Goal: Task Accomplishment & Management: Complete application form

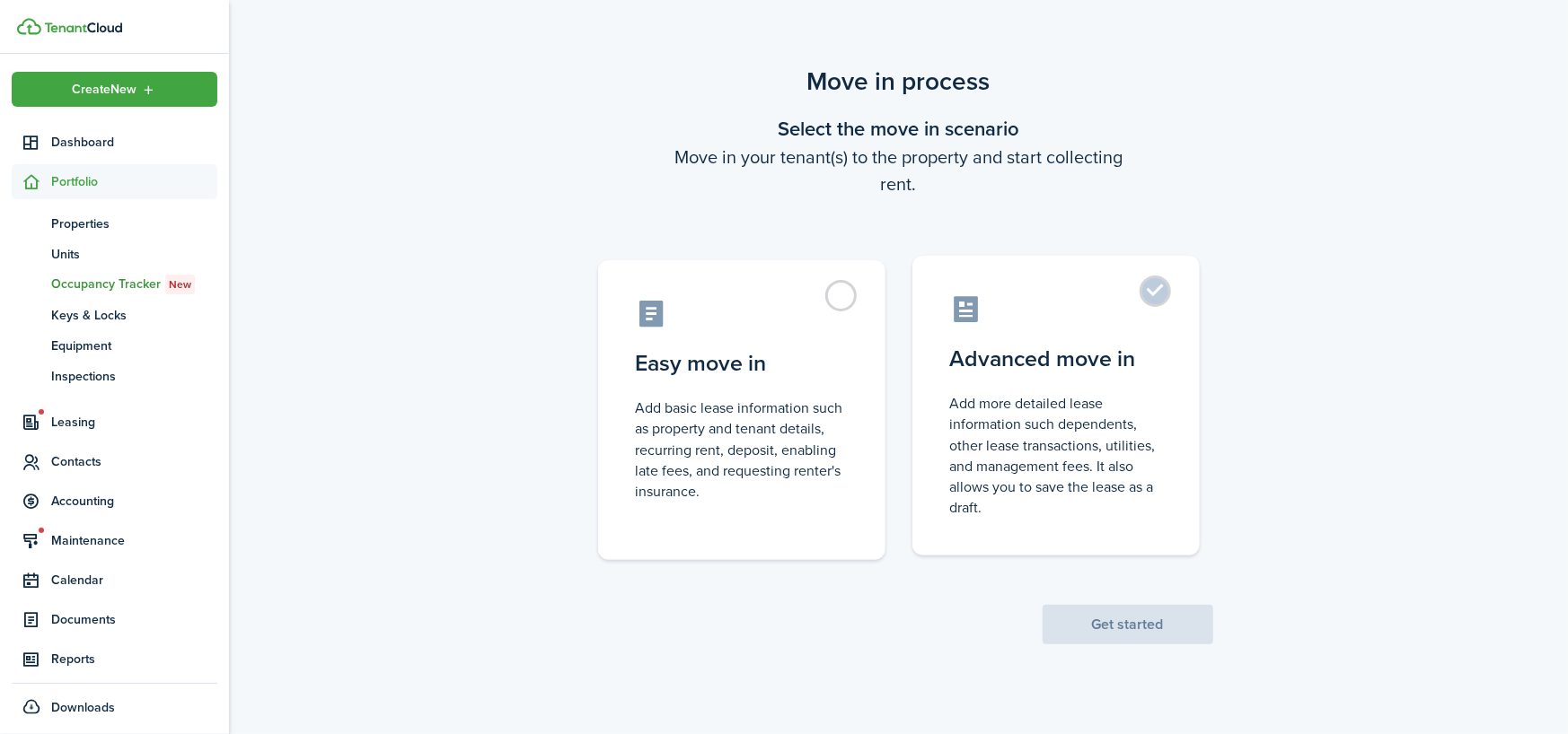
click at [1111, 353] on control-radio-card-title "Advanced move in" at bounding box center [1055, 359] width 212 height 32
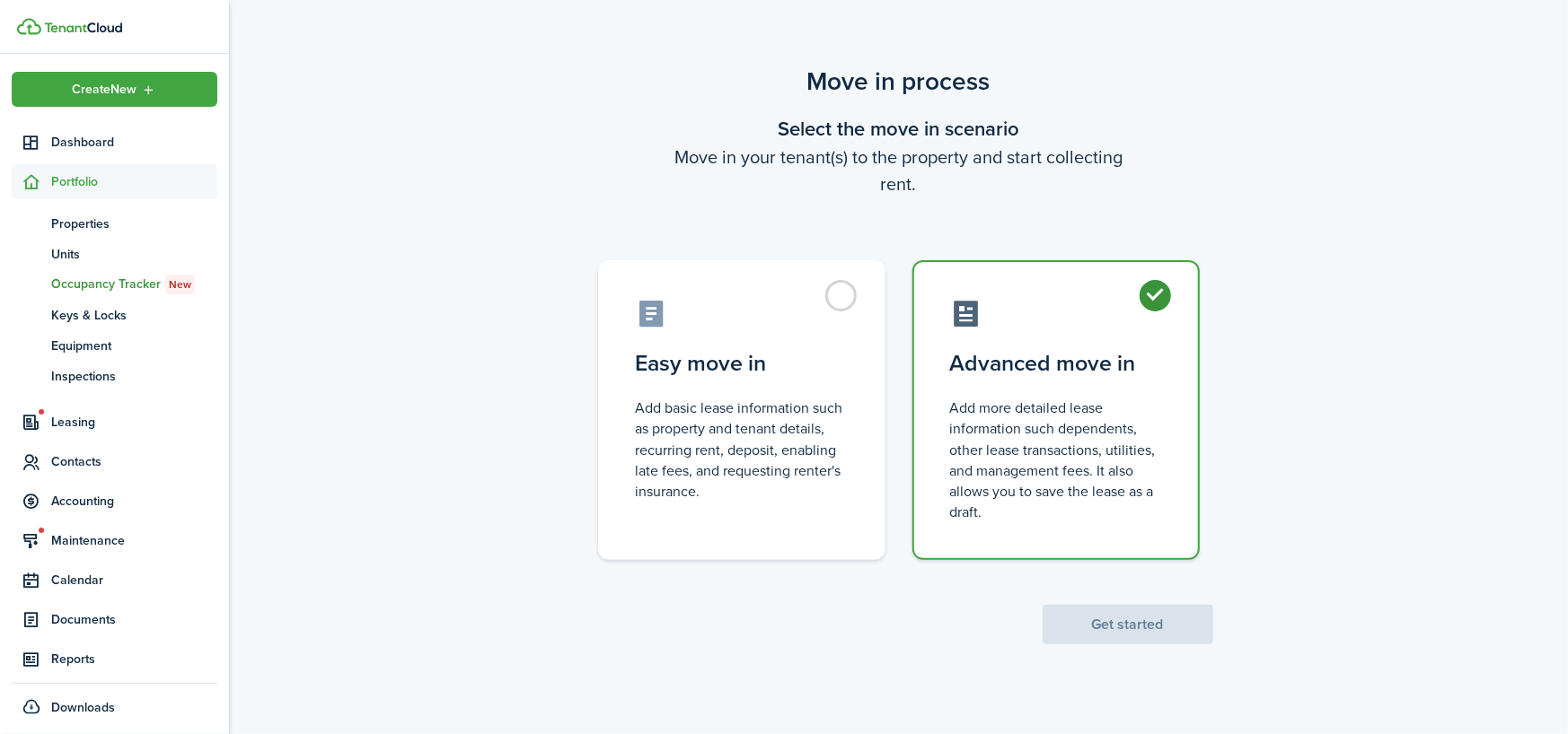
radio input "true"
click at [1145, 621] on button "Get started" at bounding box center [1128, 625] width 171 height 40
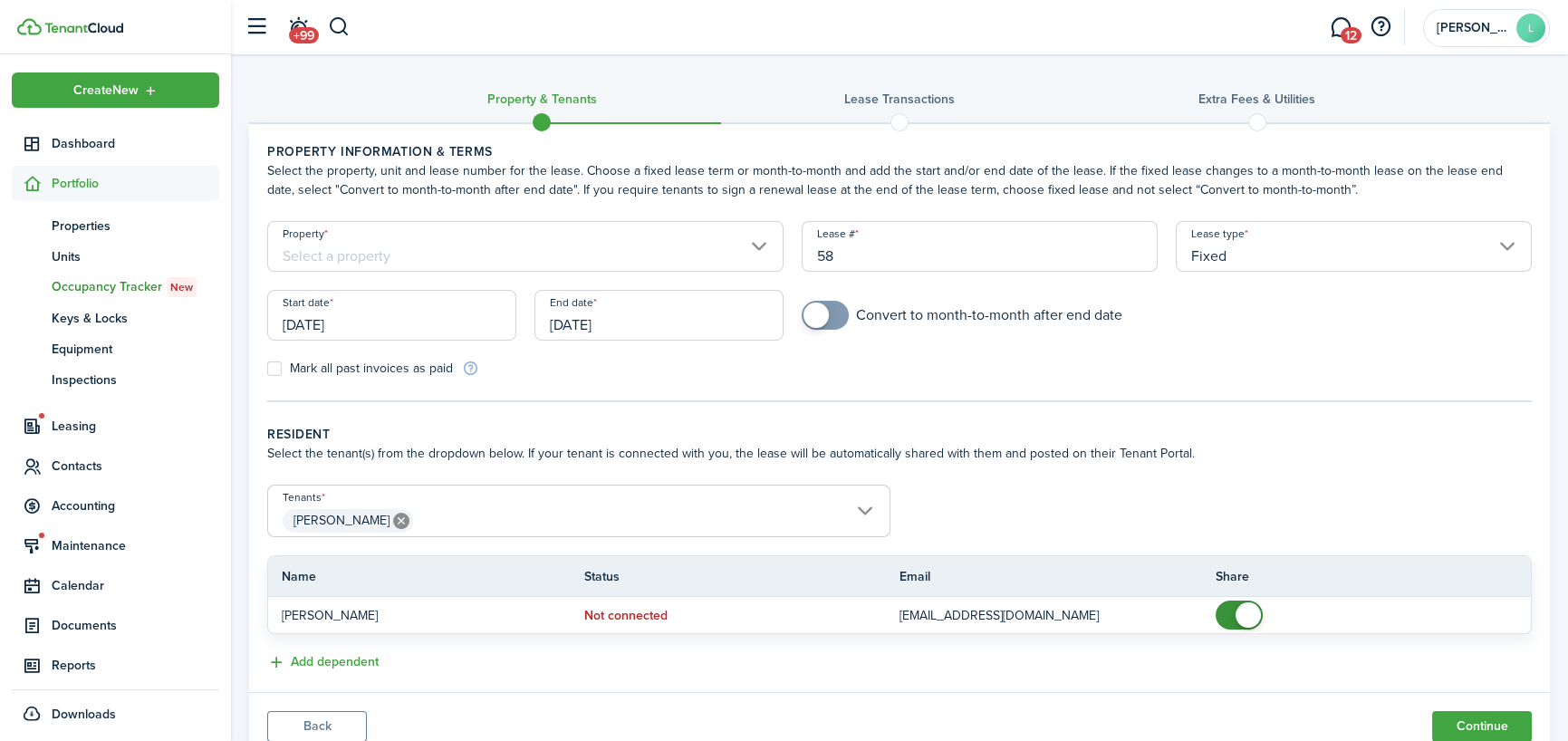
click at [343, 256] on input "Property" at bounding box center [526, 246] width 516 height 51
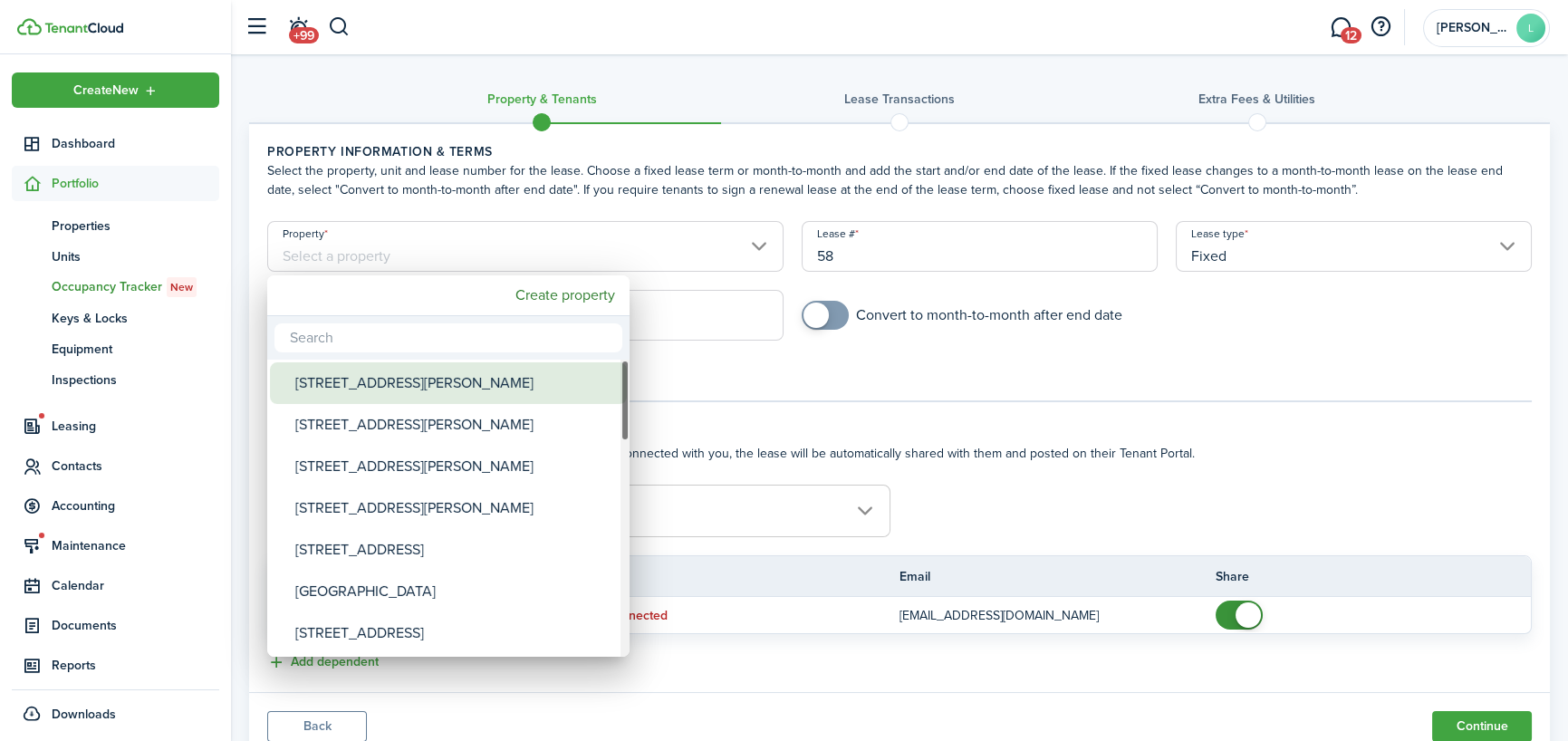
click at [371, 384] on div "[STREET_ADDRESS][PERSON_NAME]" at bounding box center [456, 383] width 321 height 42
type input "[STREET_ADDRESS][PERSON_NAME]"
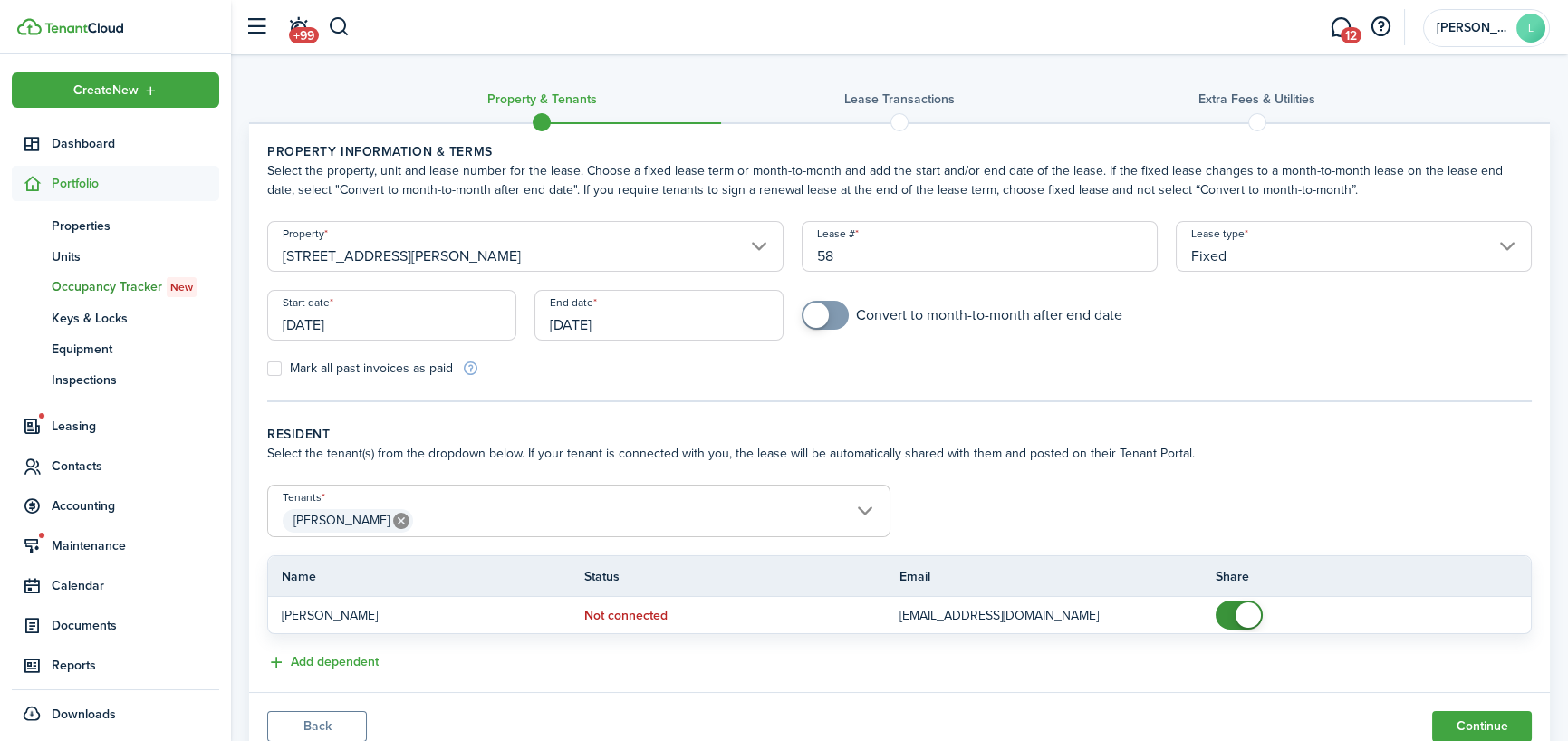
click at [319, 318] on input "[DATE]" at bounding box center [392, 315] width 249 height 51
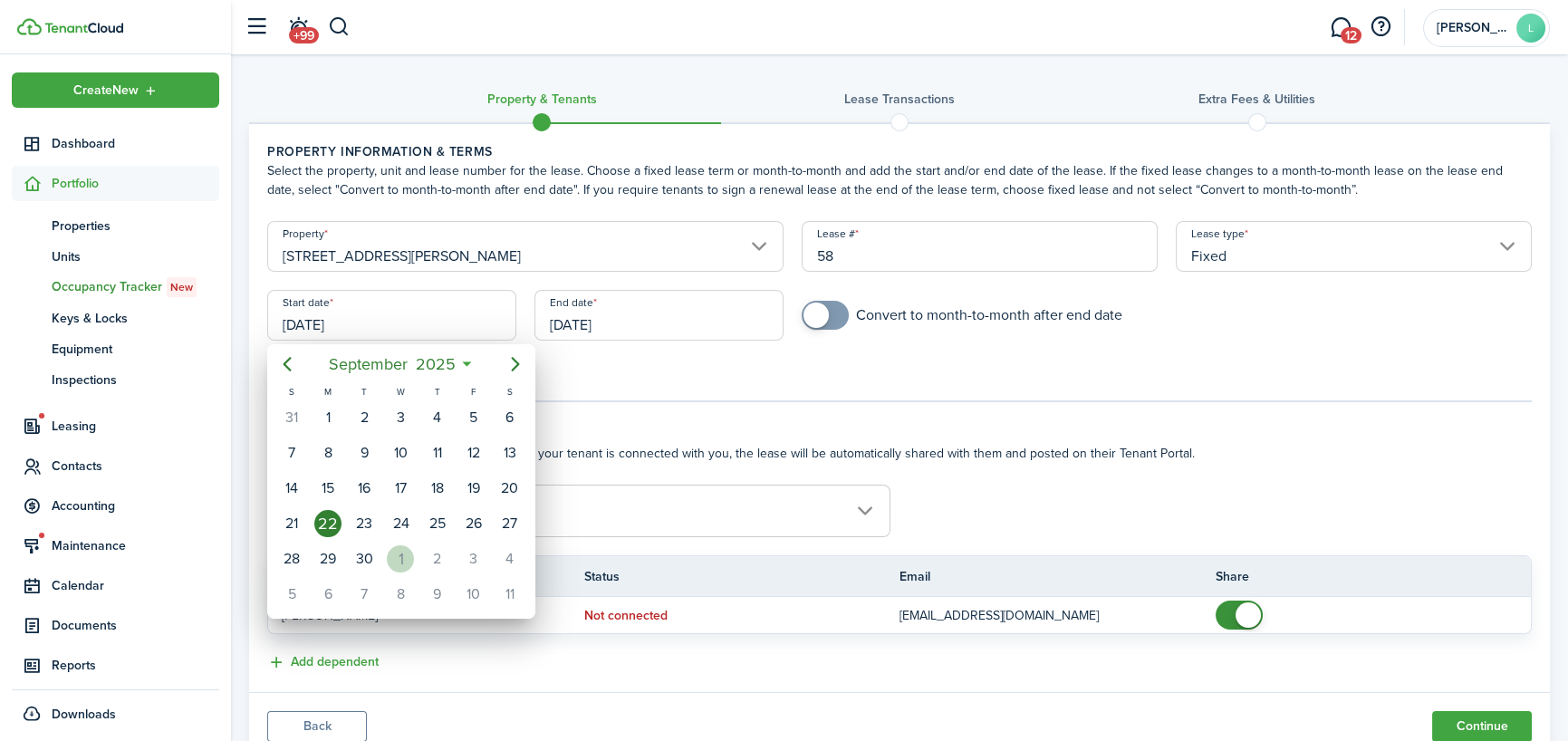
click at [401, 546] on div "1" at bounding box center [399, 559] width 27 height 27
type input "[DATE]"
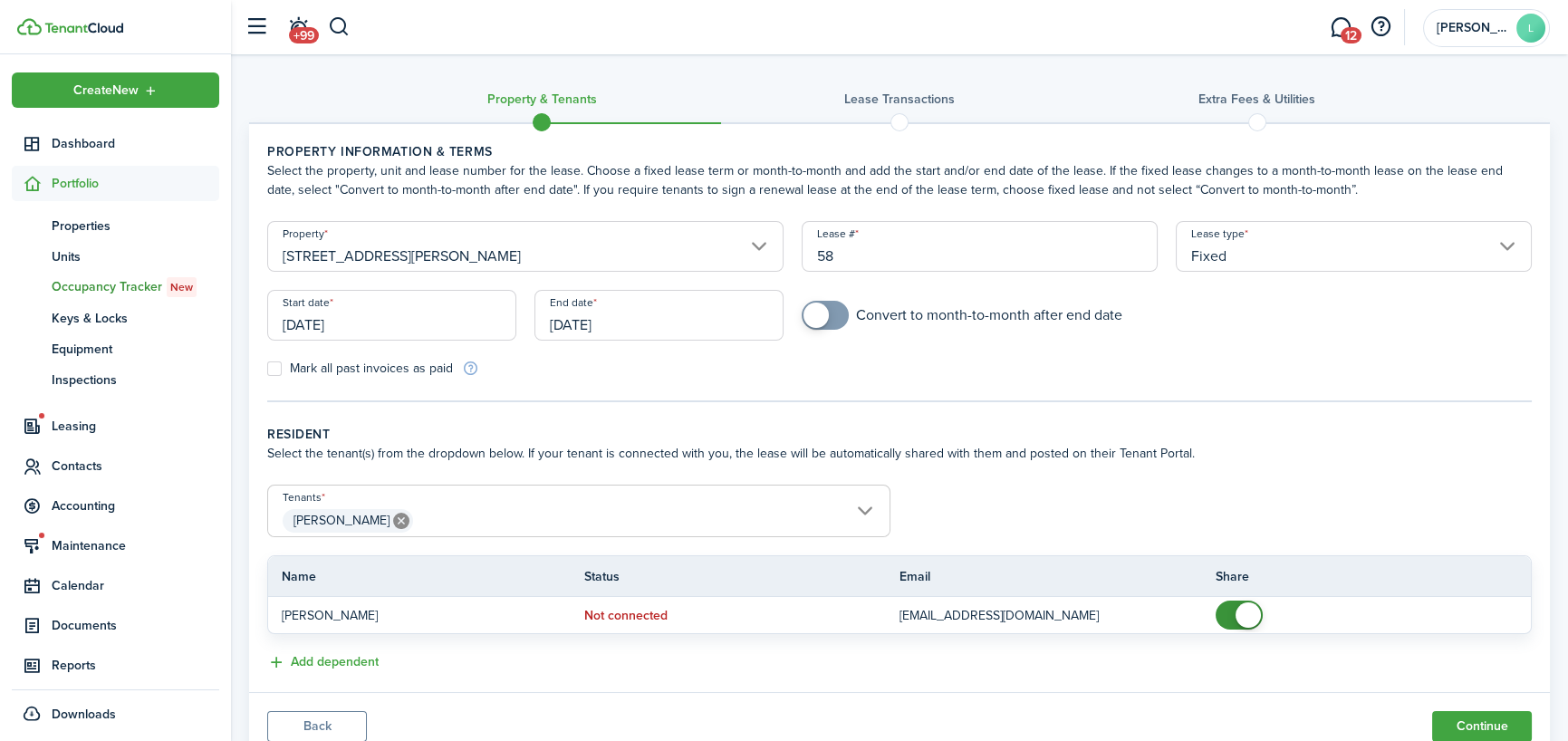
click at [644, 325] on input "[DATE]" at bounding box center [659, 315] width 249 height 51
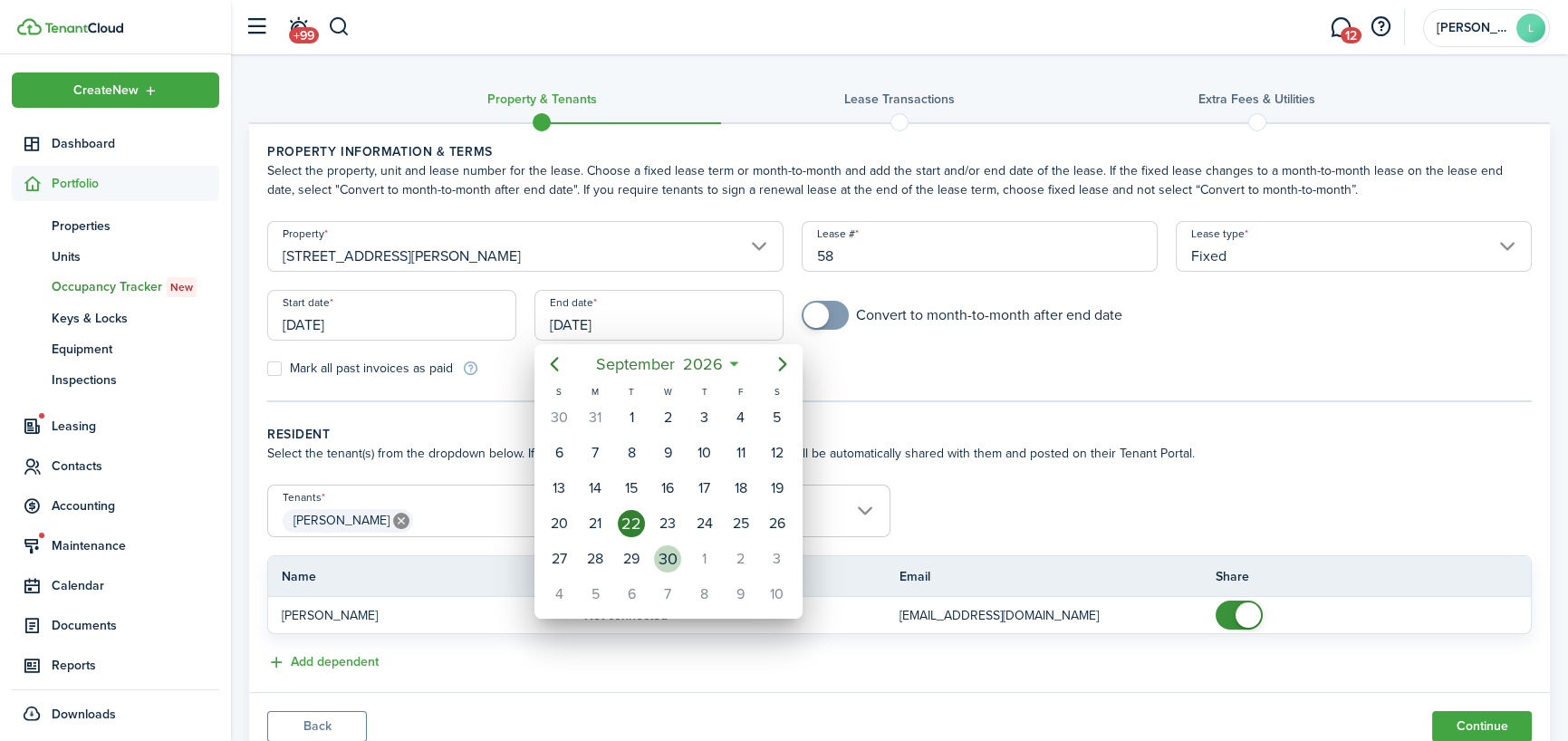
click at [662, 552] on div "30" at bounding box center [667, 559] width 27 height 27
type input "[DATE]"
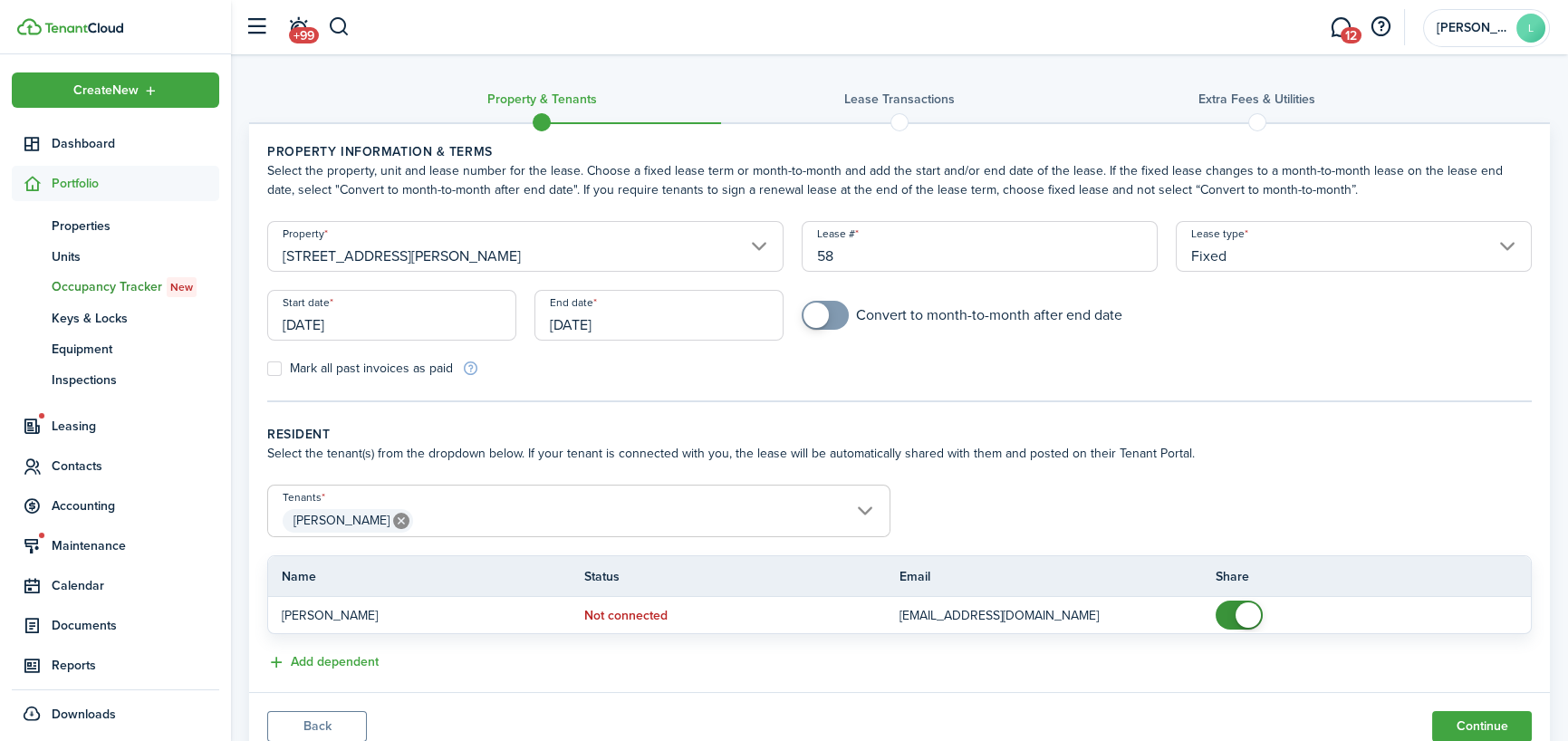
checkbox input "true"
click at [823, 309] on span at bounding box center [816, 314] width 25 height 25
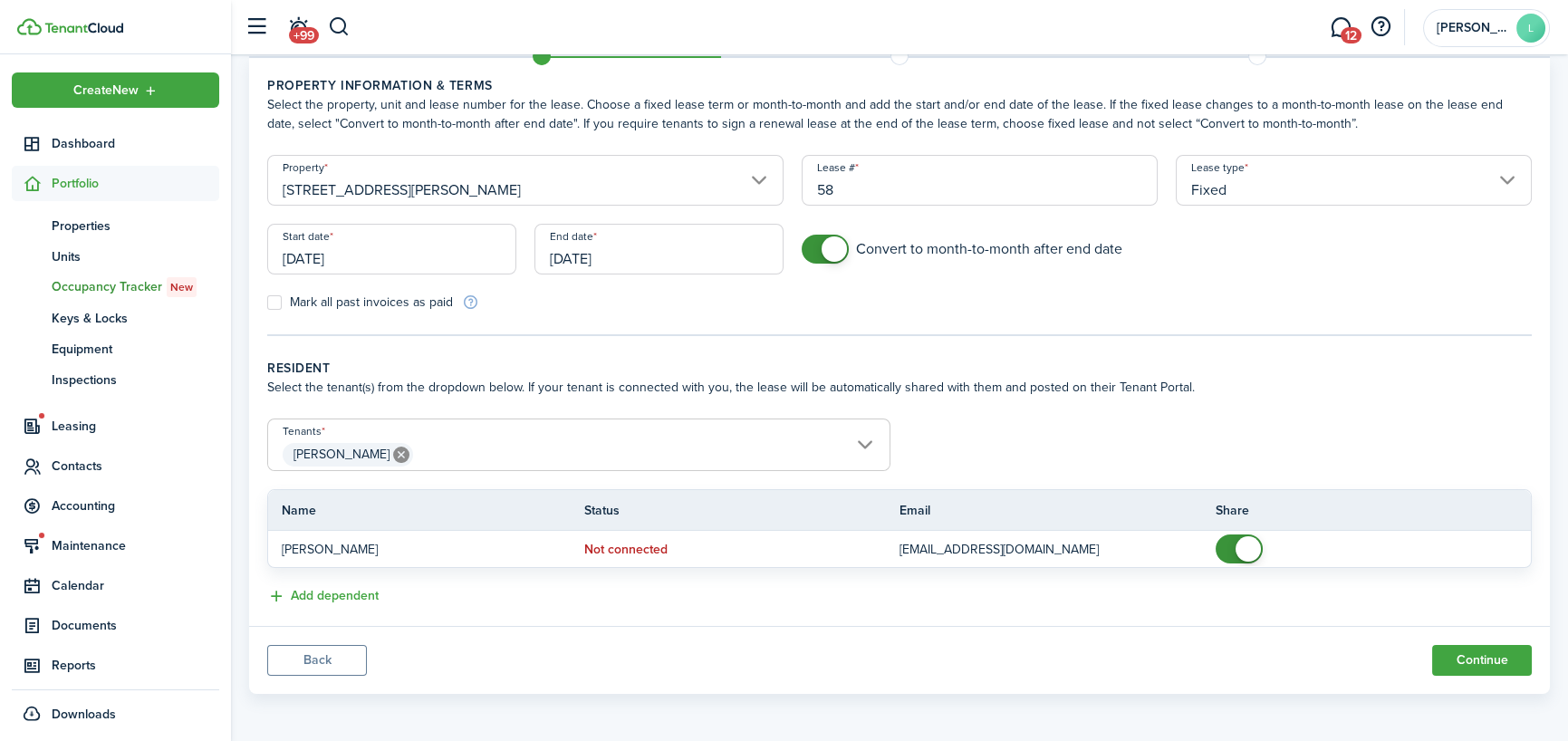
scroll to position [67, 0]
click at [861, 434] on input "[PERSON_NAME]" at bounding box center [579, 429] width 621 height 22
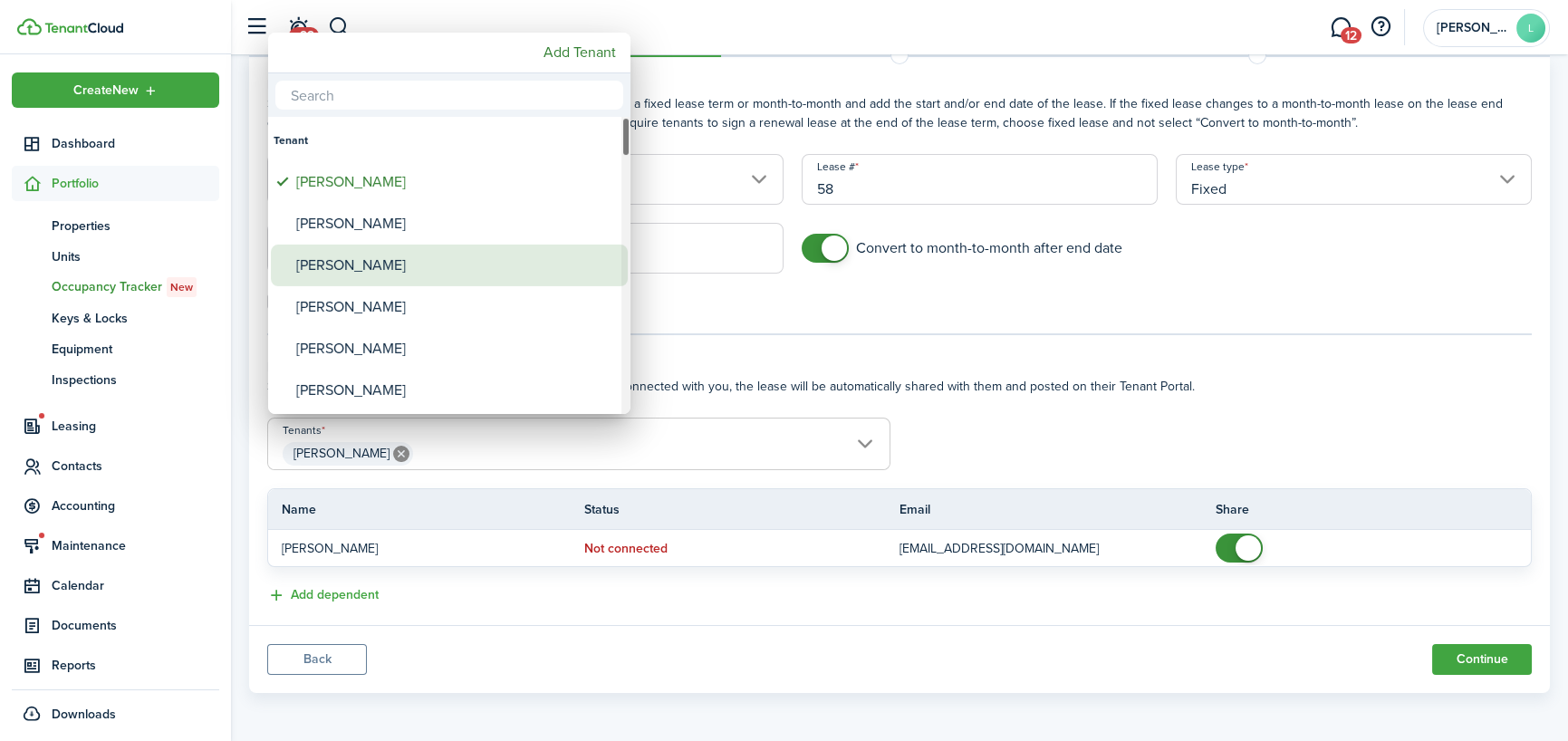
click at [322, 279] on div "[PERSON_NAME]" at bounding box center [457, 265] width 321 height 42
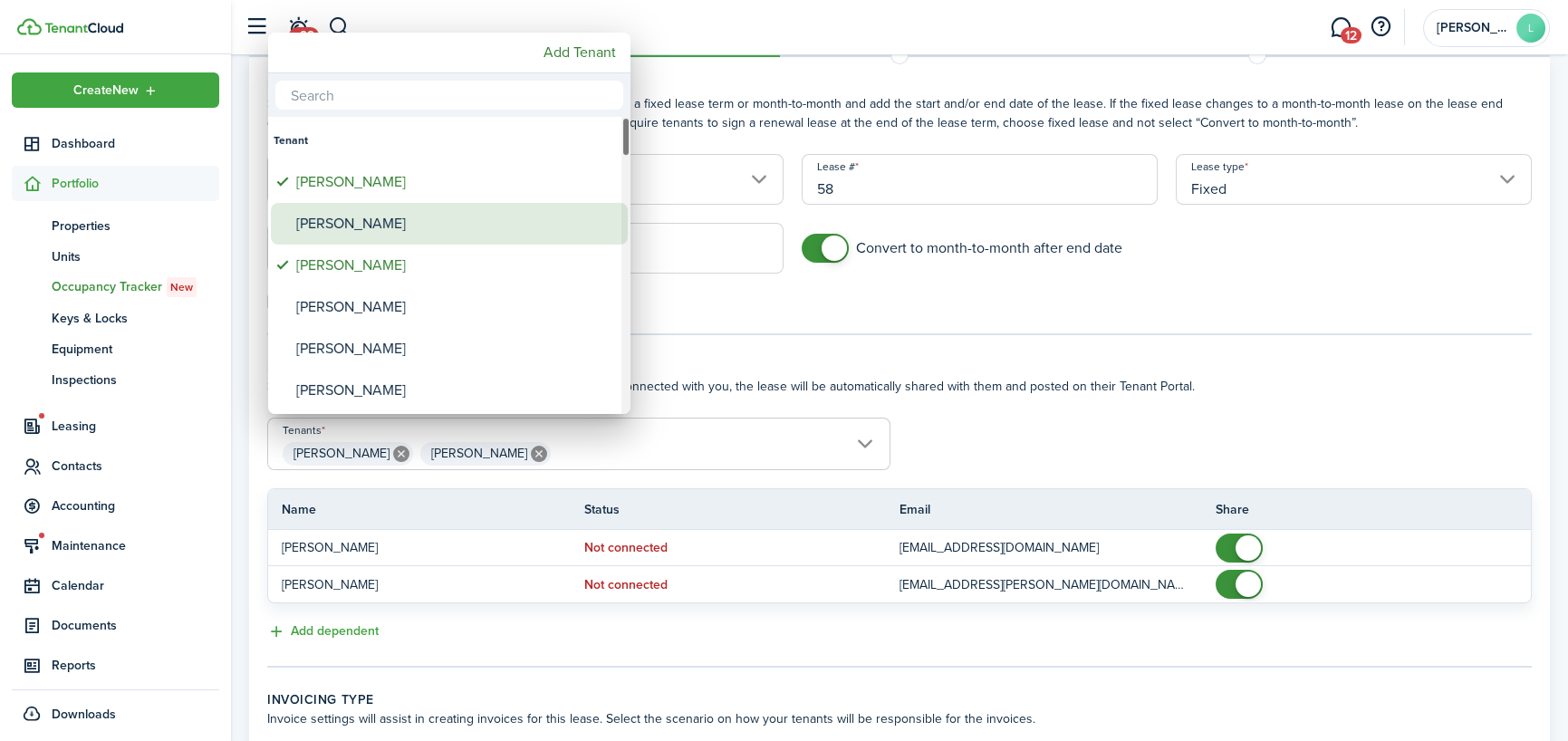
click at [492, 240] on div "[PERSON_NAME]" at bounding box center [457, 224] width 321 height 42
type input "[PERSON_NAME], [PERSON_NAME], [PERSON_NAME]"
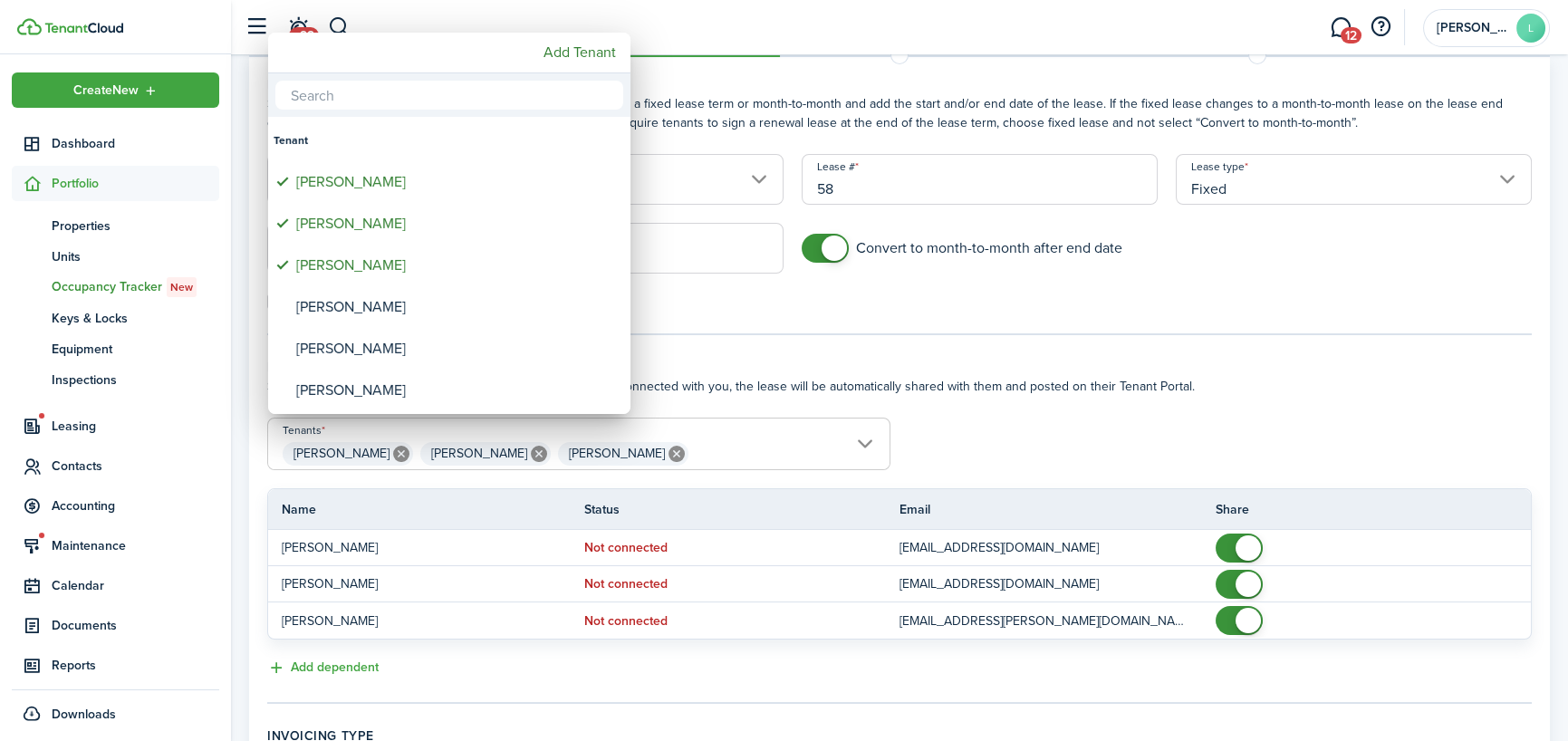
click at [1117, 443] on div at bounding box center [784, 370] width 1858 height 1031
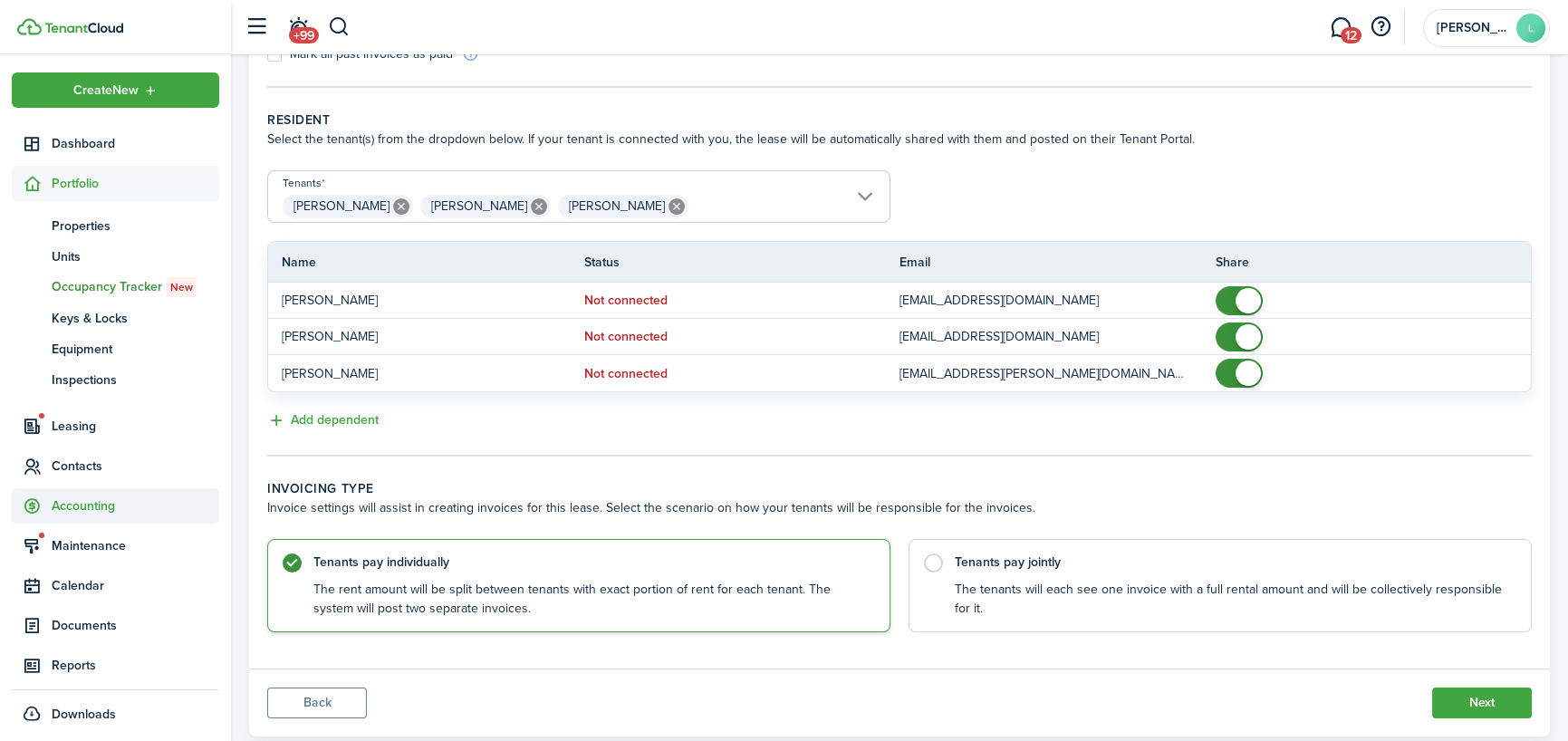
scroll to position [339, 0]
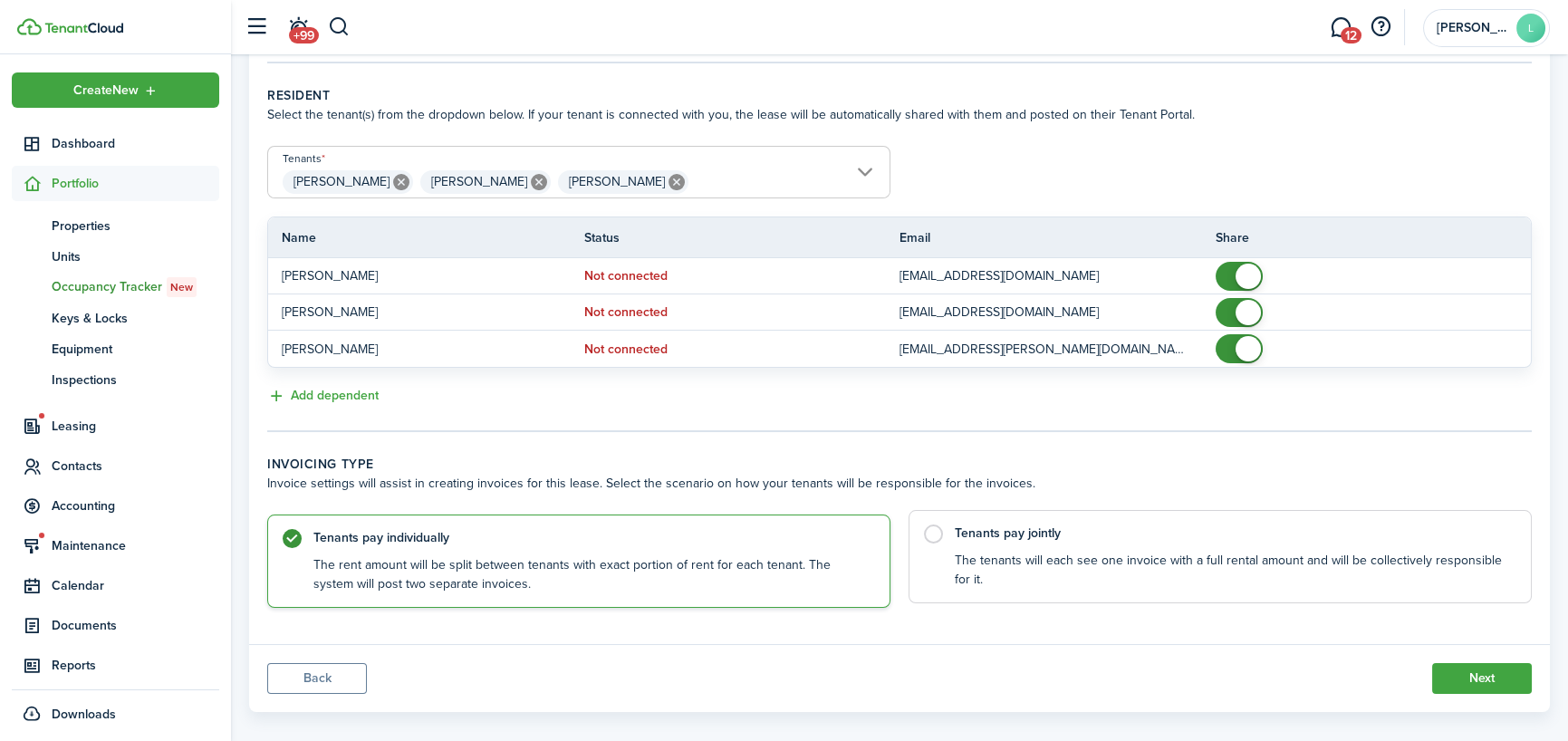
click at [936, 533] on label "Tenants pay jointly The tenants will each see one invoice with a full rental am…" at bounding box center [1220, 557] width 623 height 94
radio input "false"
radio input "true"
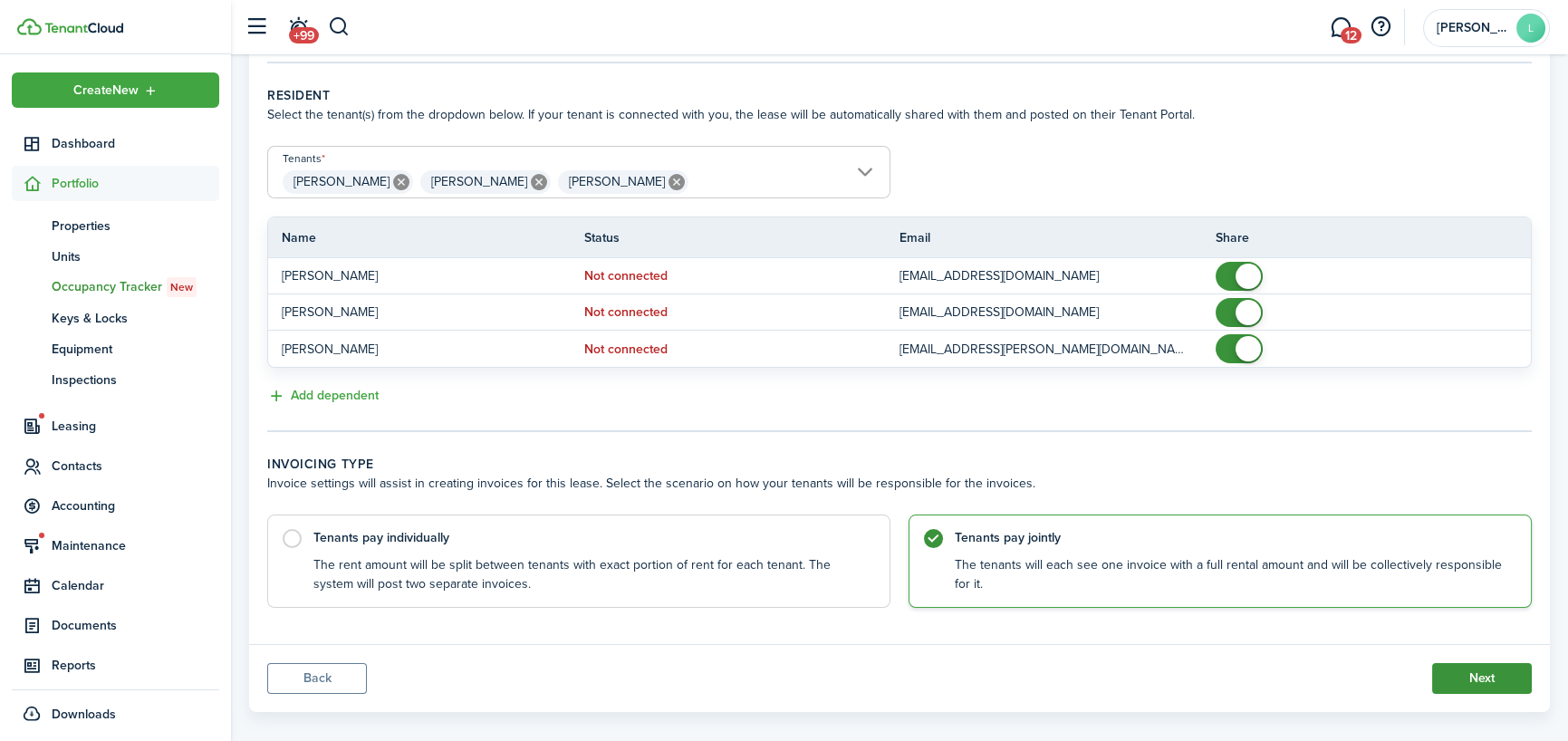
click at [1486, 674] on button "Next" at bounding box center [1482, 678] width 100 height 31
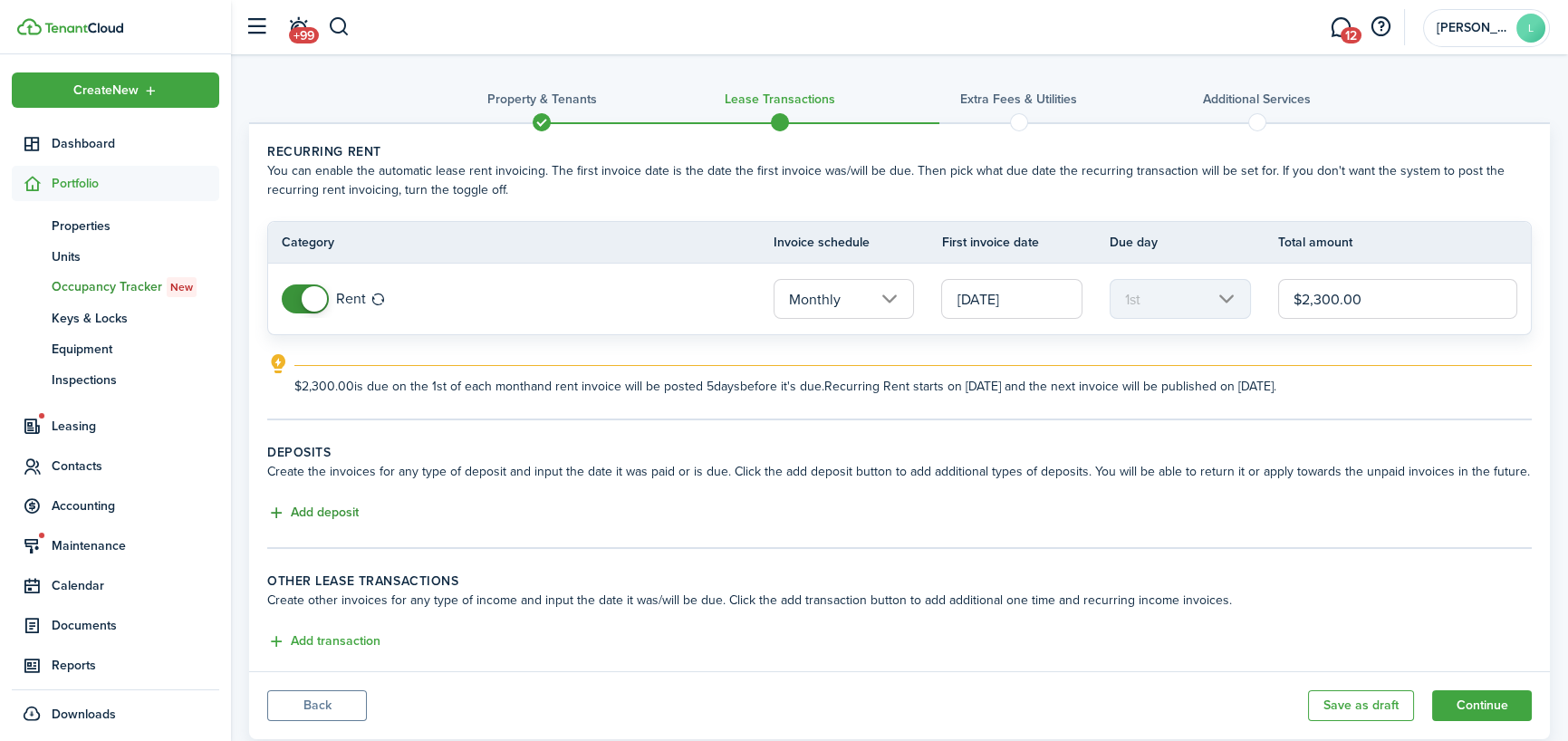
click at [340, 509] on button "Add deposit" at bounding box center [313, 513] width 92 height 21
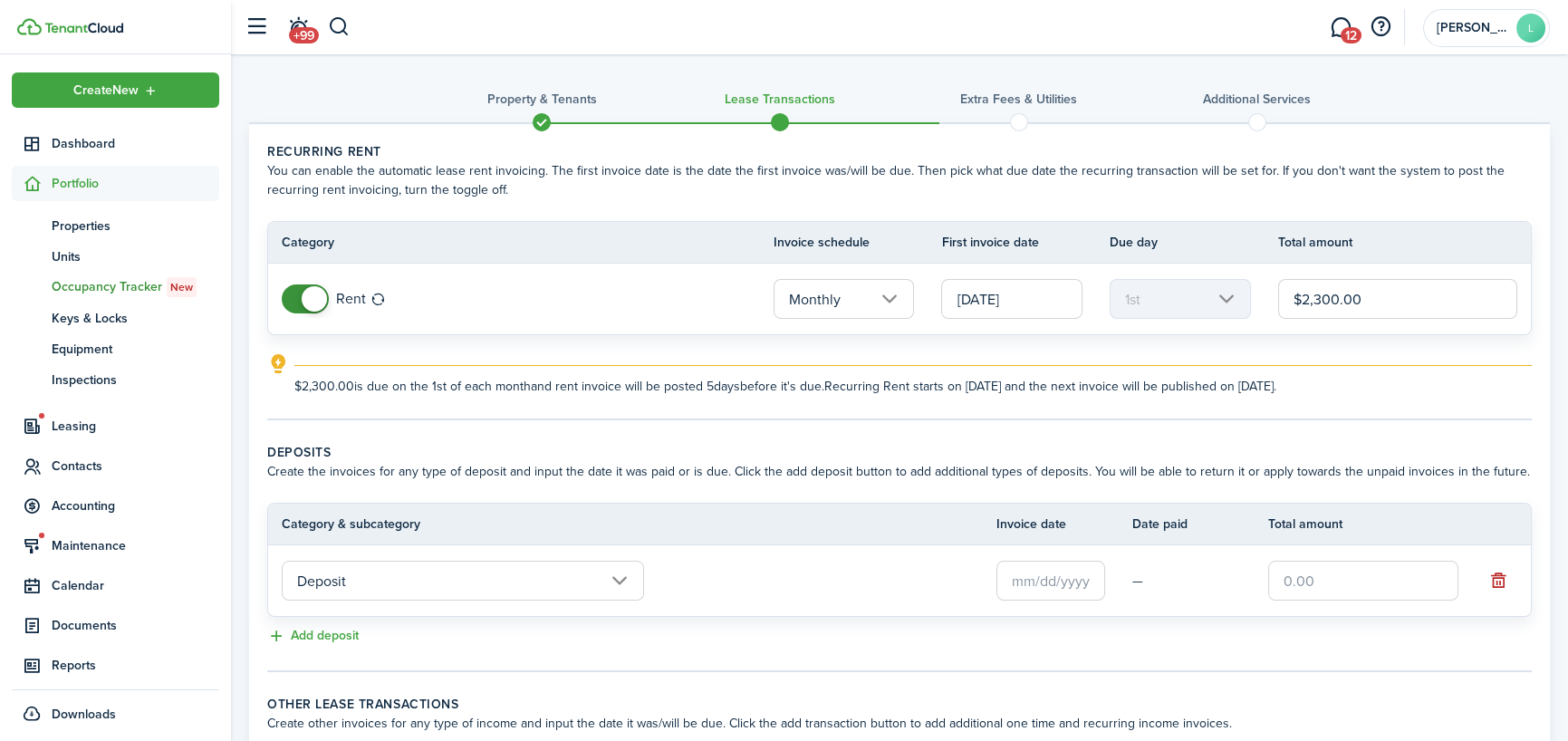
click at [423, 574] on input "Deposit" at bounding box center [462, 580] width 362 height 40
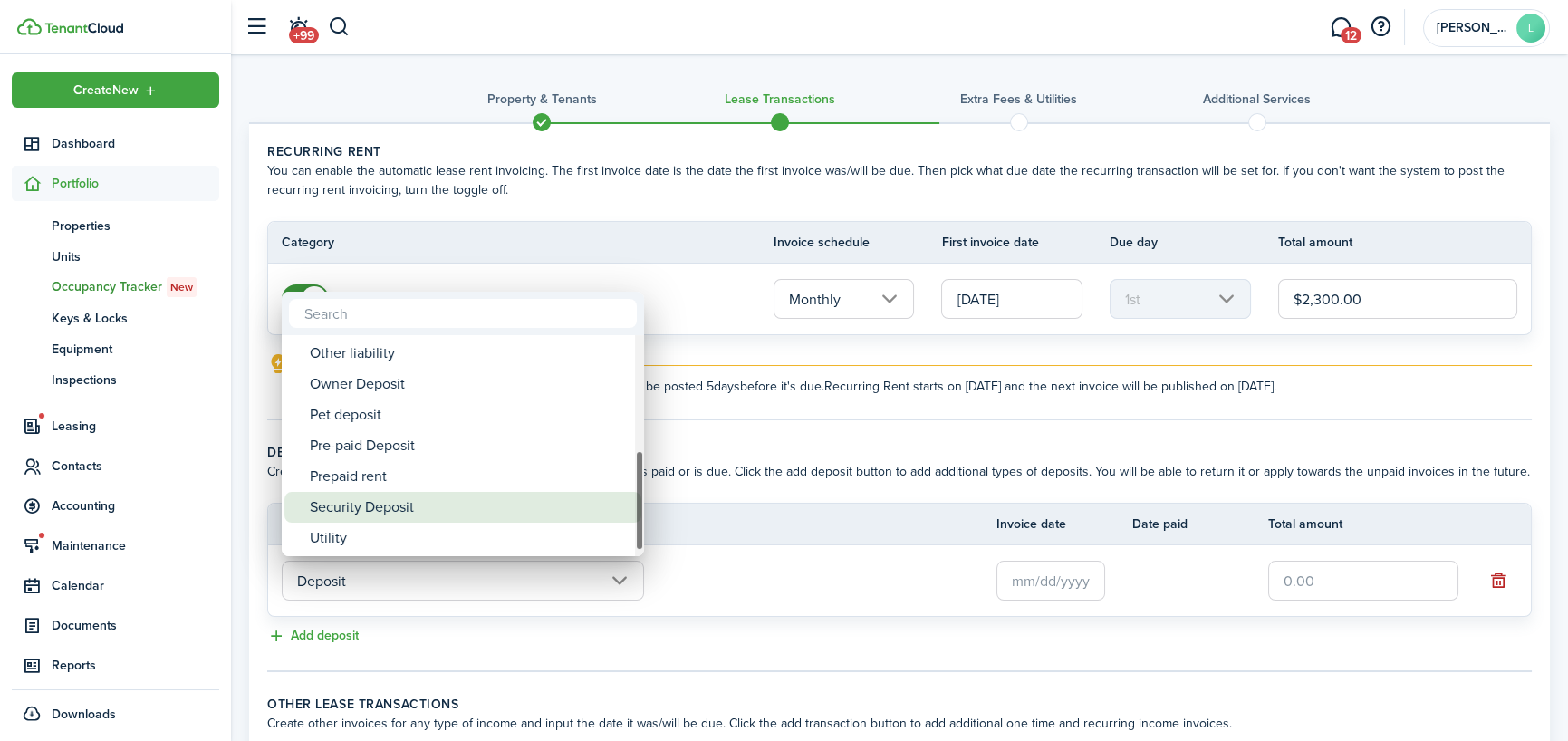
click at [412, 504] on div "Security Deposit" at bounding box center [470, 507] width 321 height 31
type input "Deposit / Security Deposit"
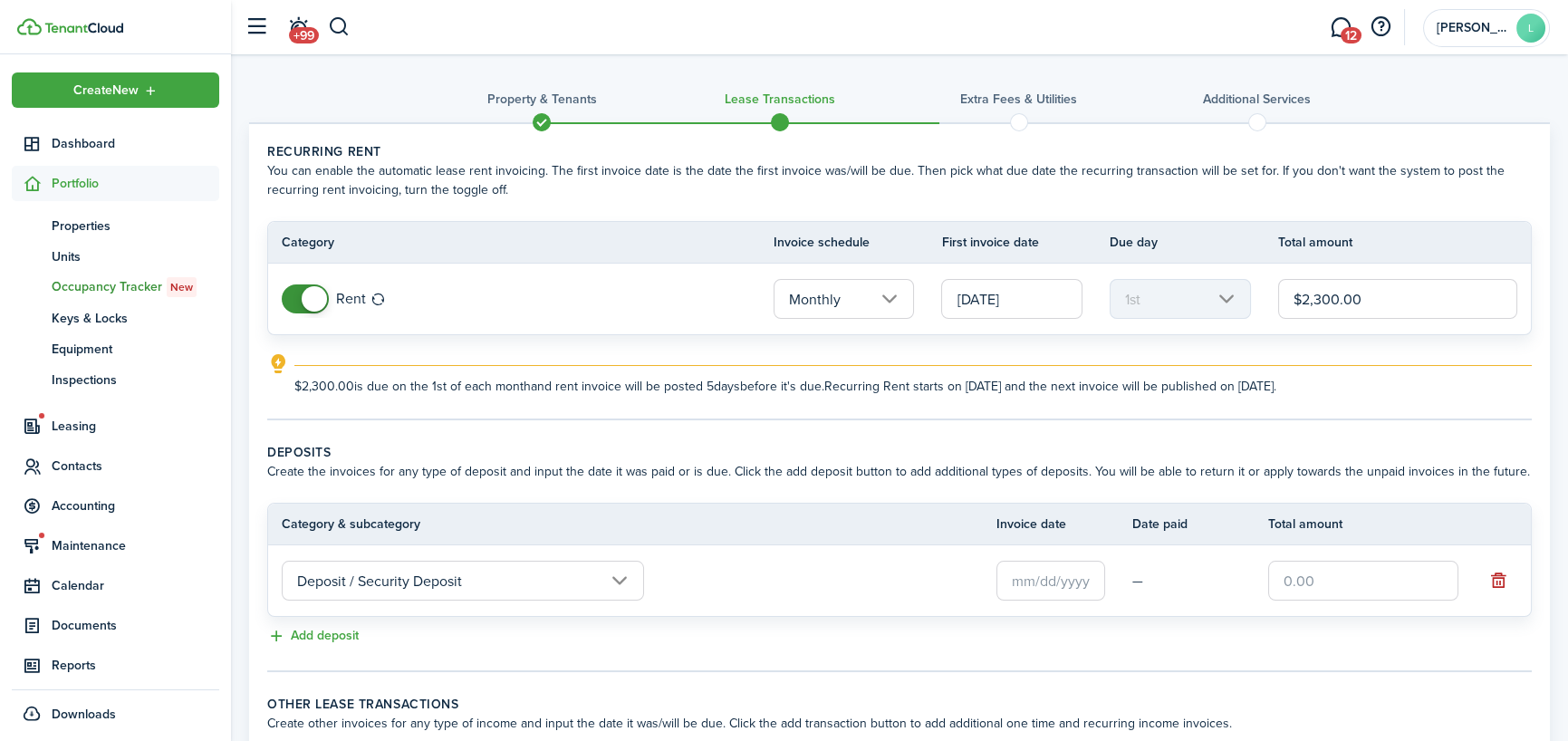
click at [1069, 586] on input "text" at bounding box center [1051, 580] width 109 height 40
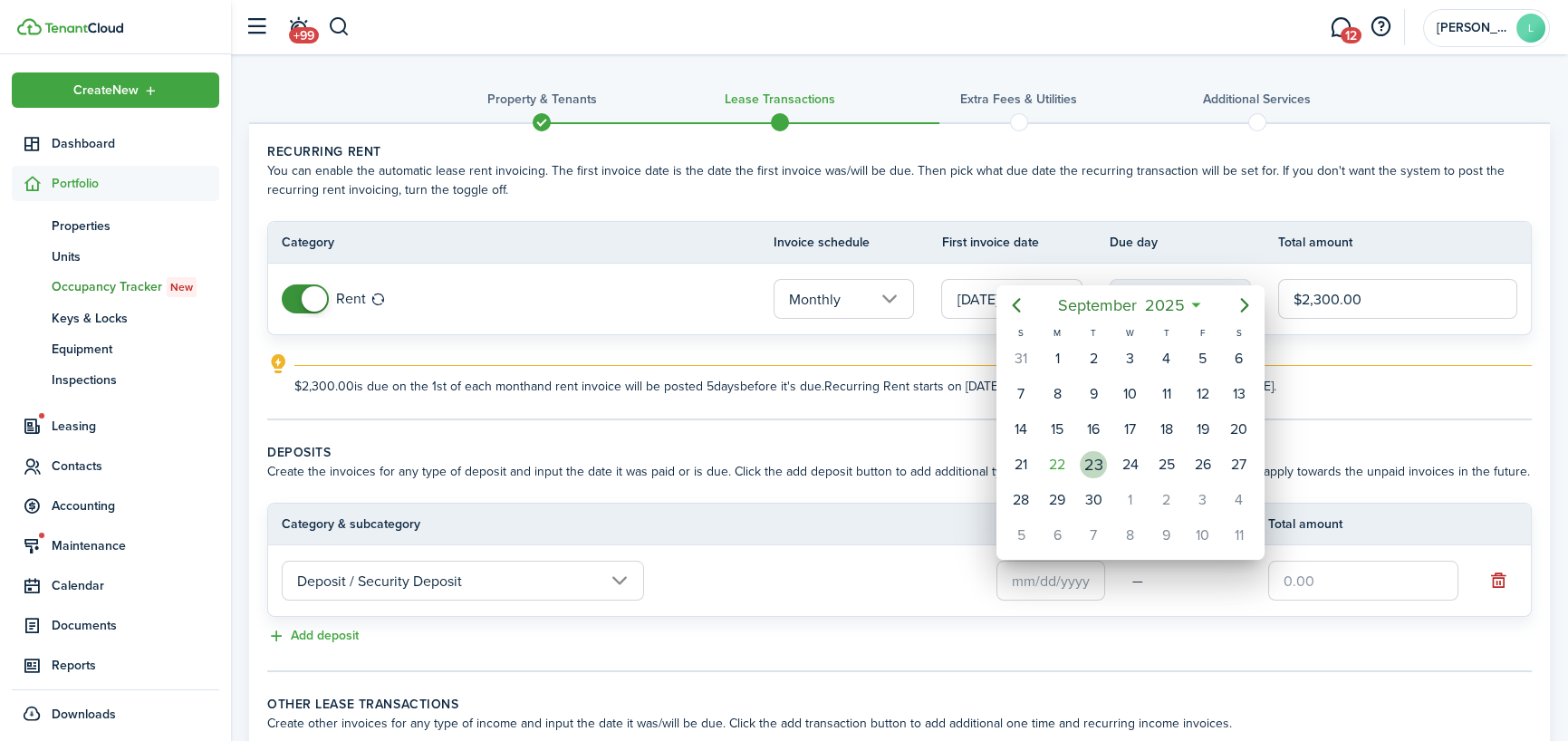
click at [1098, 458] on div "23" at bounding box center [1093, 464] width 27 height 27
type input "[DATE]"
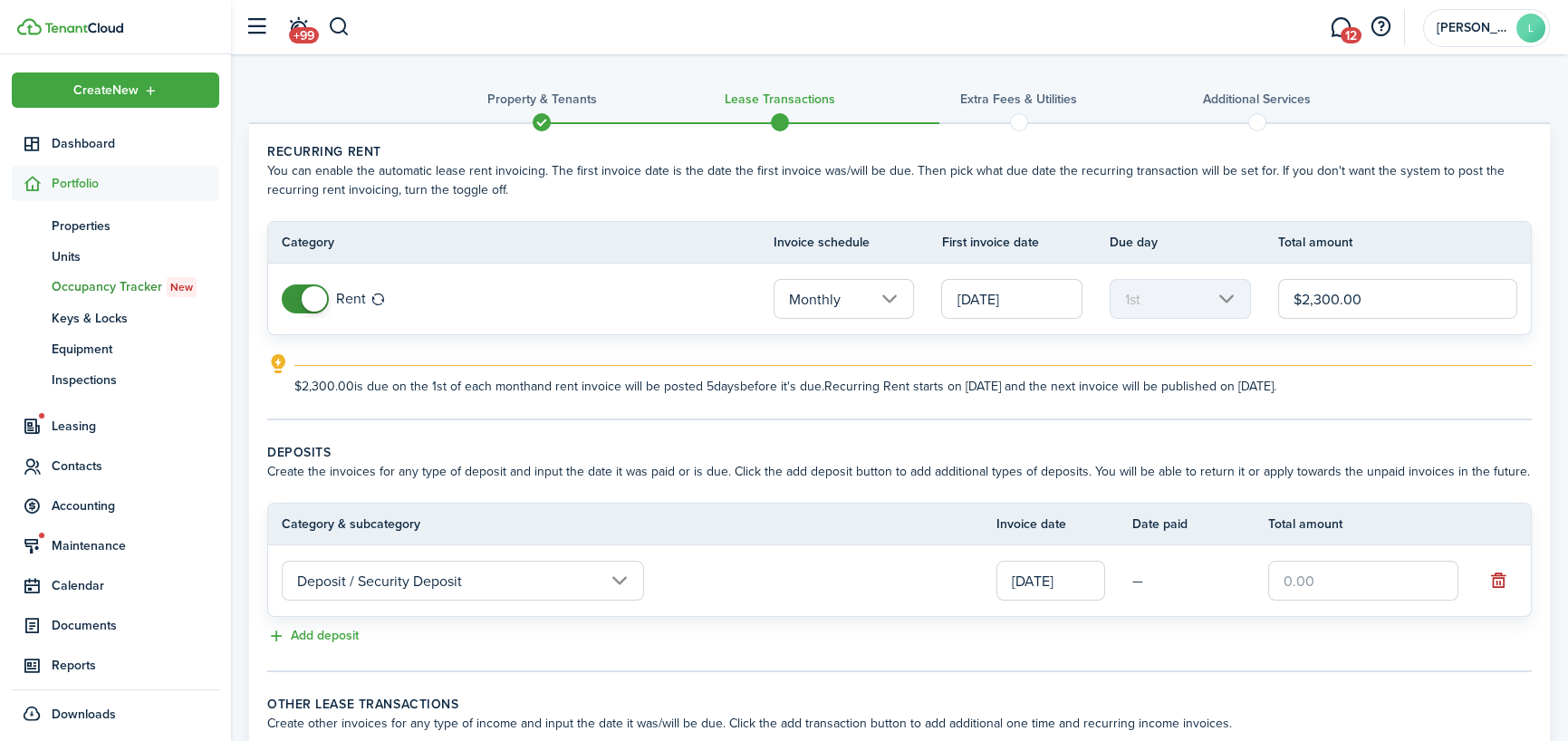
click at [1333, 574] on input "text" at bounding box center [1363, 580] width 190 height 40
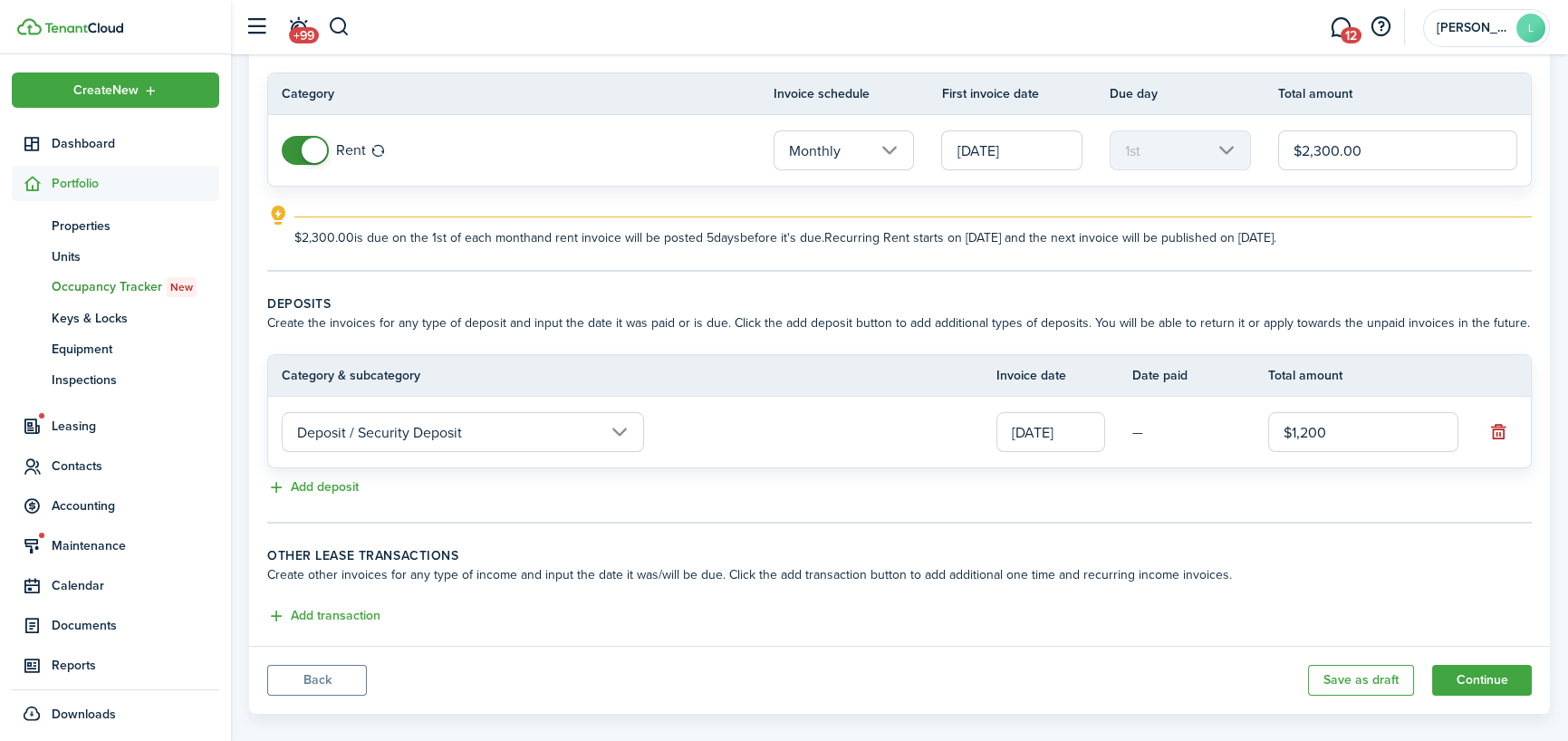
scroll to position [169, 0]
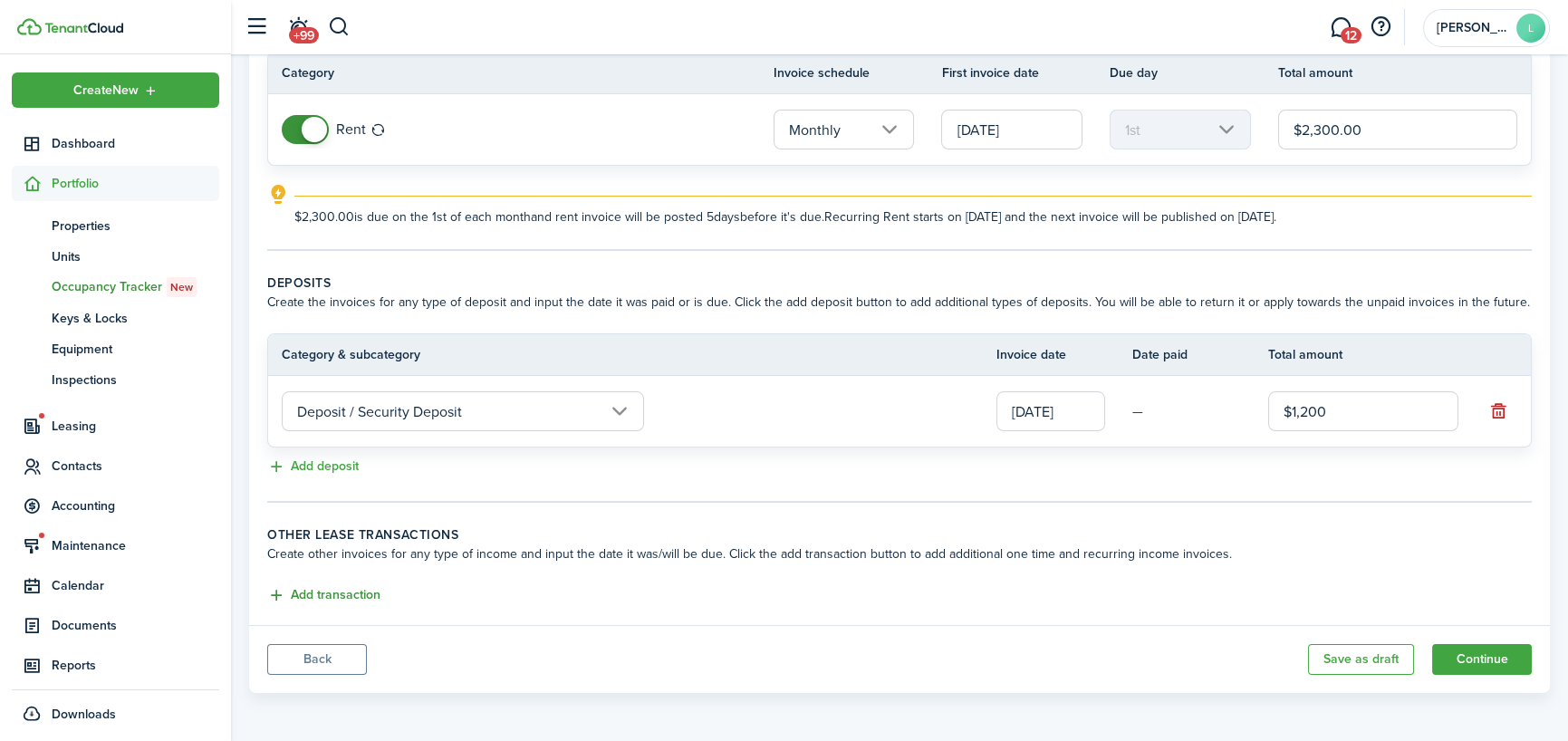
type input "$1,200.00"
click at [275, 589] on button "Add transaction" at bounding box center [324, 595] width 113 height 21
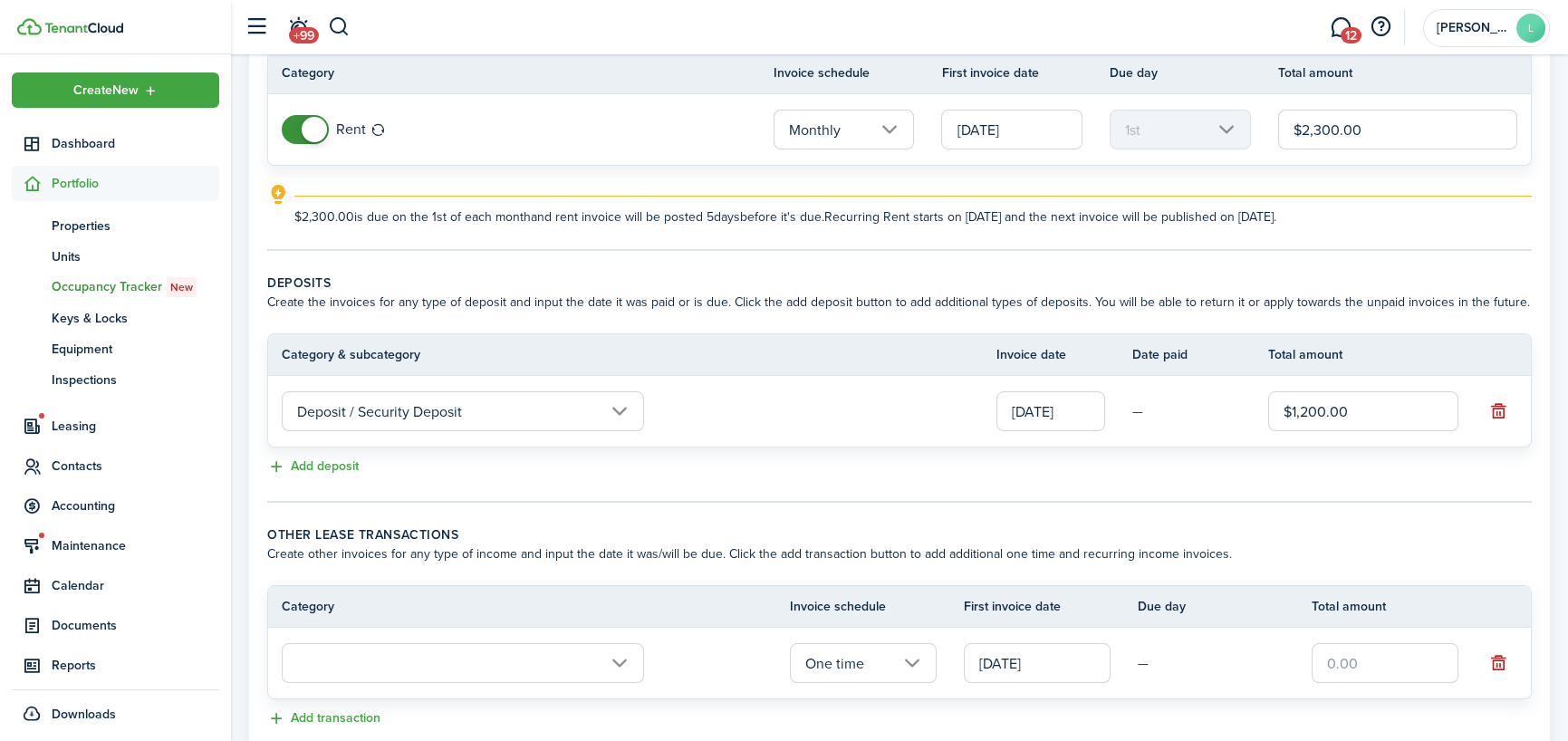
click at [621, 661] on input "text" at bounding box center [462, 662] width 362 height 40
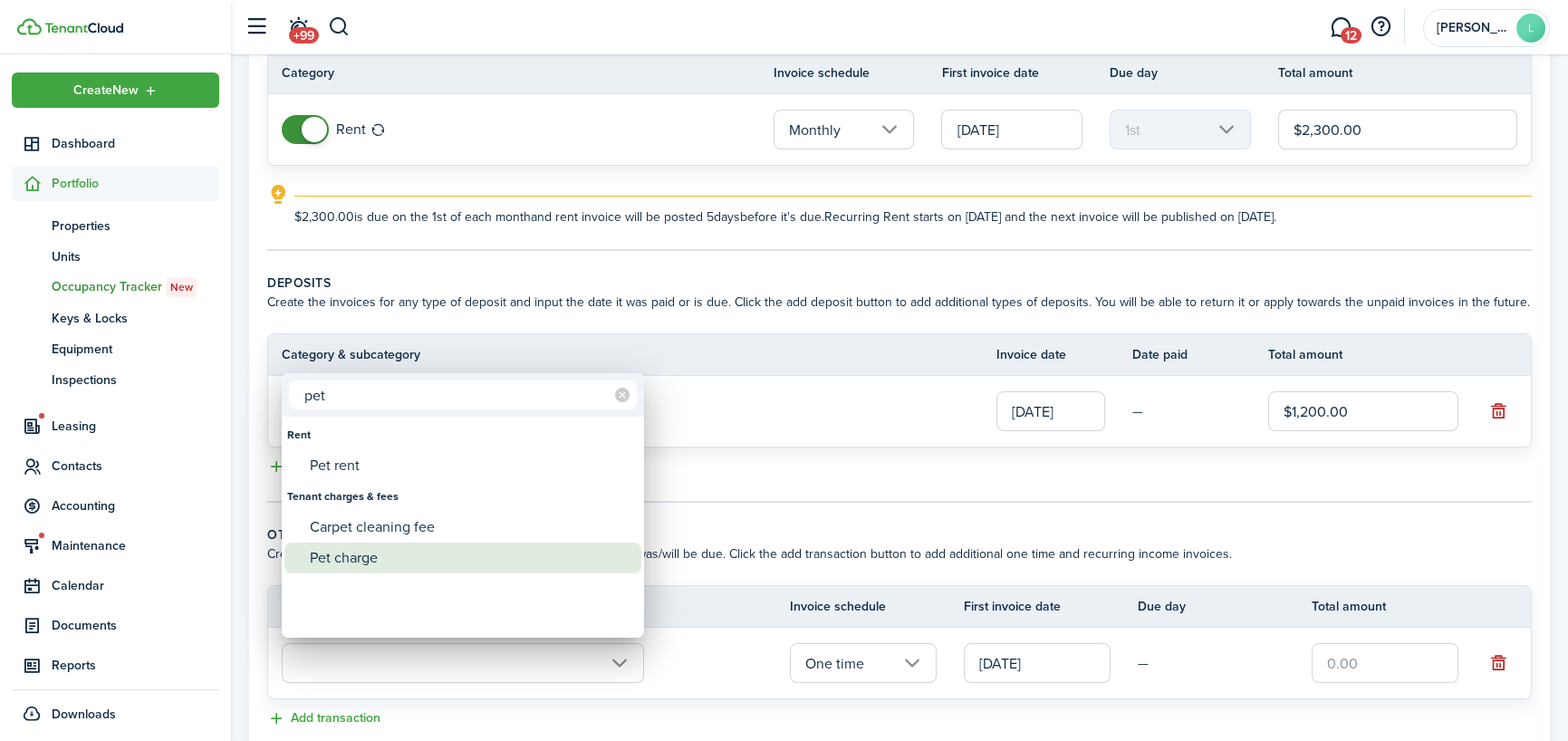
type input "pet"
click at [336, 556] on div "Pet charge" at bounding box center [470, 558] width 321 height 31
type input "Tenant charges & fees / Pet charge"
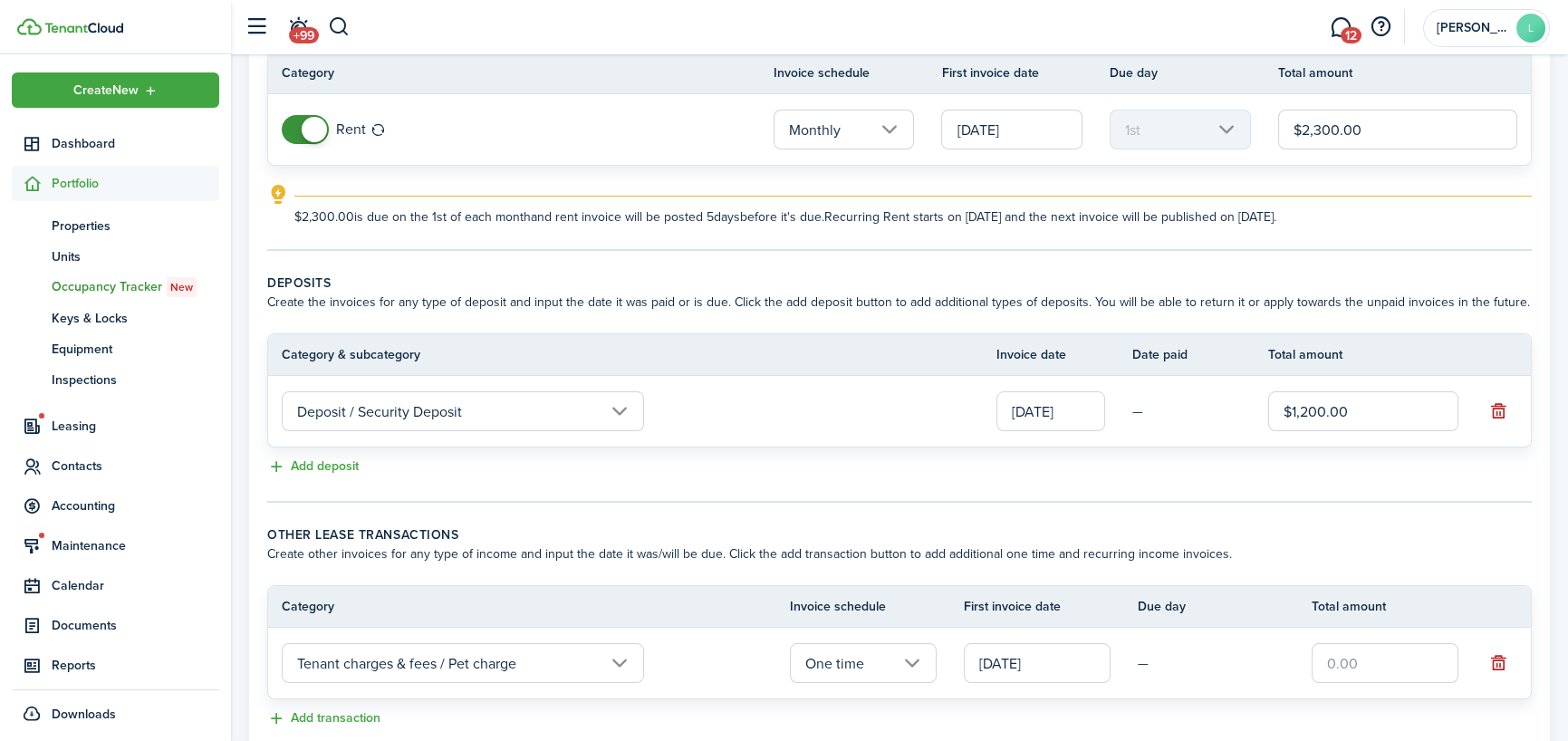
click at [1431, 657] on input "text" at bounding box center [1385, 662] width 147 height 40
type input "$250.00"
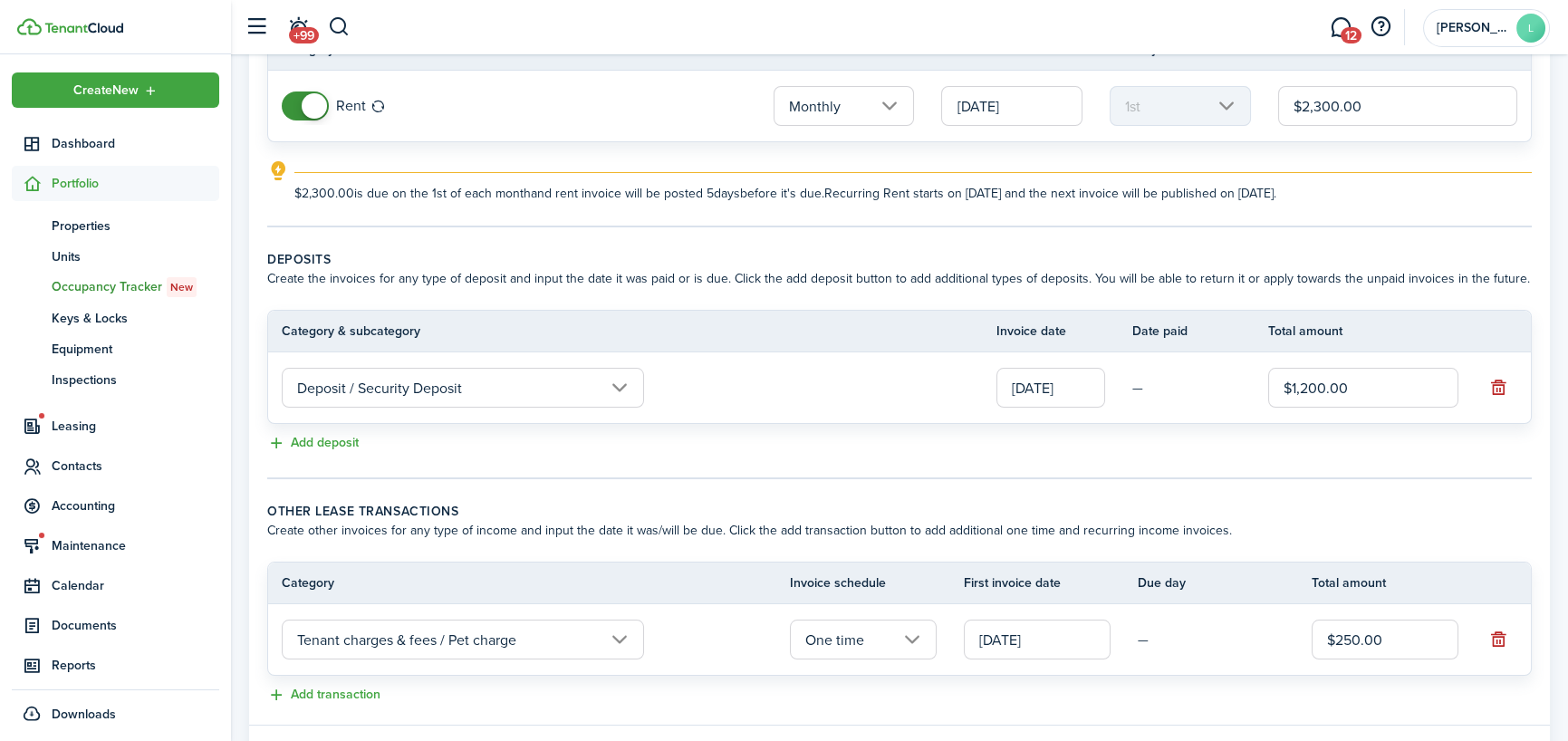
scroll to position [260, 0]
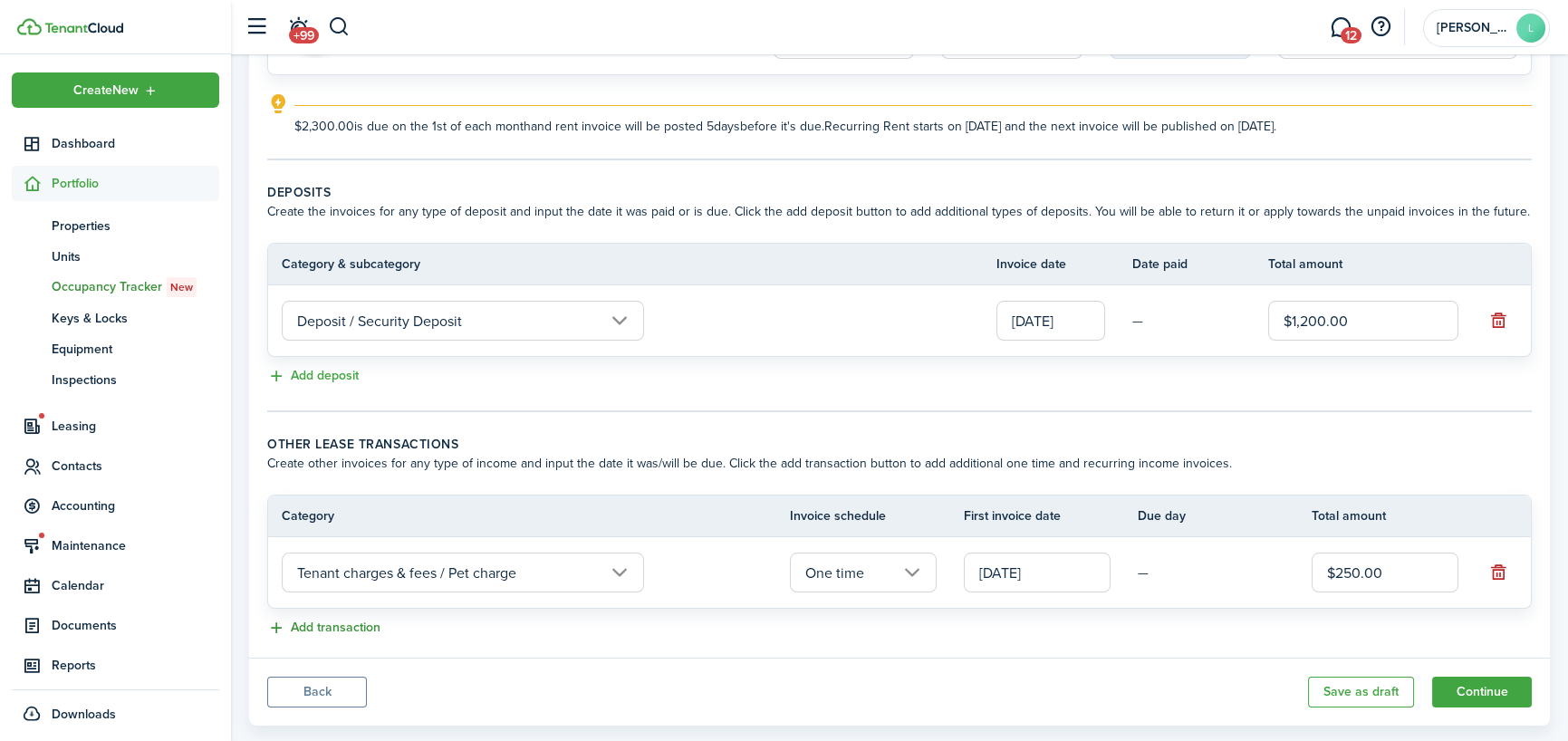
click at [281, 624] on button "Add transaction" at bounding box center [324, 628] width 113 height 21
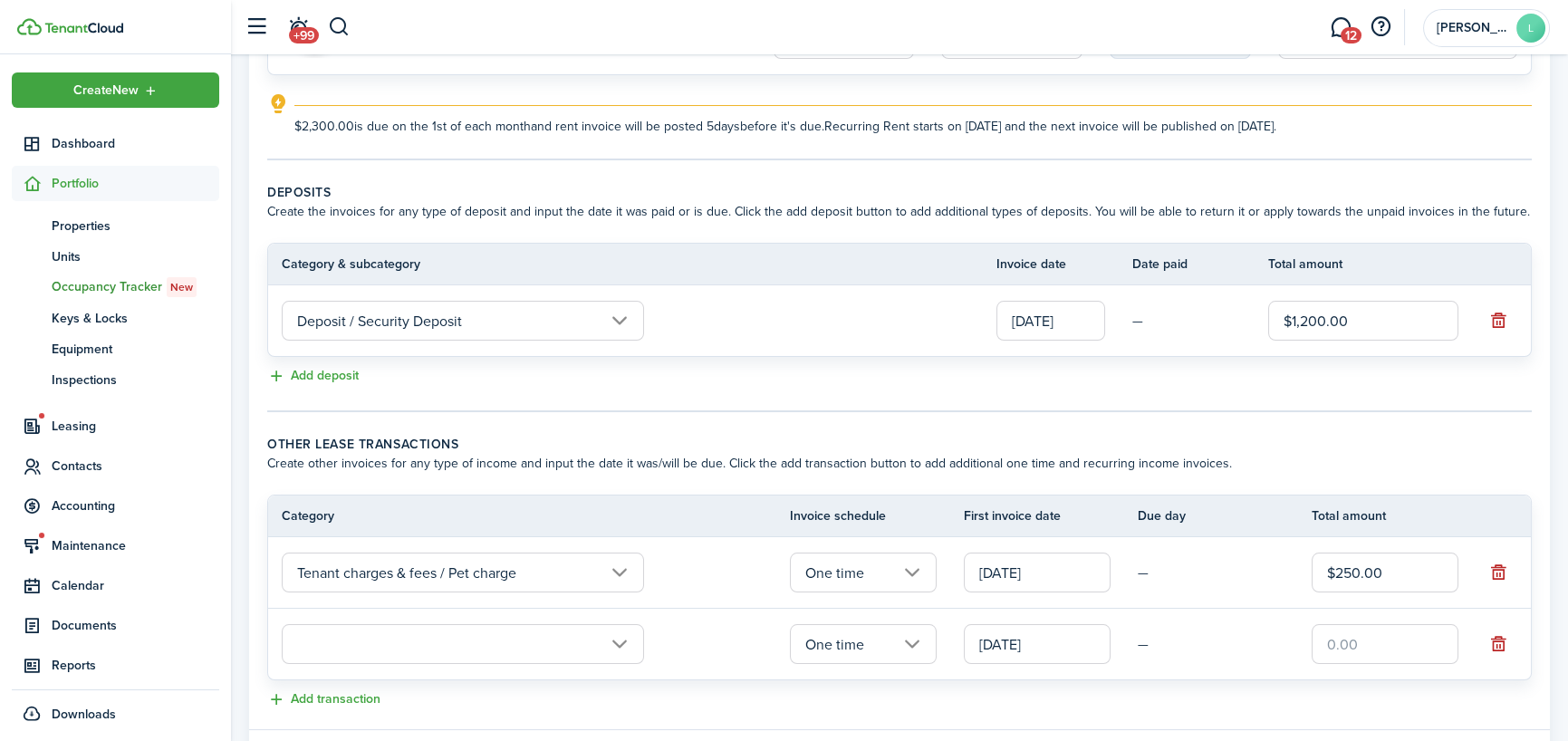
click at [479, 563] on input "Tenant charges & fees / Pet charge" at bounding box center [462, 573] width 362 height 40
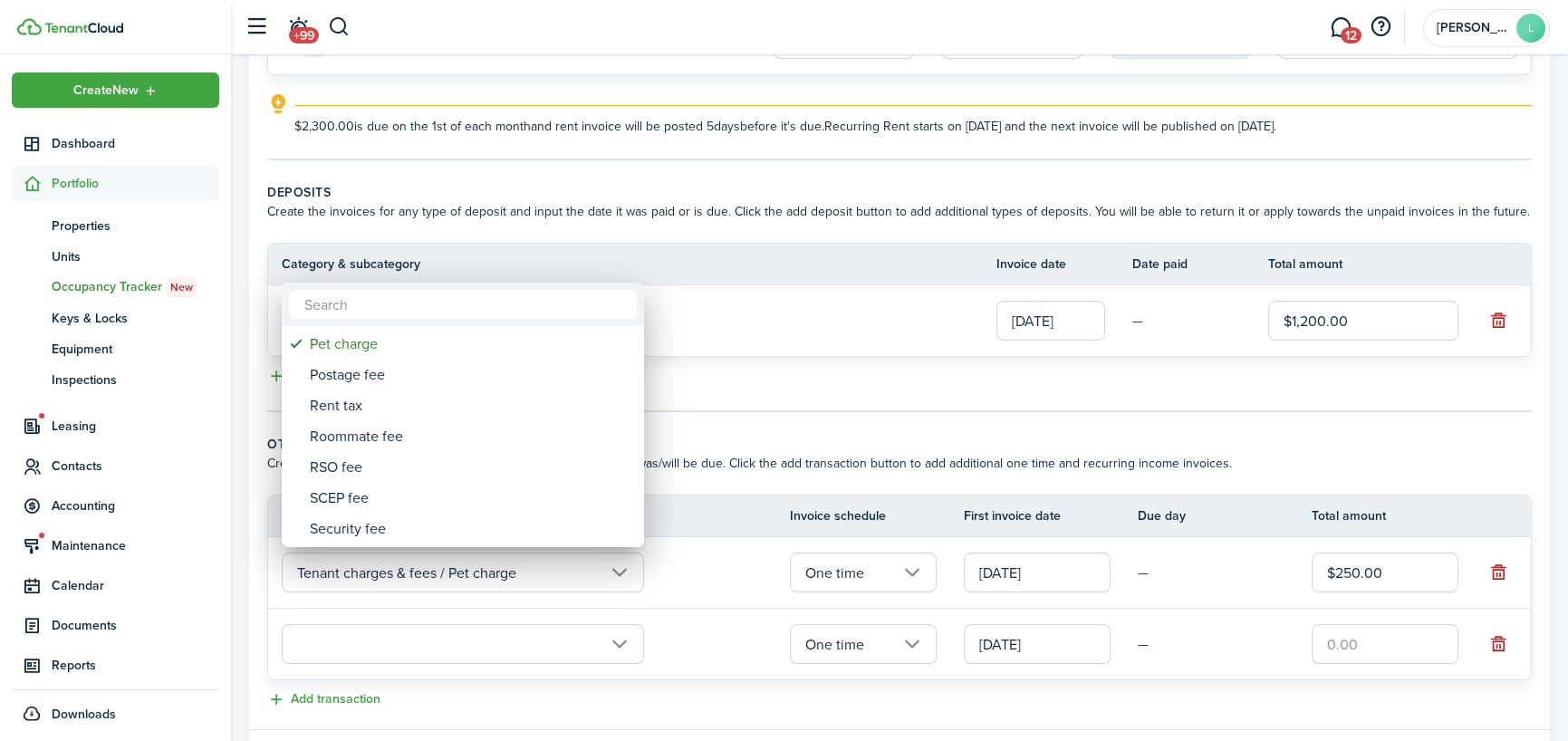
click at [391, 299] on input "text" at bounding box center [463, 304] width 348 height 29
drag, startPoint x: 314, startPoint y: 300, endPoint x: 249, endPoint y: 302, distance: 65.0
click at [249, 302] on div "pet fee No results" at bounding box center [784, 370] width 1568 height 741
type input "pet"
click at [633, 642] on div at bounding box center [784, 370] width 1858 height 1031
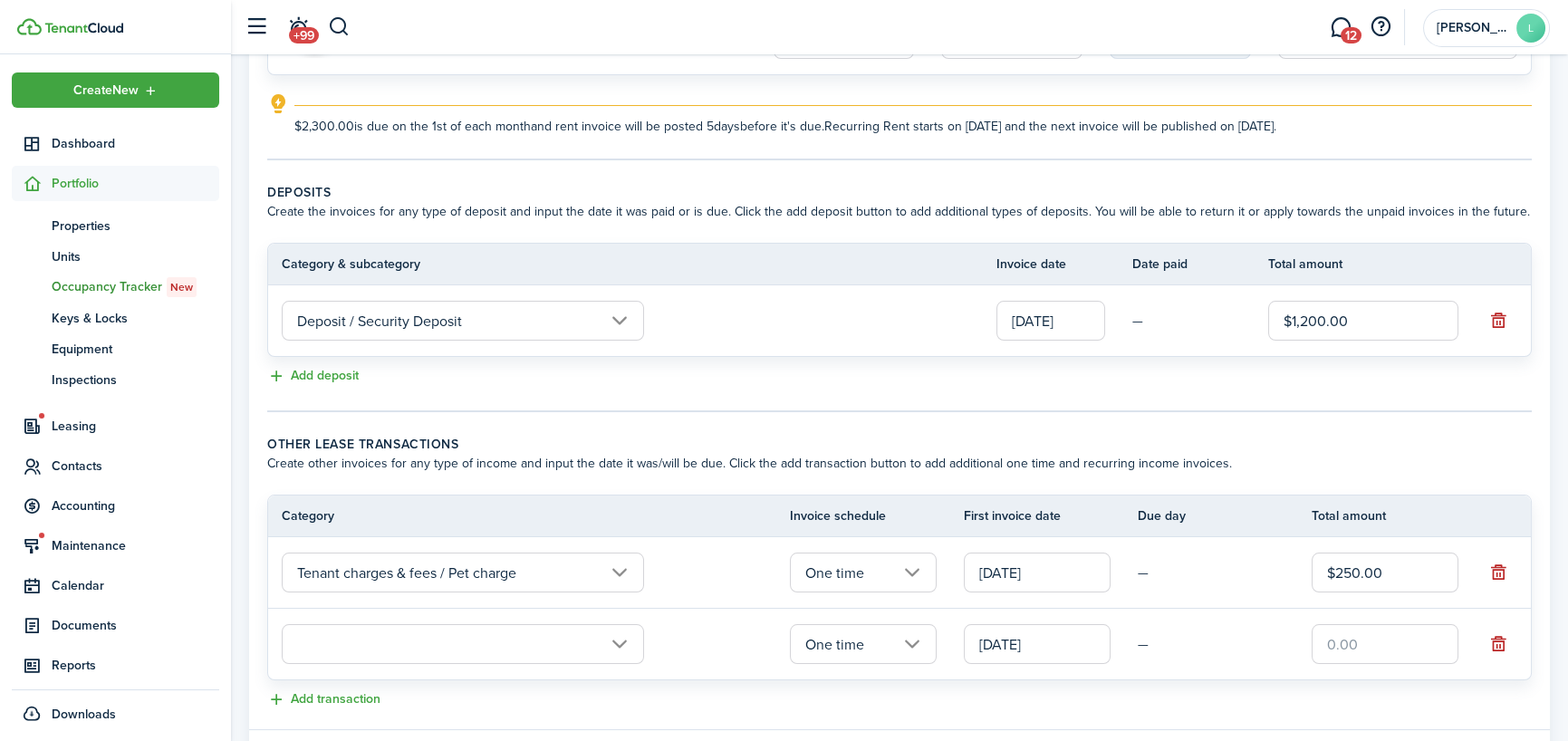
click at [616, 642] on input "text" at bounding box center [462, 644] width 362 height 40
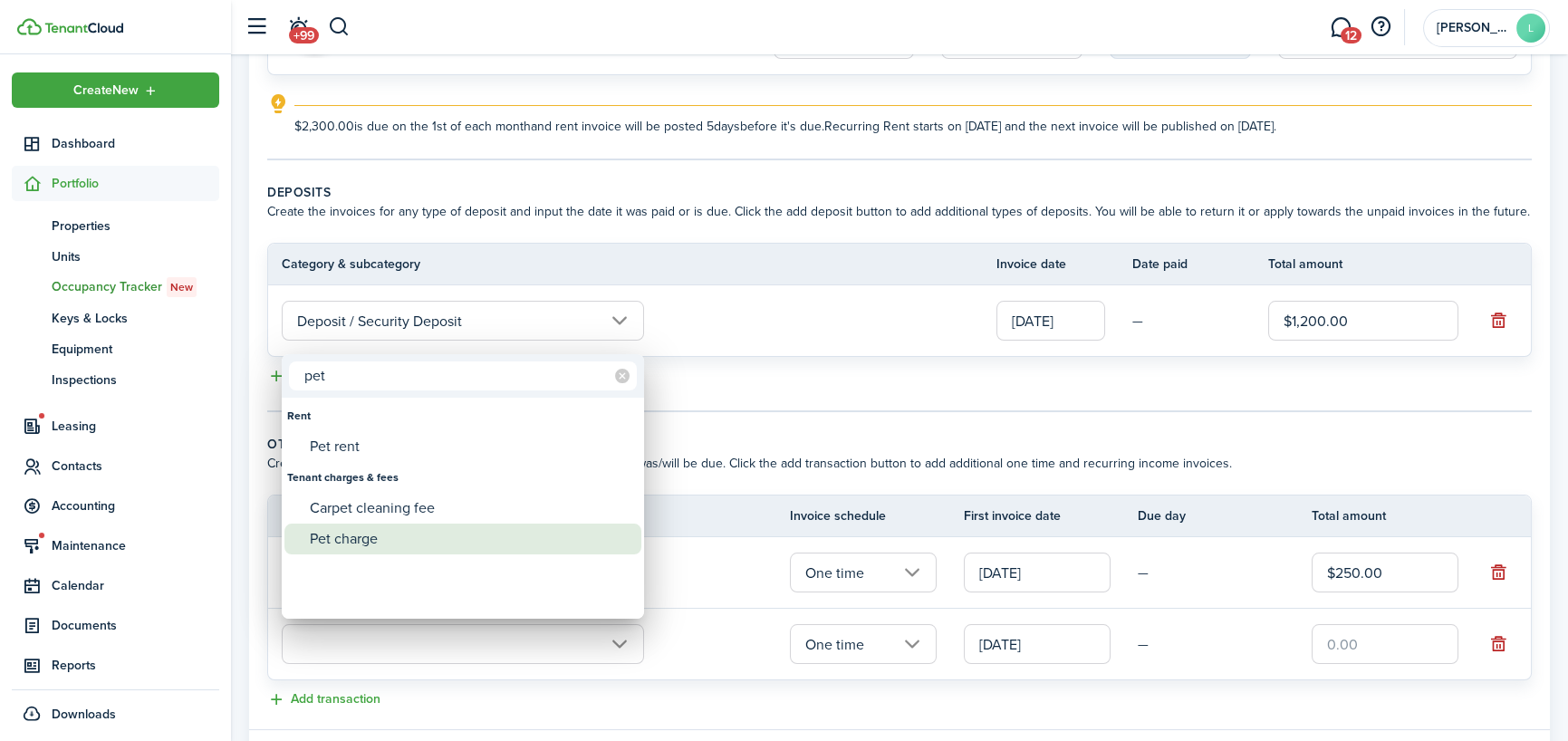
type input "pet"
click at [540, 536] on div "Pet charge" at bounding box center [470, 539] width 321 height 31
type input "Tenant charges & fees / Pet charge"
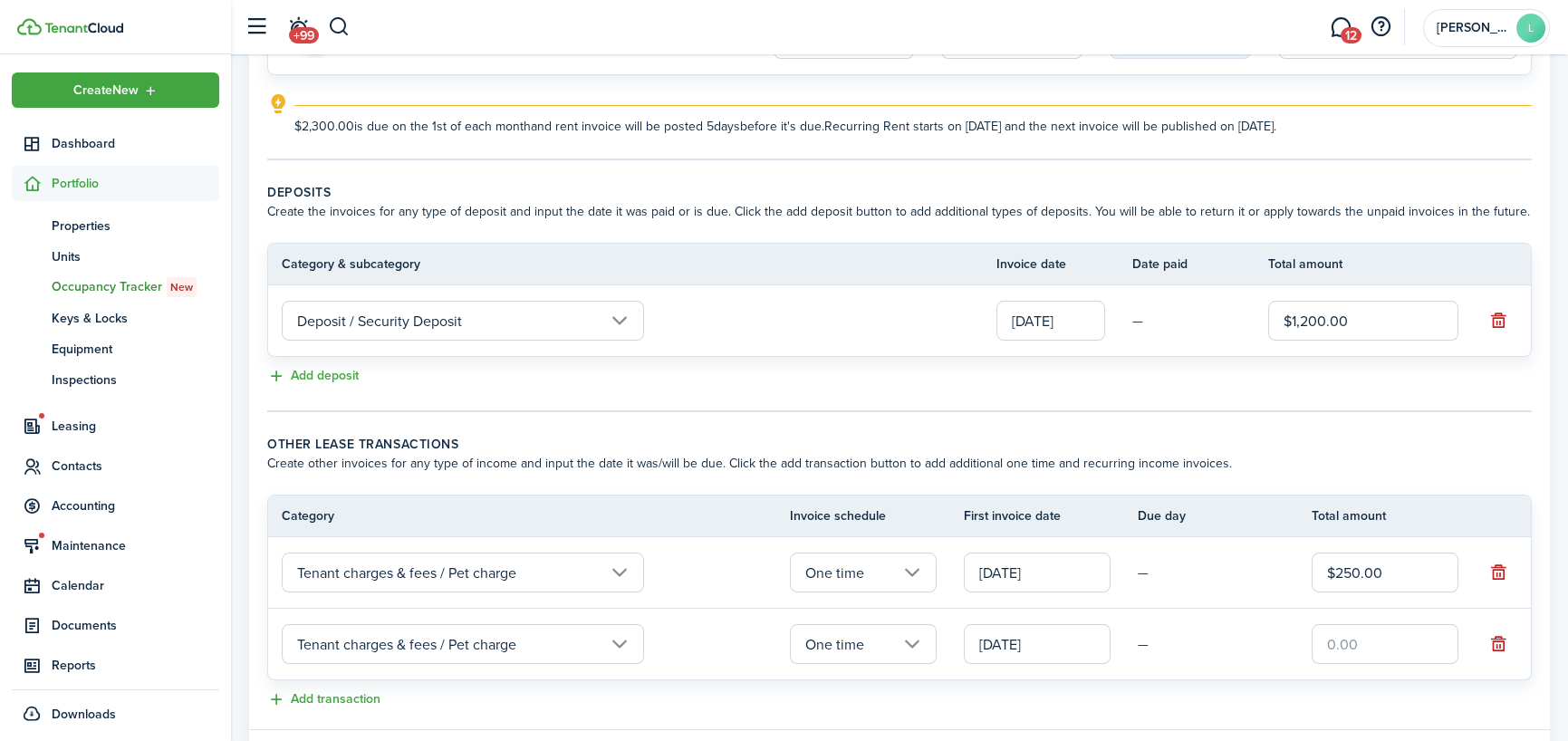
click at [1431, 647] on input "text" at bounding box center [1385, 644] width 147 height 40
type input "$100.00"
click at [309, 699] on button "Add transaction" at bounding box center [324, 700] width 113 height 21
click at [600, 717] on input "text" at bounding box center [462, 716] width 362 height 40
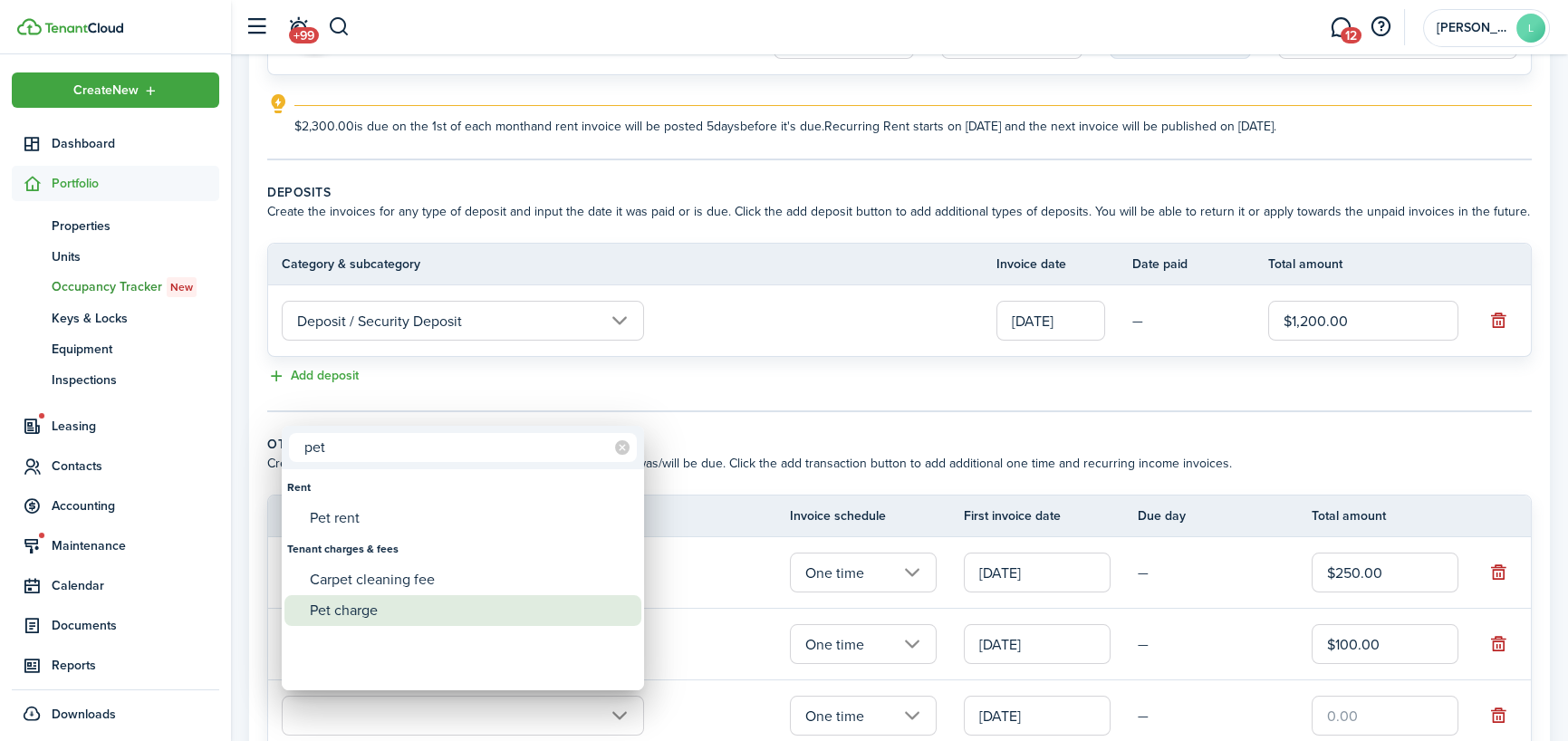
type input "pet"
click at [367, 602] on div "Pet charge" at bounding box center [470, 610] width 321 height 31
type input "Tenant charges & fees / Pet charge"
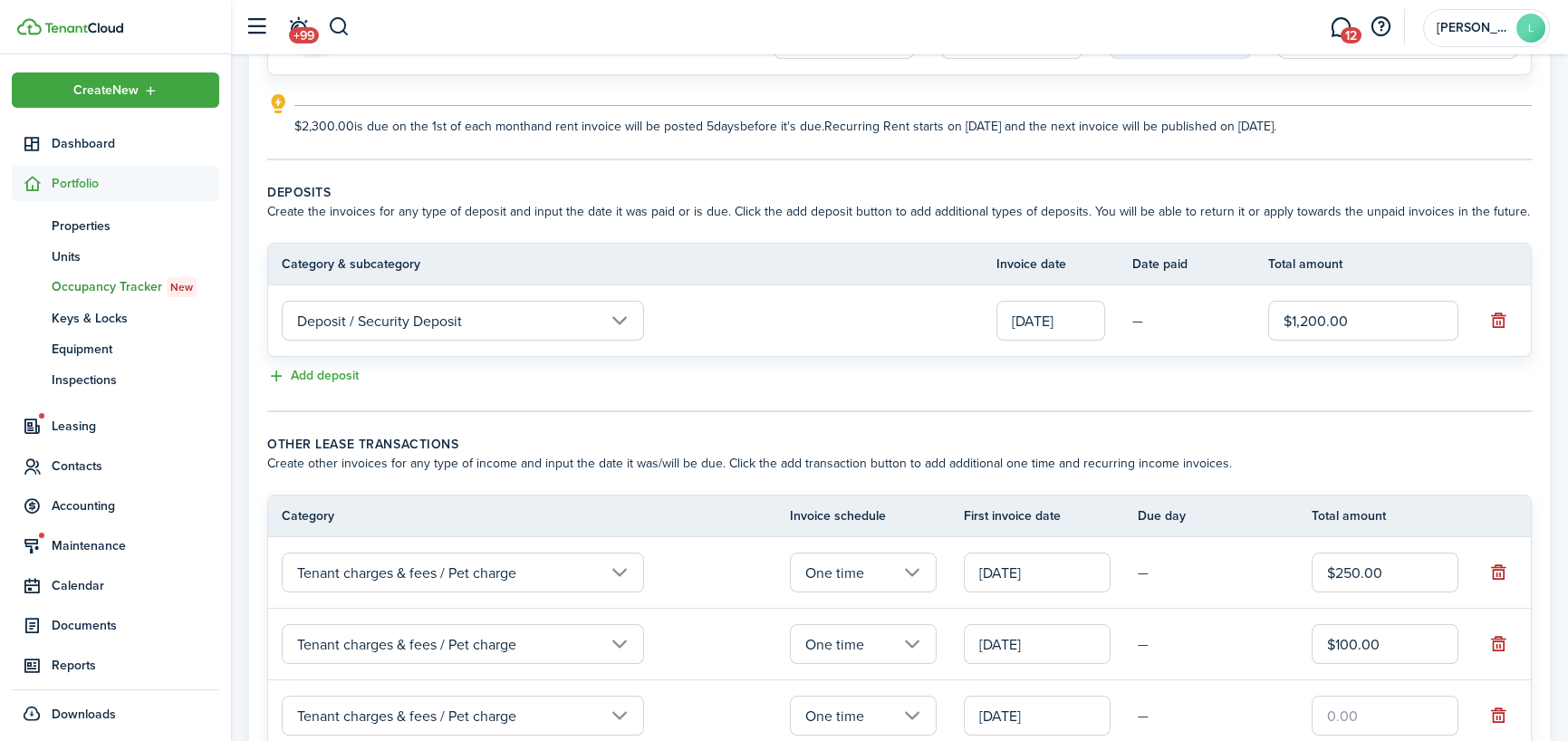
click at [1368, 714] on input "text" at bounding box center [1385, 716] width 147 height 40
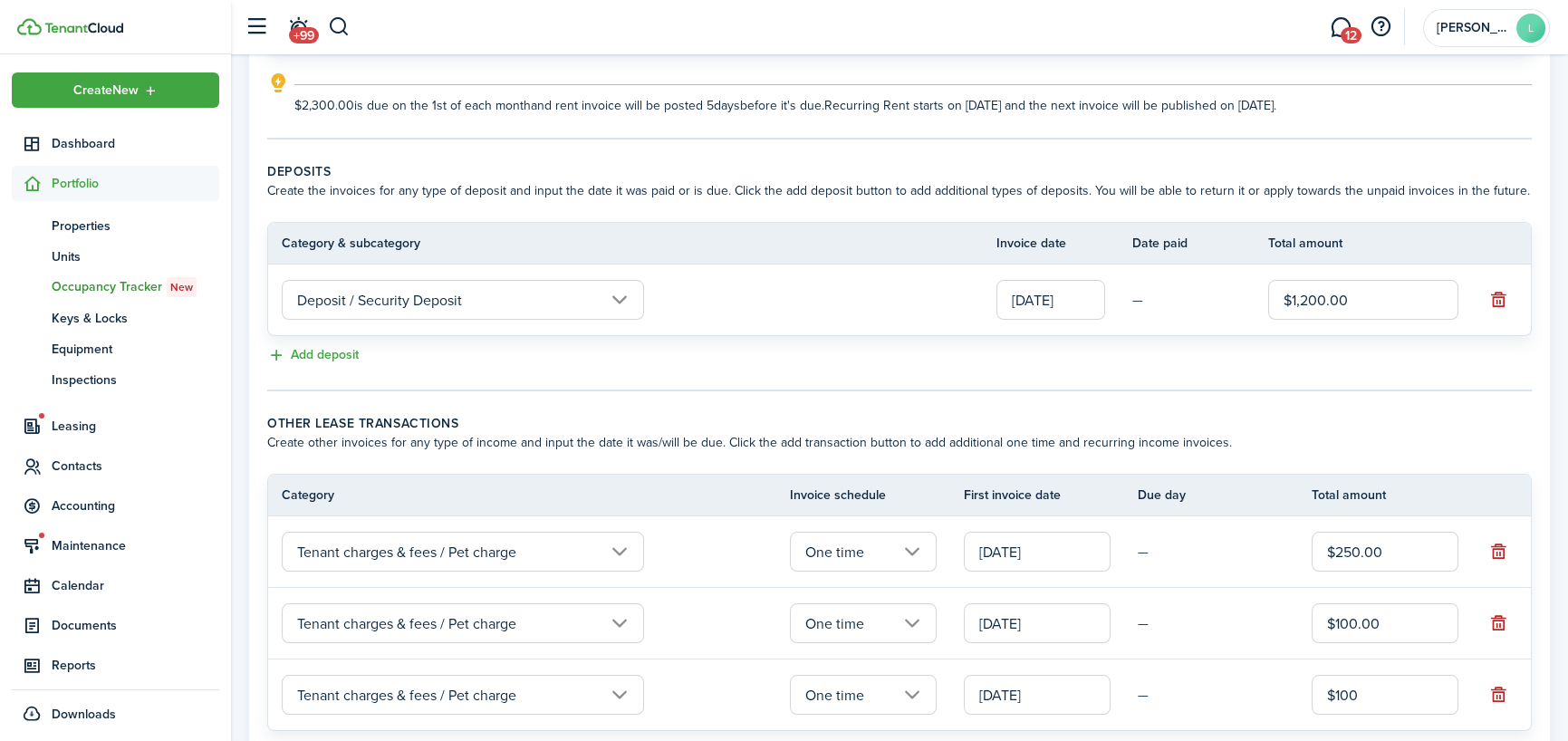
scroll to position [435, 0]
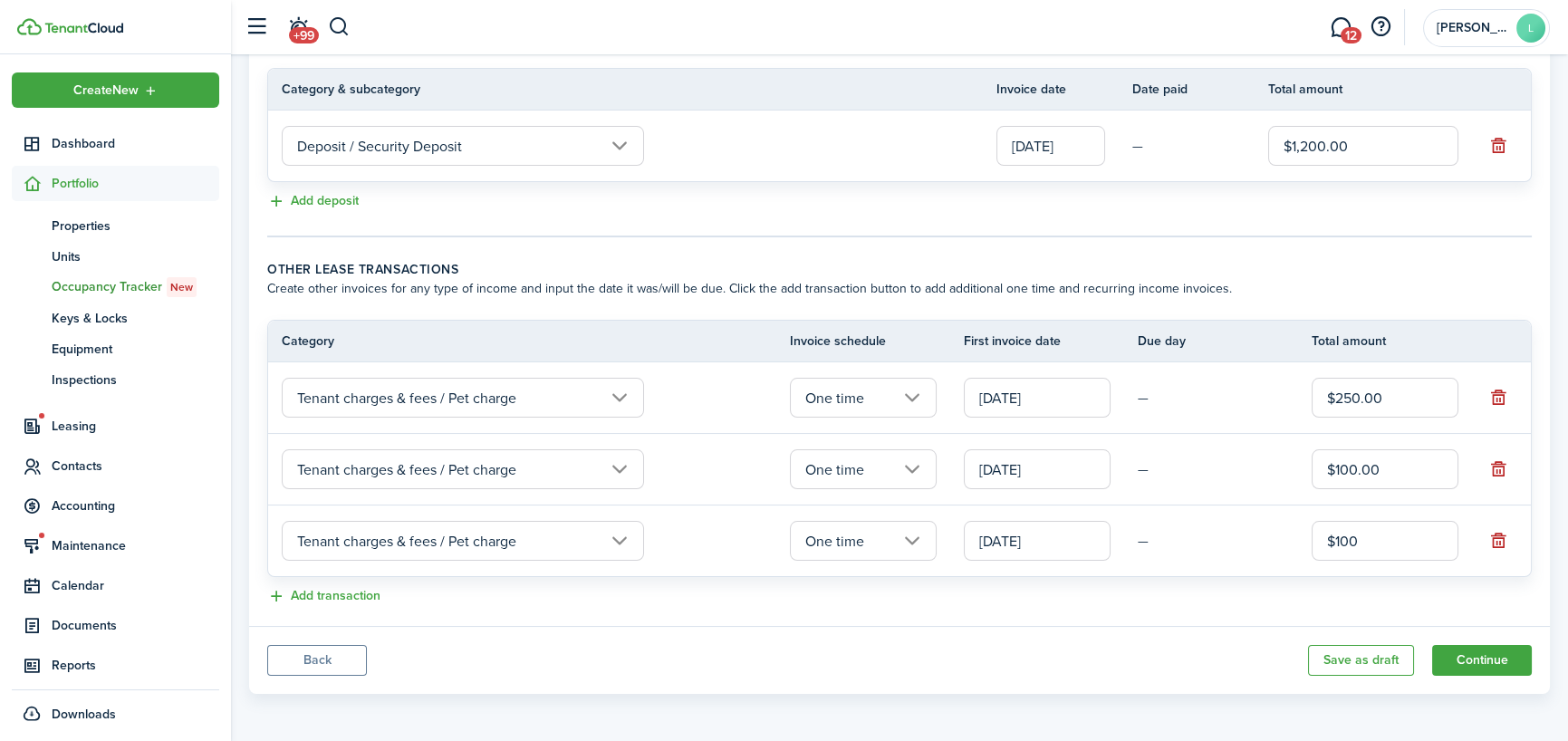
click at [1086, 152] on input "[DATE]" at bounding box center [1051, 146] width 109 height 40
type input "$100.00"
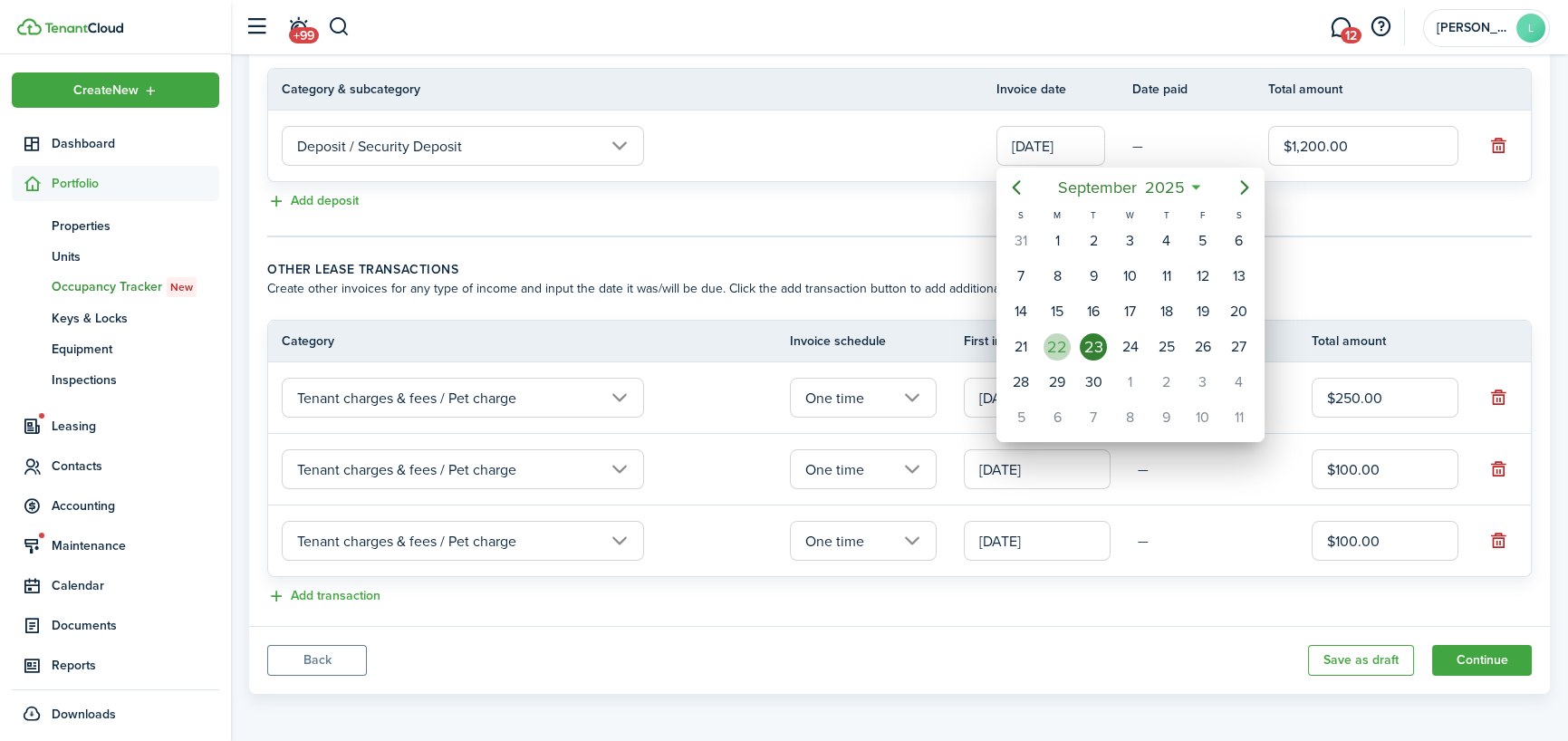
click at [1063, 336] on div "22" at bounding box center [1056, 346] width 27 height 27
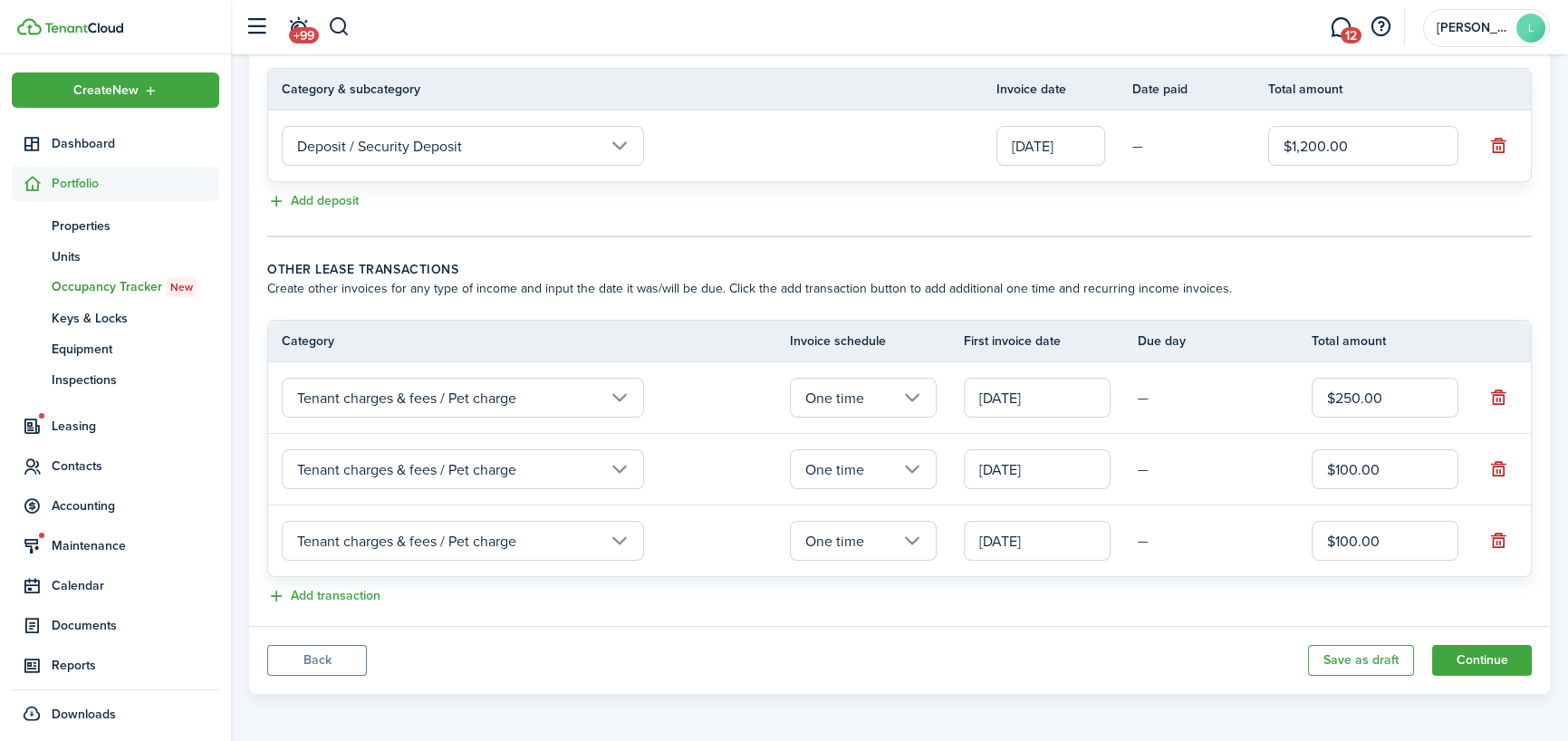
click at [1070, 150] on input "[DATE]" at bounding box center [1051, 146] width 109 height 40
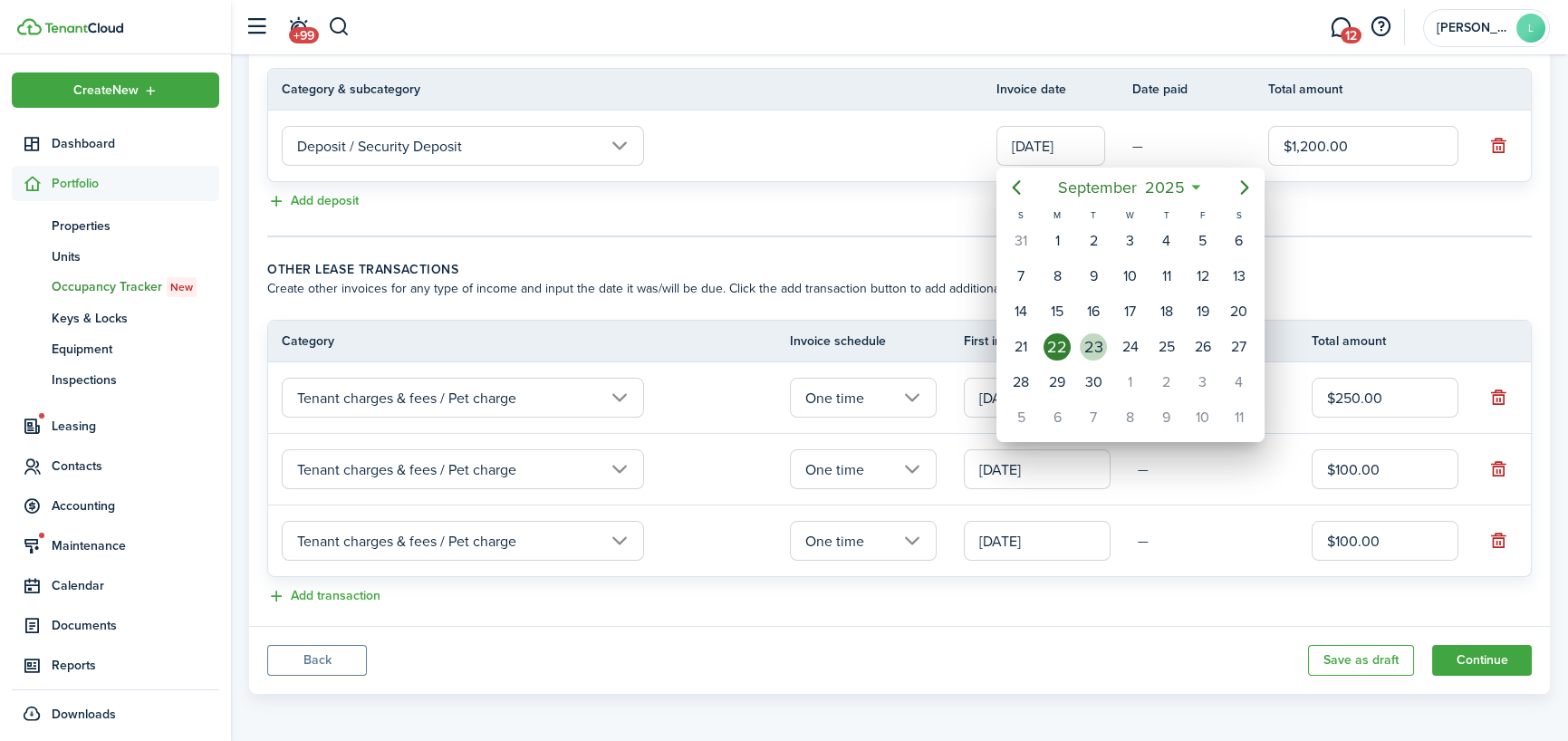
click at [1091, 345] on div "23" at bounding box center [1093, 346] width 27 height 27
type input "[DATE]"
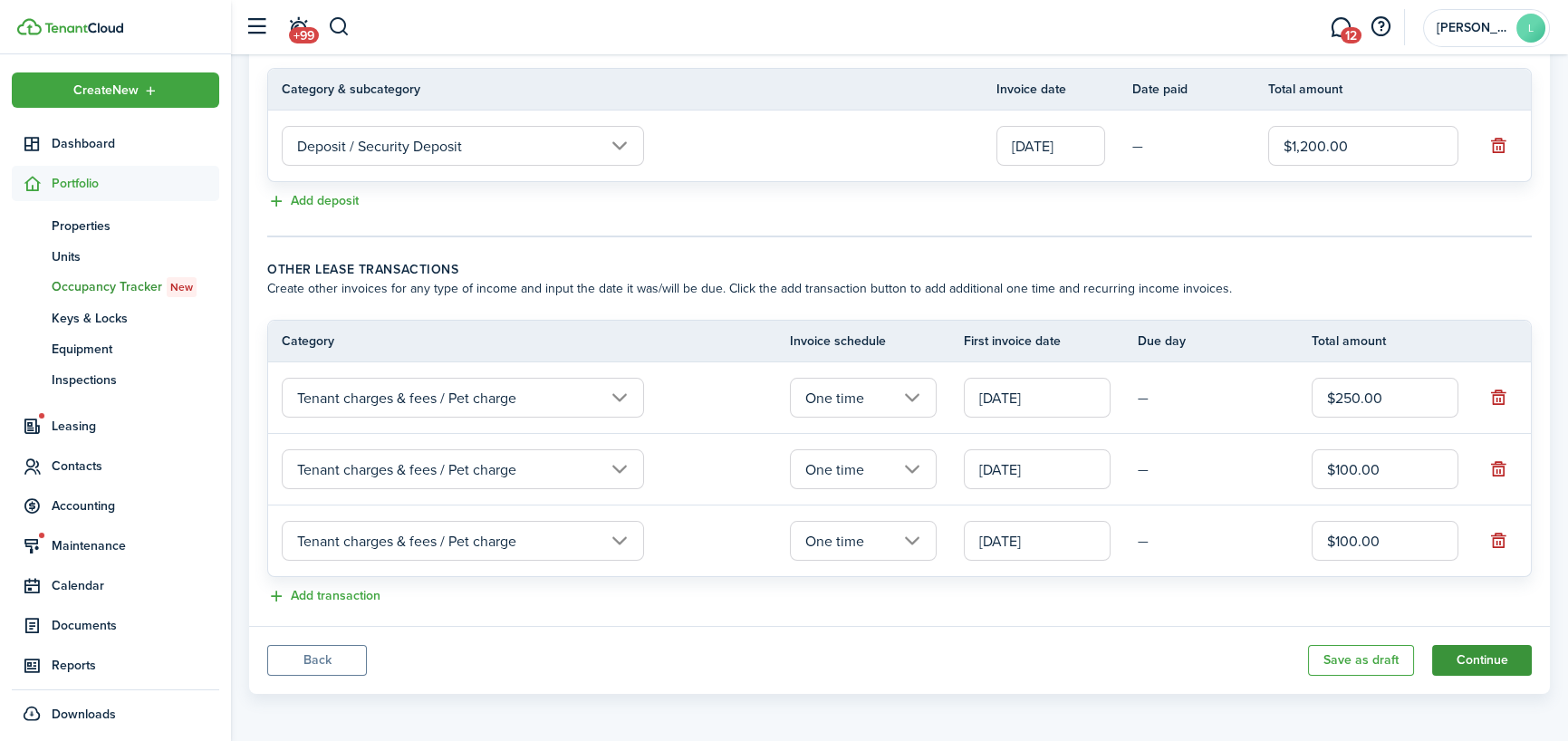
click at [1475, 659] on button "Continue" at bounding box center [1482, 660] width 100 height 31
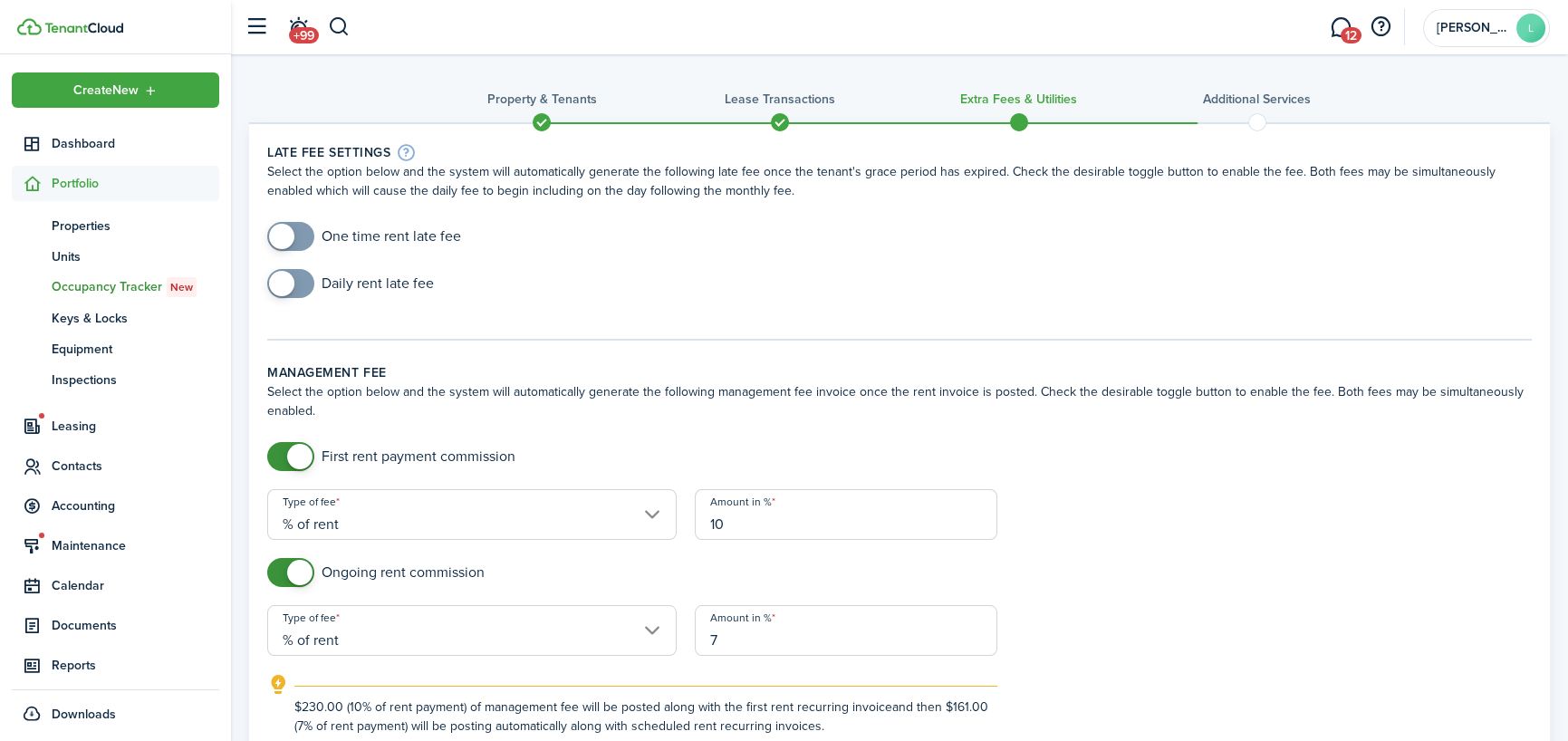
click at [296, 233] on span at bounding box center [290, 236] width 18 height 29
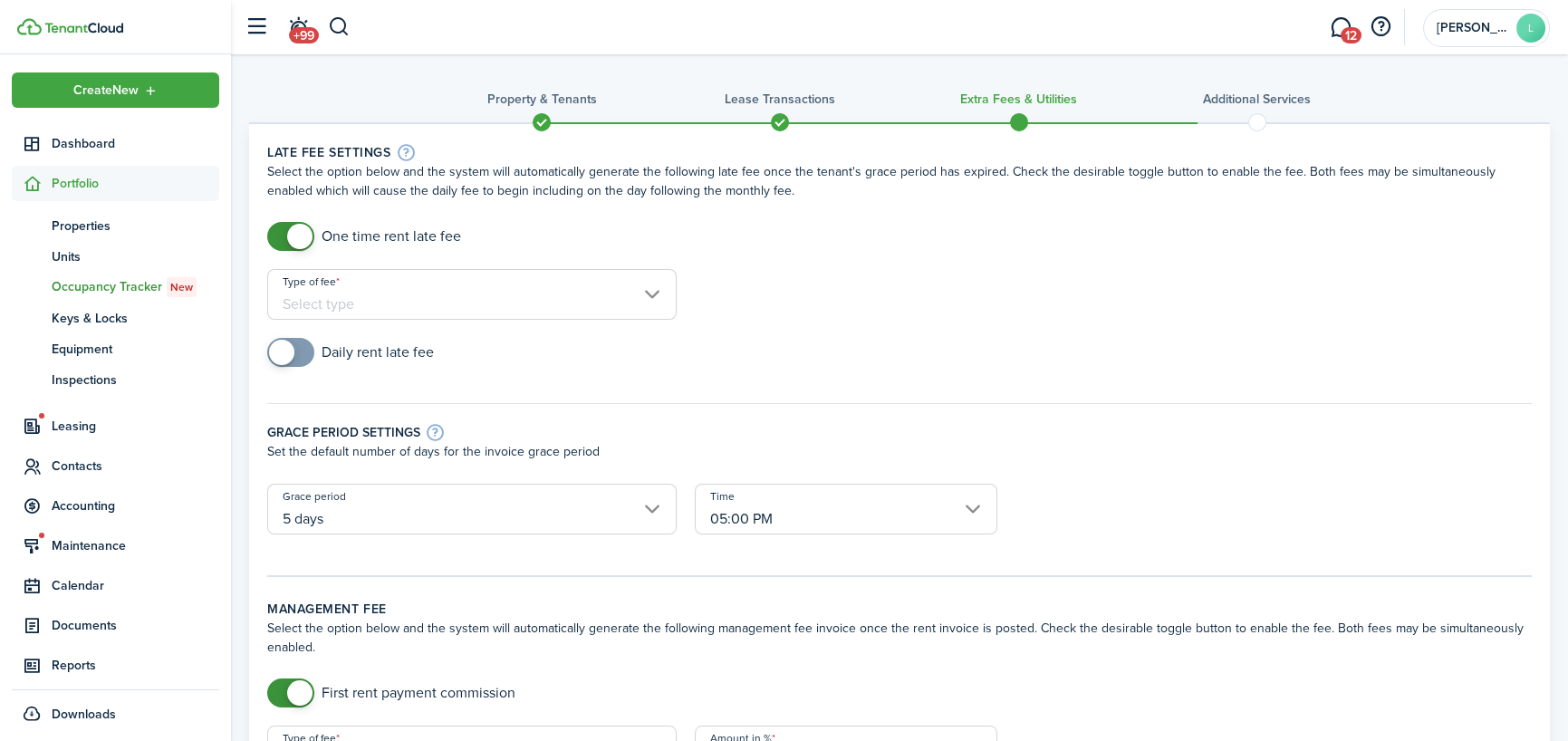
click at [296, 233] on span at bounding box center [299, 236] width 25 height 25
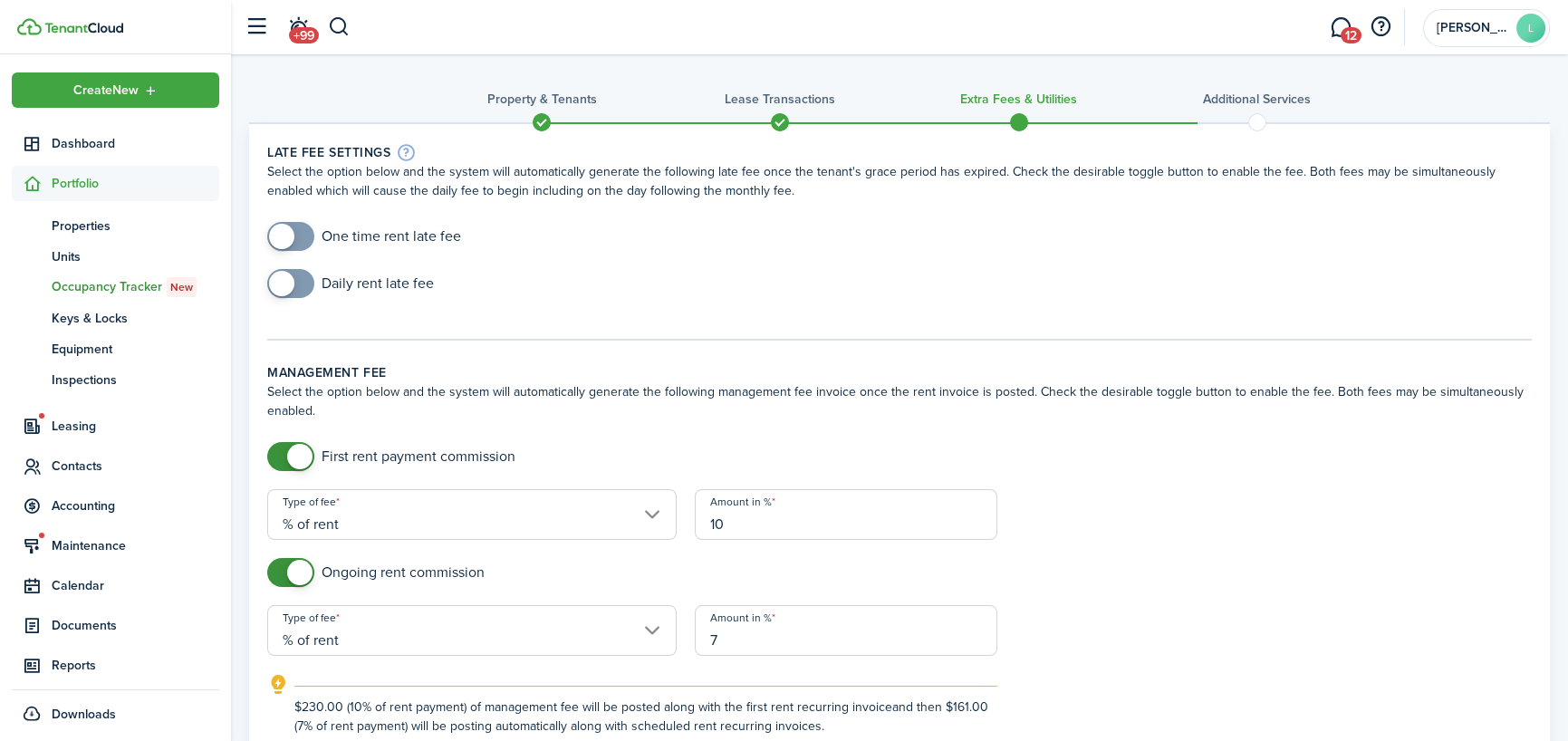
checkbox input "true"
click at [296, 233] on span at bounding box center [290, 236] width 18 height 29
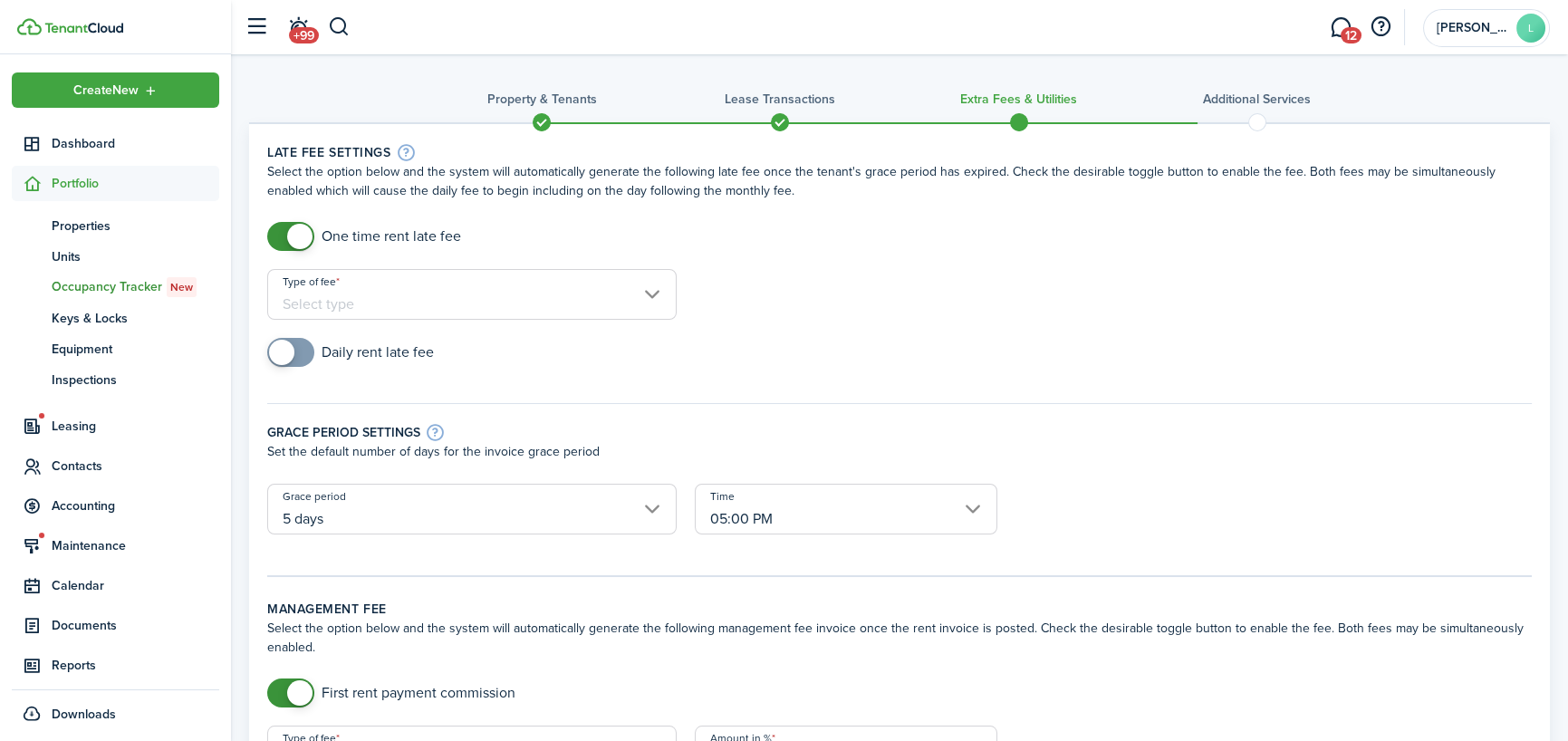
click at [370, 297] on input "Type of fee" at bounding box center [472, 295] width 410 height 51
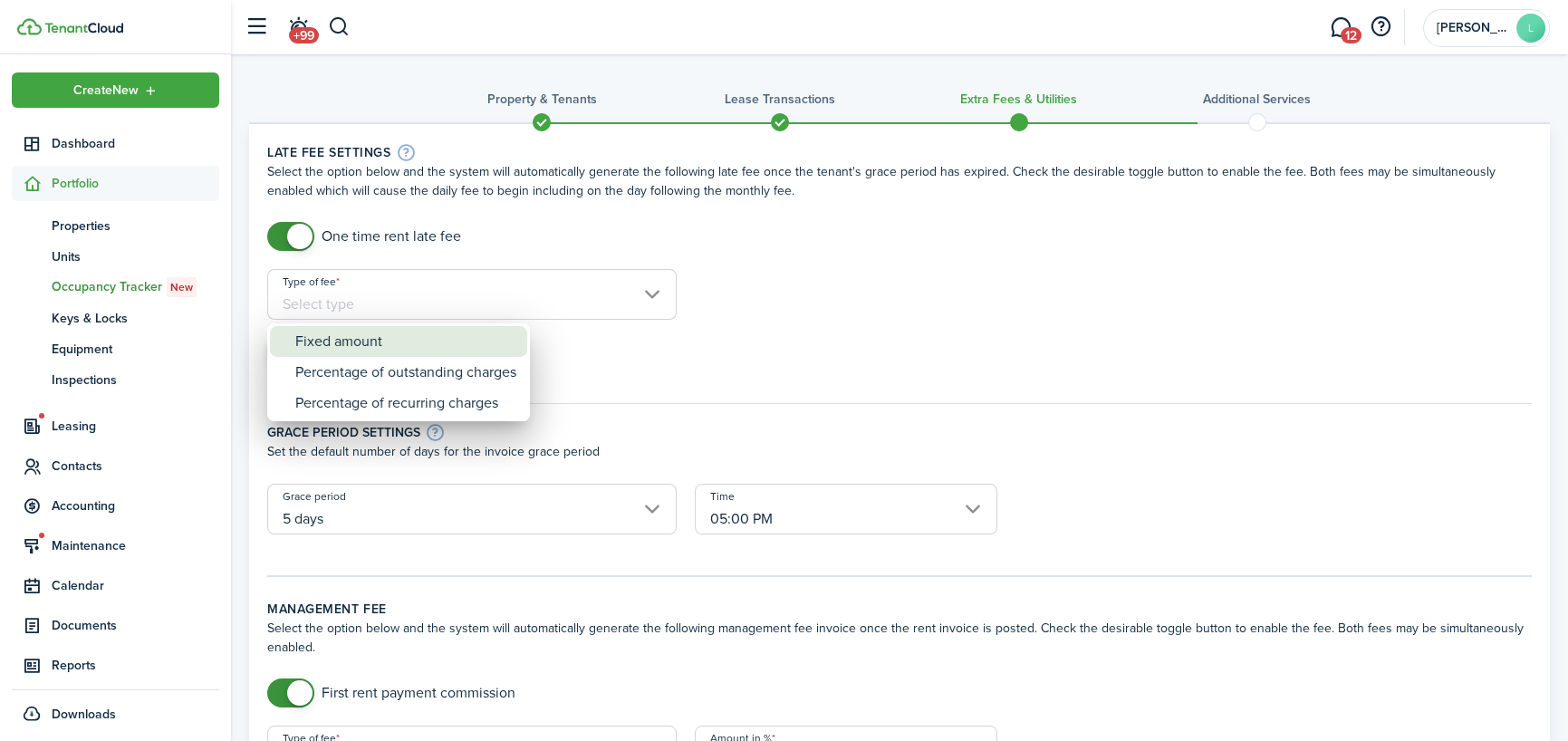
click at [368, 353] on div "Fixed amount" at bounding box center [406, 341] width 221 height 31
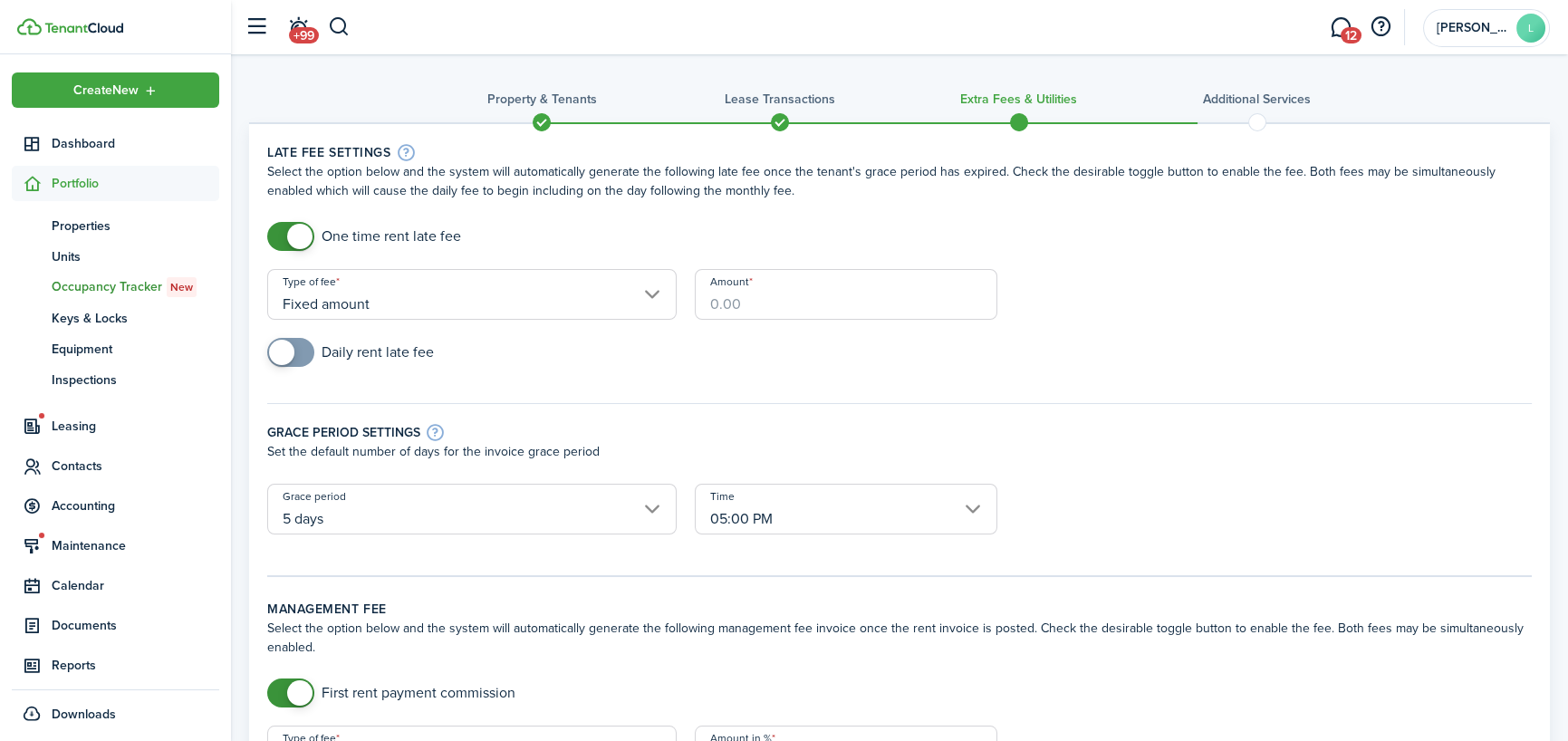
click at [647, 296] on input "Fixed amount" at bounding box center [472, 295] width 410 height 51
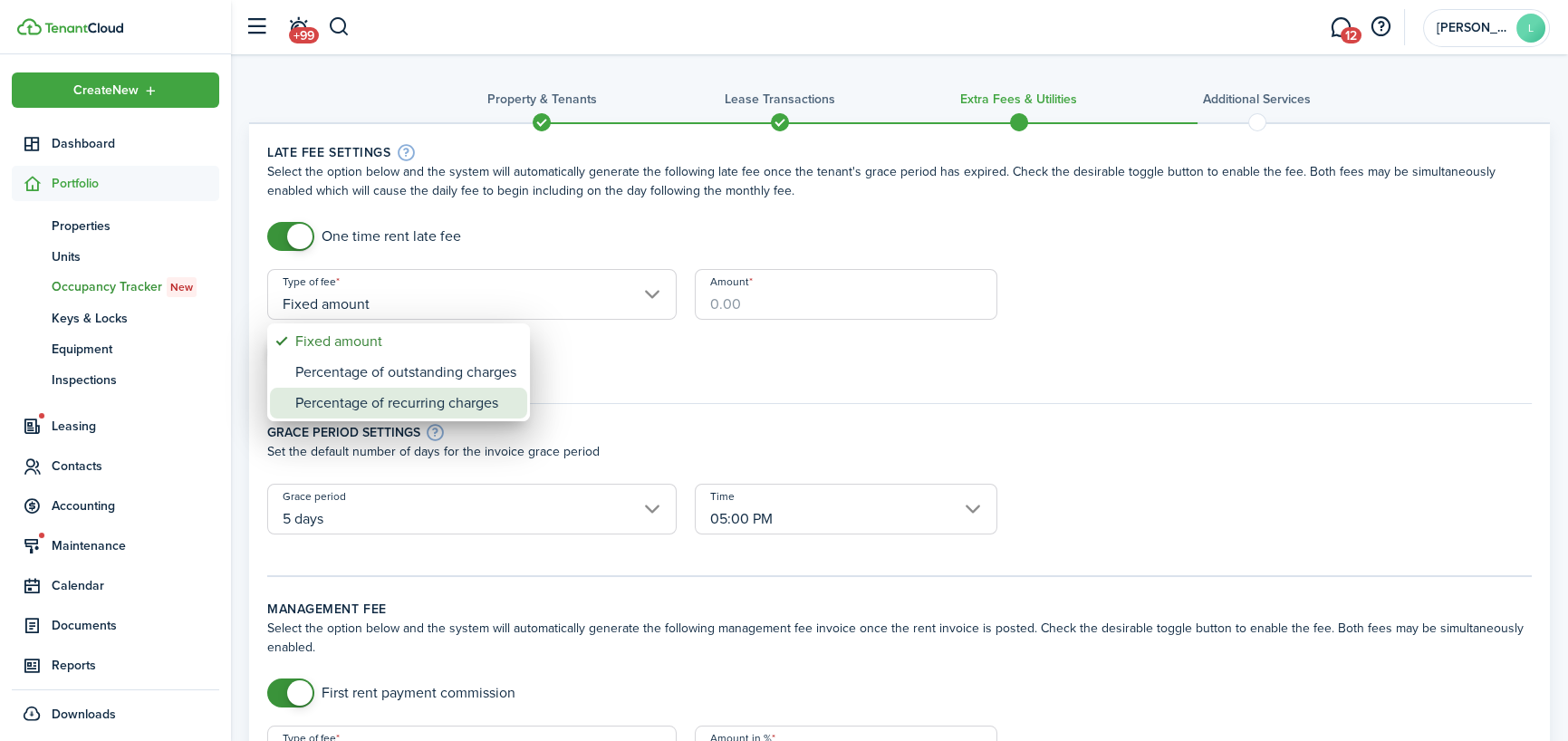
click at [446, 400] on div "Percentage of recurring charges" at bounding box center [406, 402] width 221 height 31
type input "Percentage of recurring charges"
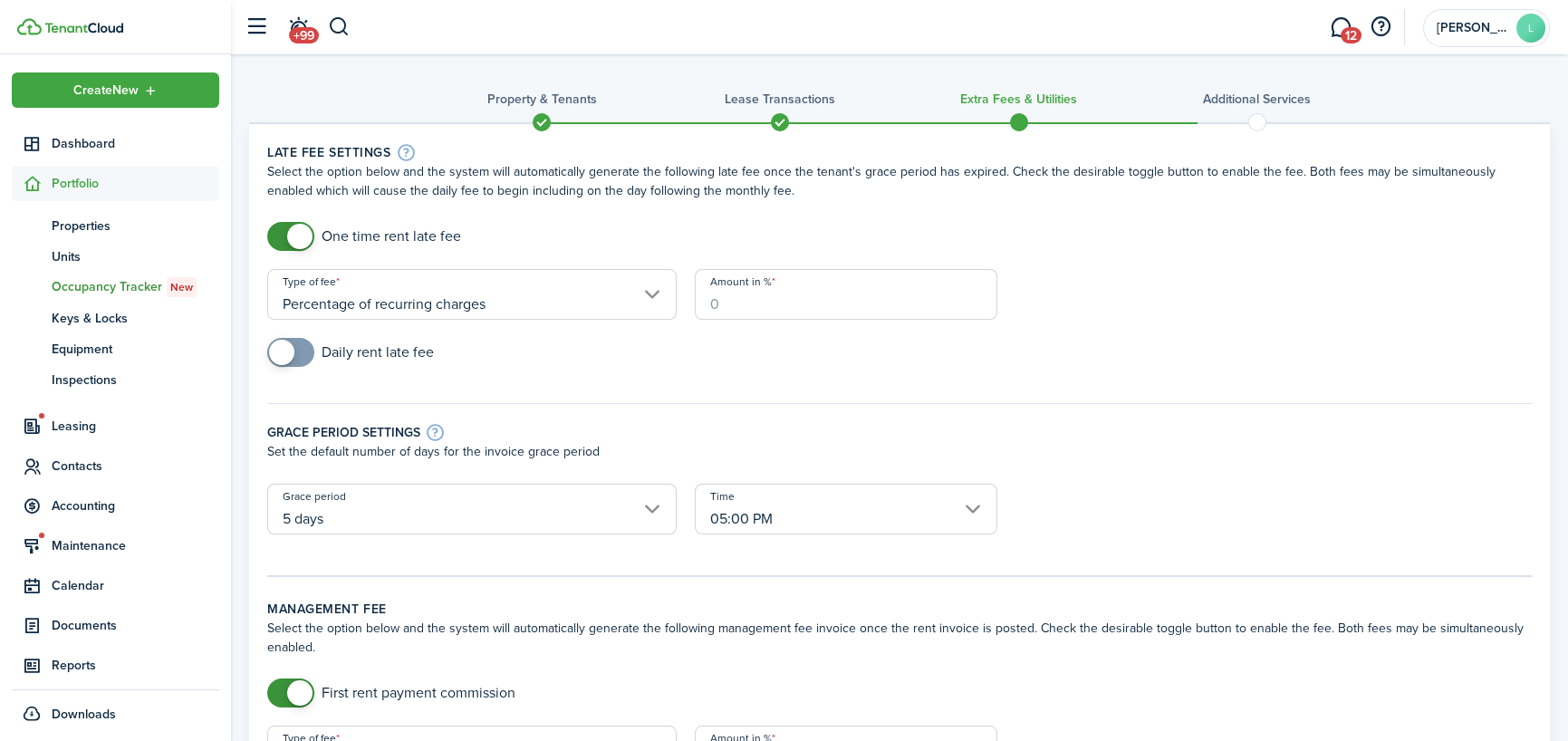
click at [750, 299] on input "Amount in %" at bounding box center [846, 295] width 302 height 51
type input "10"
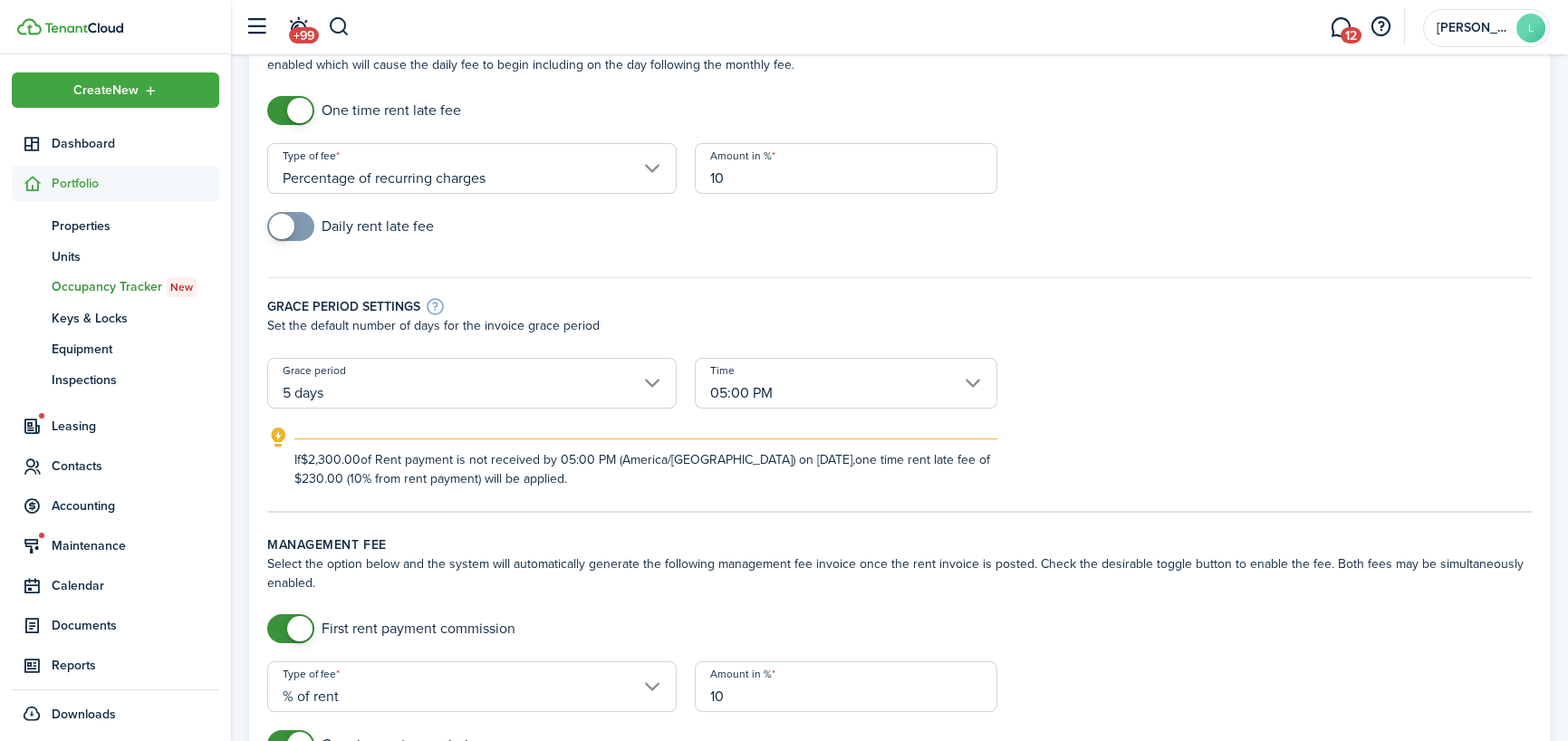
scroll to position [182, 0]
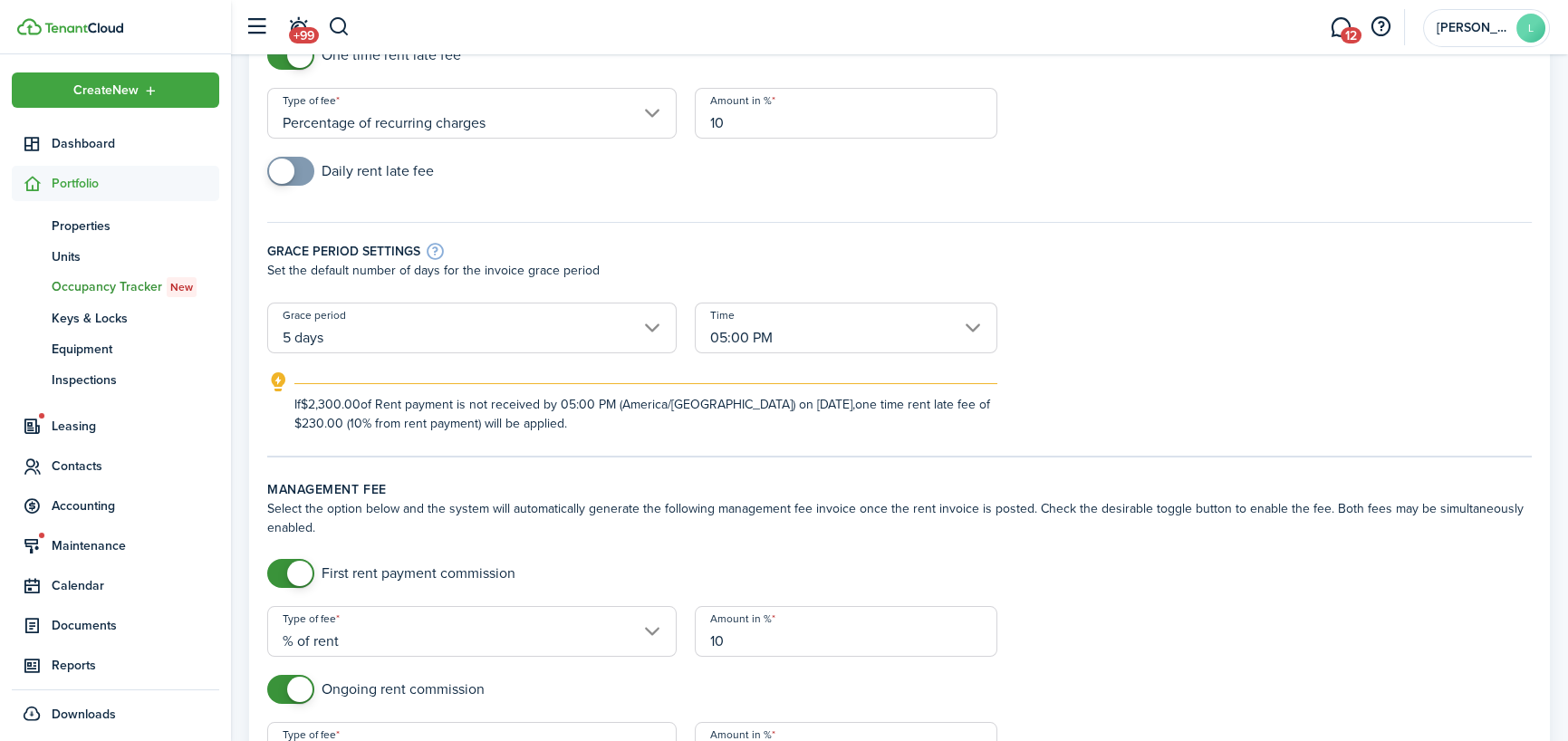
click at [976, 325] on input "05:00 PM" at bounding box center [846, 327] width 302 height 51
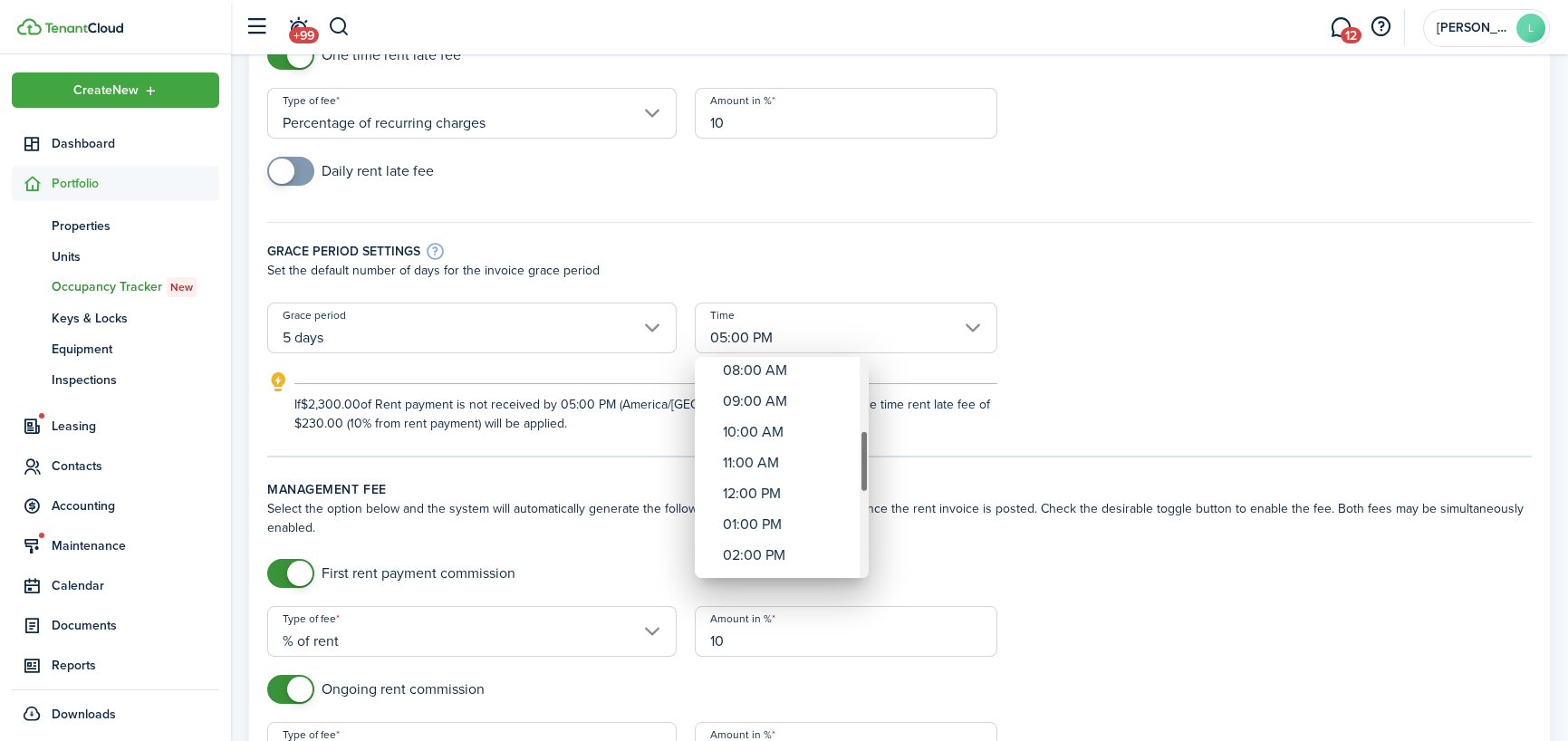
drag, startPoint x: 863, startPoint y: 400, endPoint x: 864, endPoint y: 456, distance: 56.0
click at [864, 456] on div "Time" at bounding box center [864, 461] width 9 height 63
drag, startPoint x: 865, startPoint y: 461, endPoint x: 869, endPoint y: 361, distance: 100.1
click at [869, 361] on div "12:00 AM 01:00 AM 02:00 AM 03:00 AM 04:00 AM 05:00 AM 06:00 AM 07:00 AM 08:00 A…" at bounding box center [784, 370] width 1568 height 741
click at [753, 333] on div at bounding box center [784, 370] width 1858 height 1031
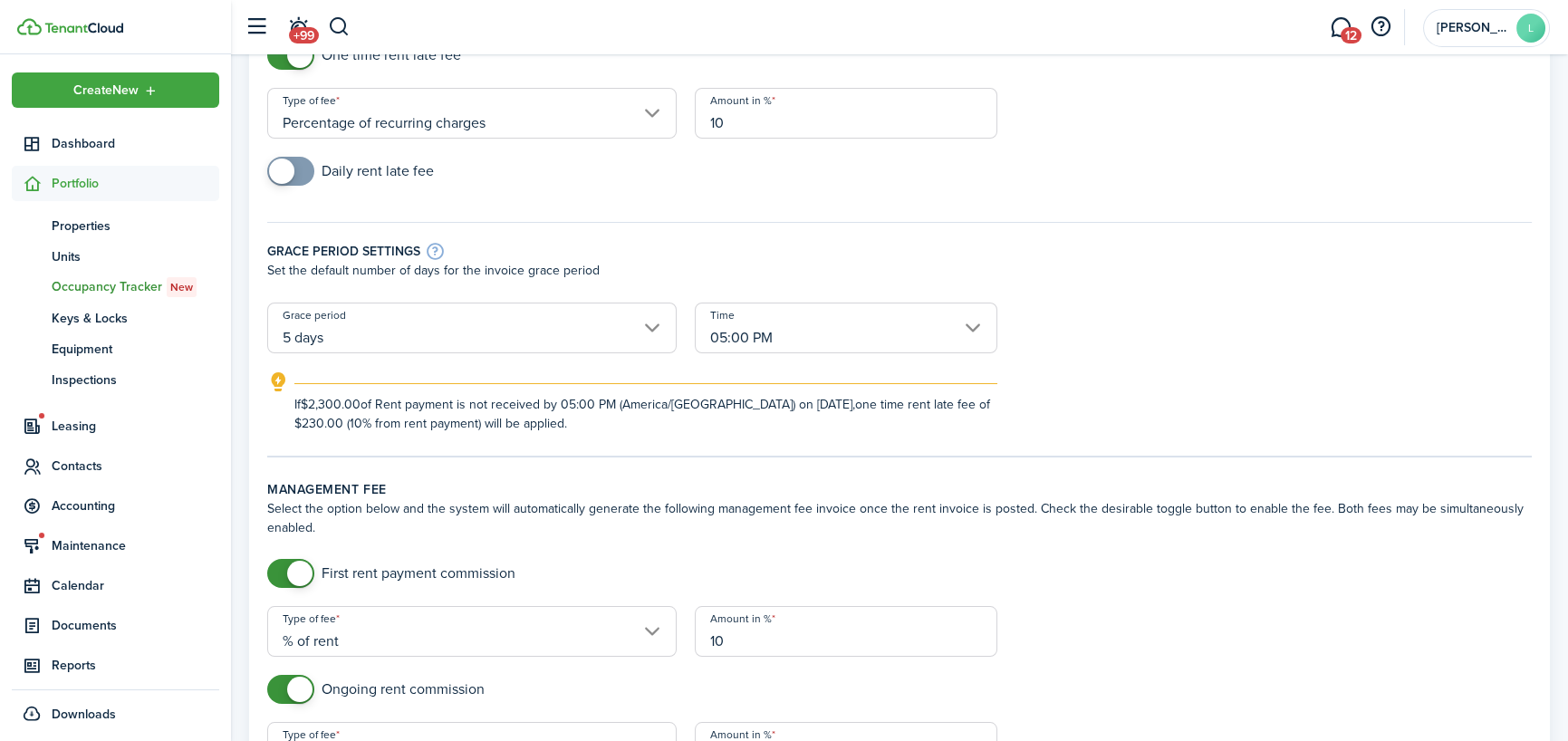
click at [747, 334] on input "05:00 PM" at bounding box center [846, 327] width 302 height 51
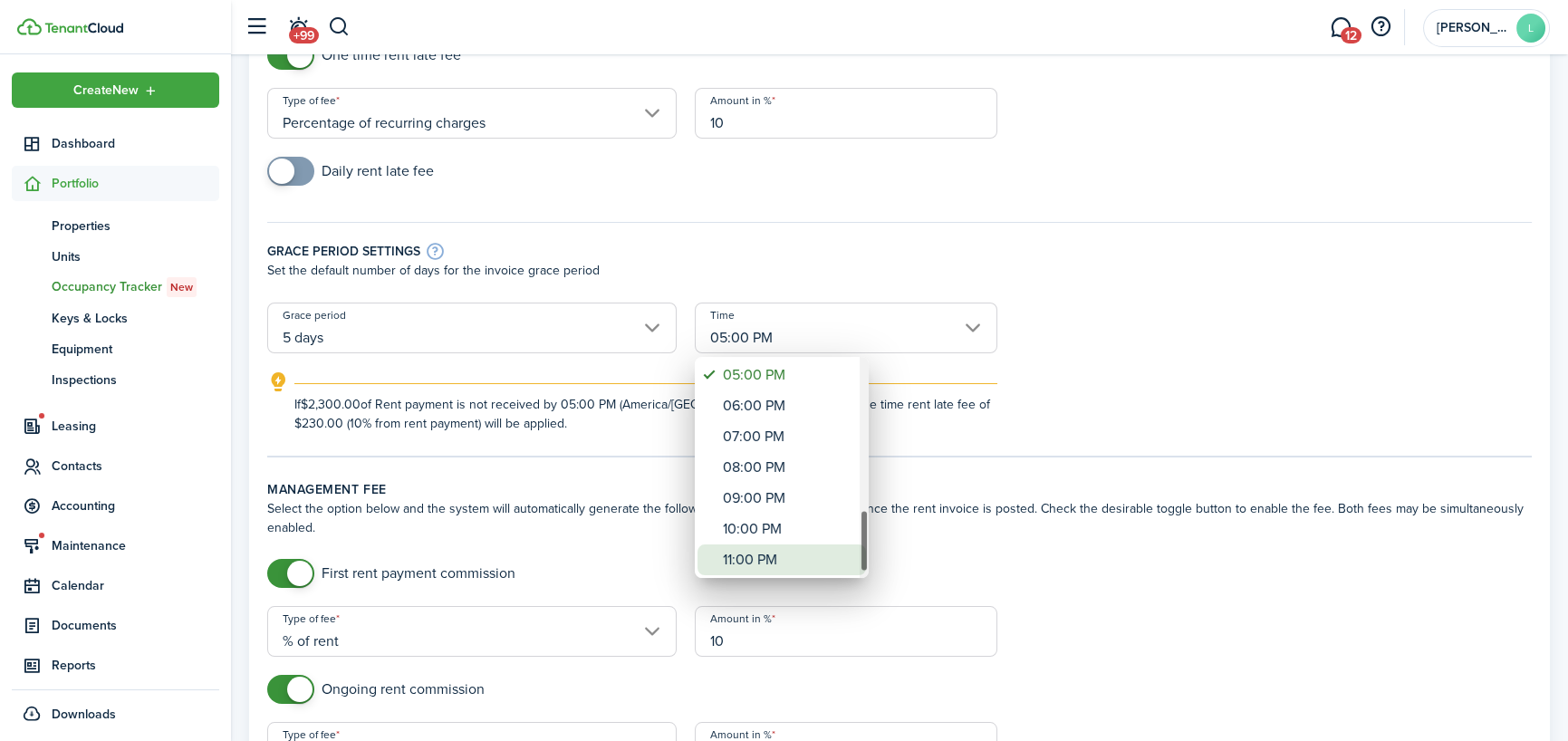
click at [789, 552] on div "11:00 PM" at bounding box center [789, 559] width 132 height 31
type input "11:00 PM"
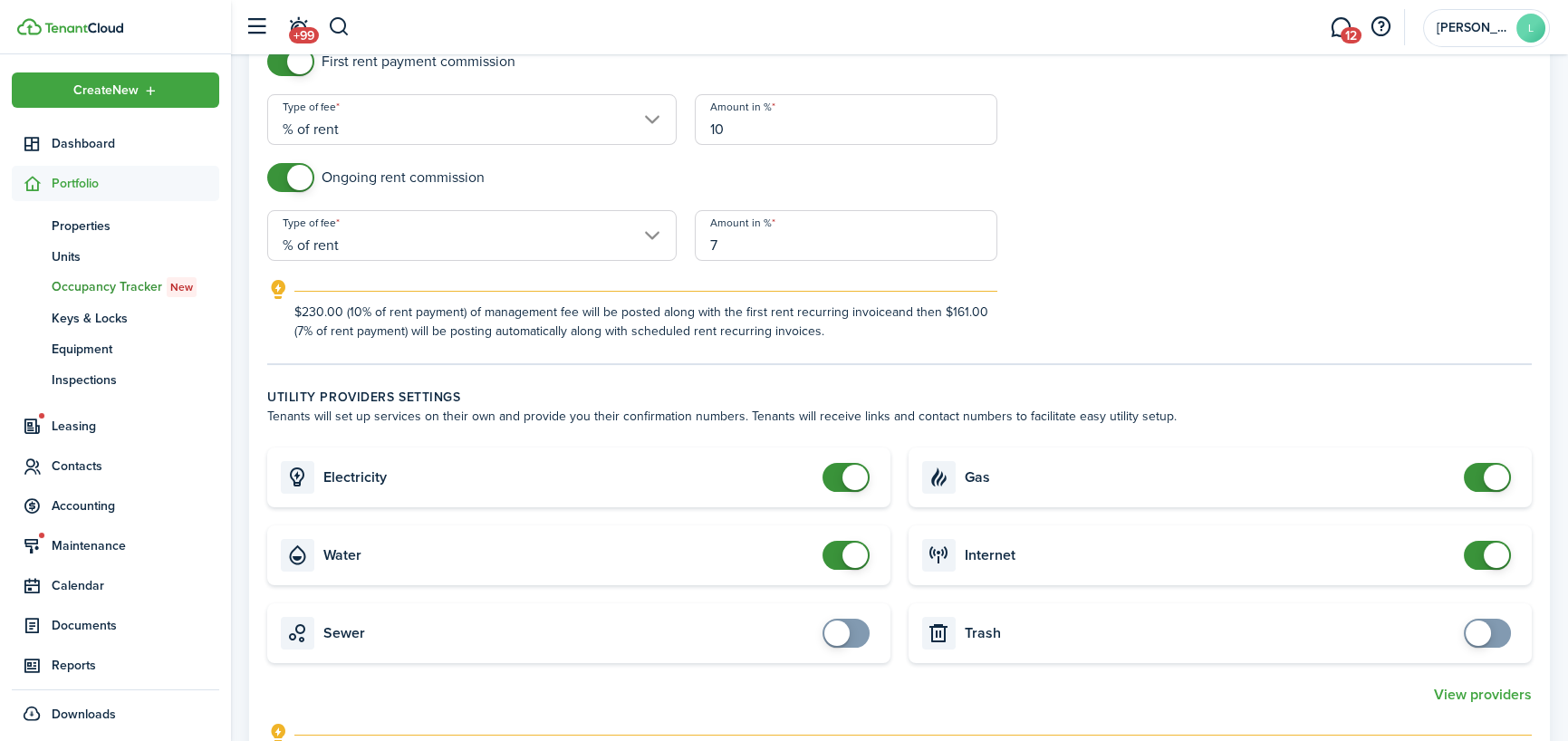
scroll to position [725, 0]
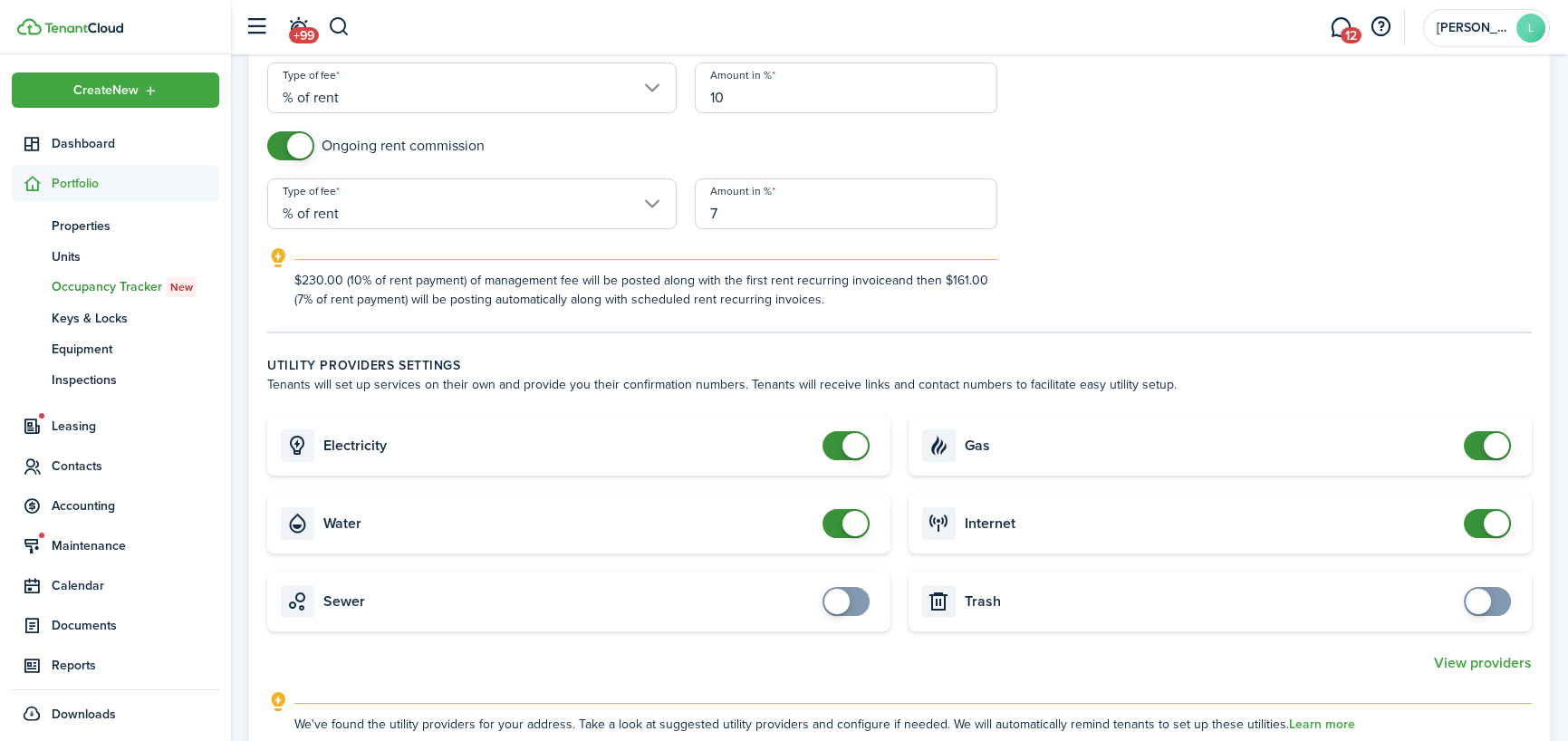
checkbox input "false"
click at [1480, 522] on span at bounding box center [1487, 523] width 18 height 29
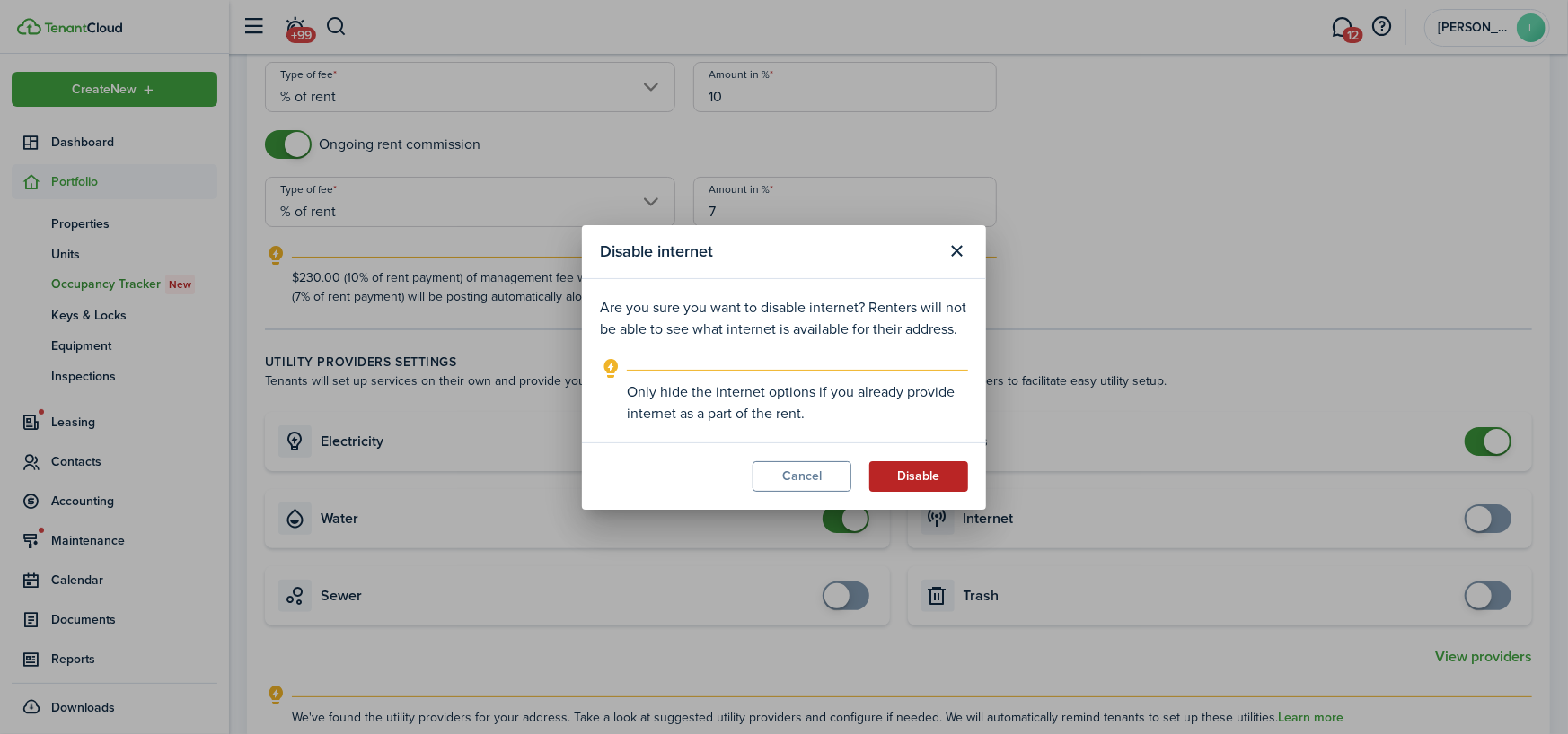
click at [930, 466] on button "Disable" at bounding box center [918, 476] width 99 height 31
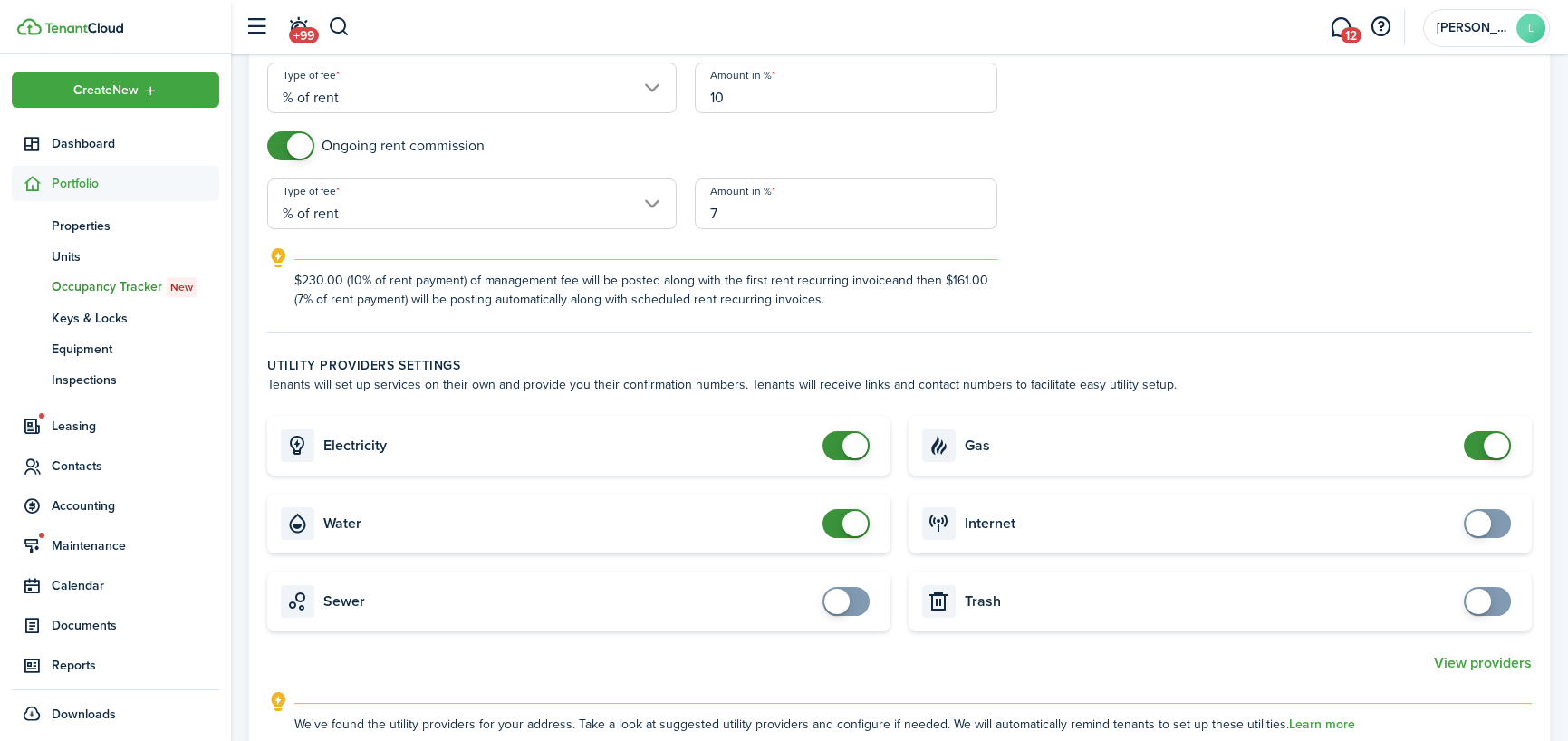
checkbox input "false"
click at [1486, 443] on span at bounding box center [1496, 445] width 25 height 25
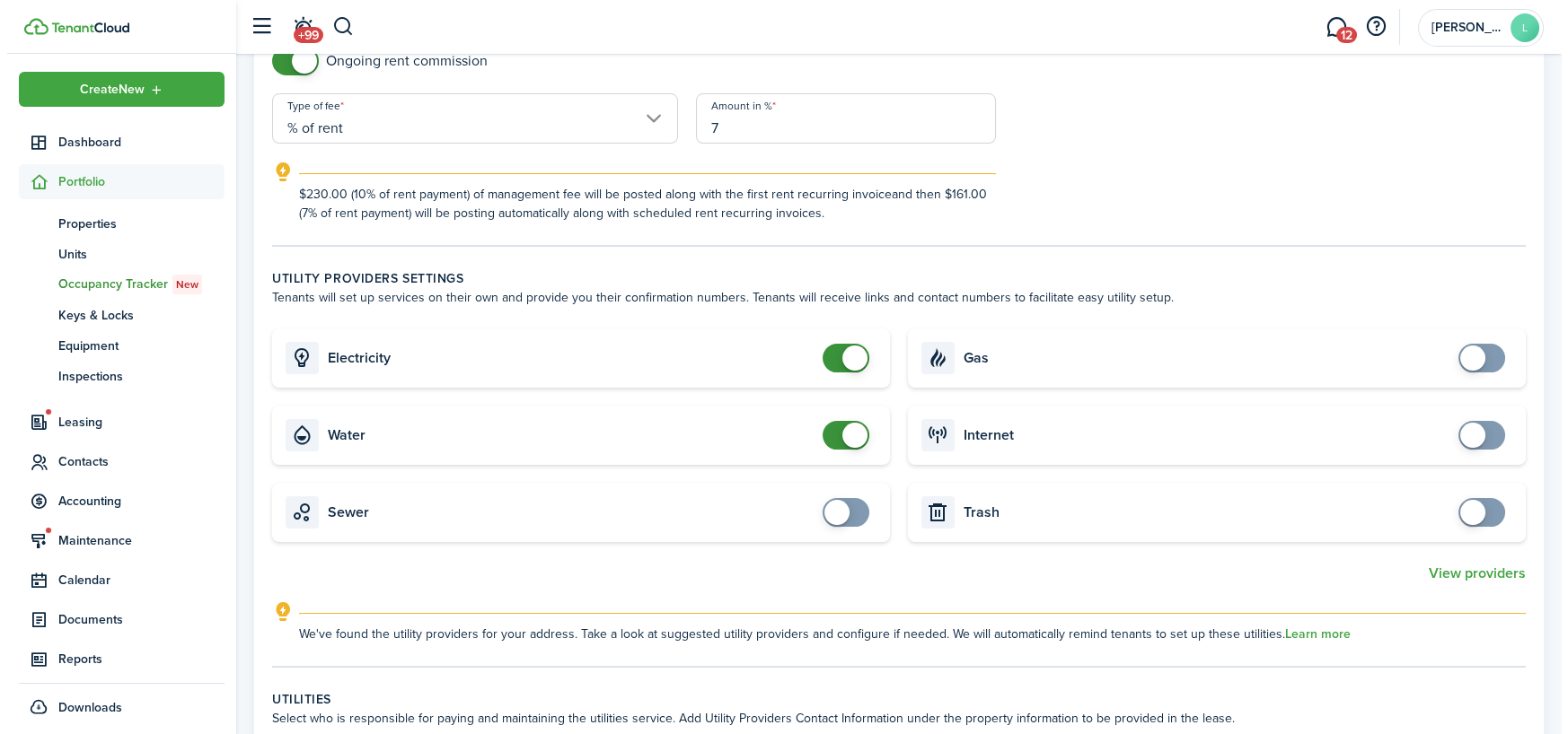
scroll to position [987, 0]
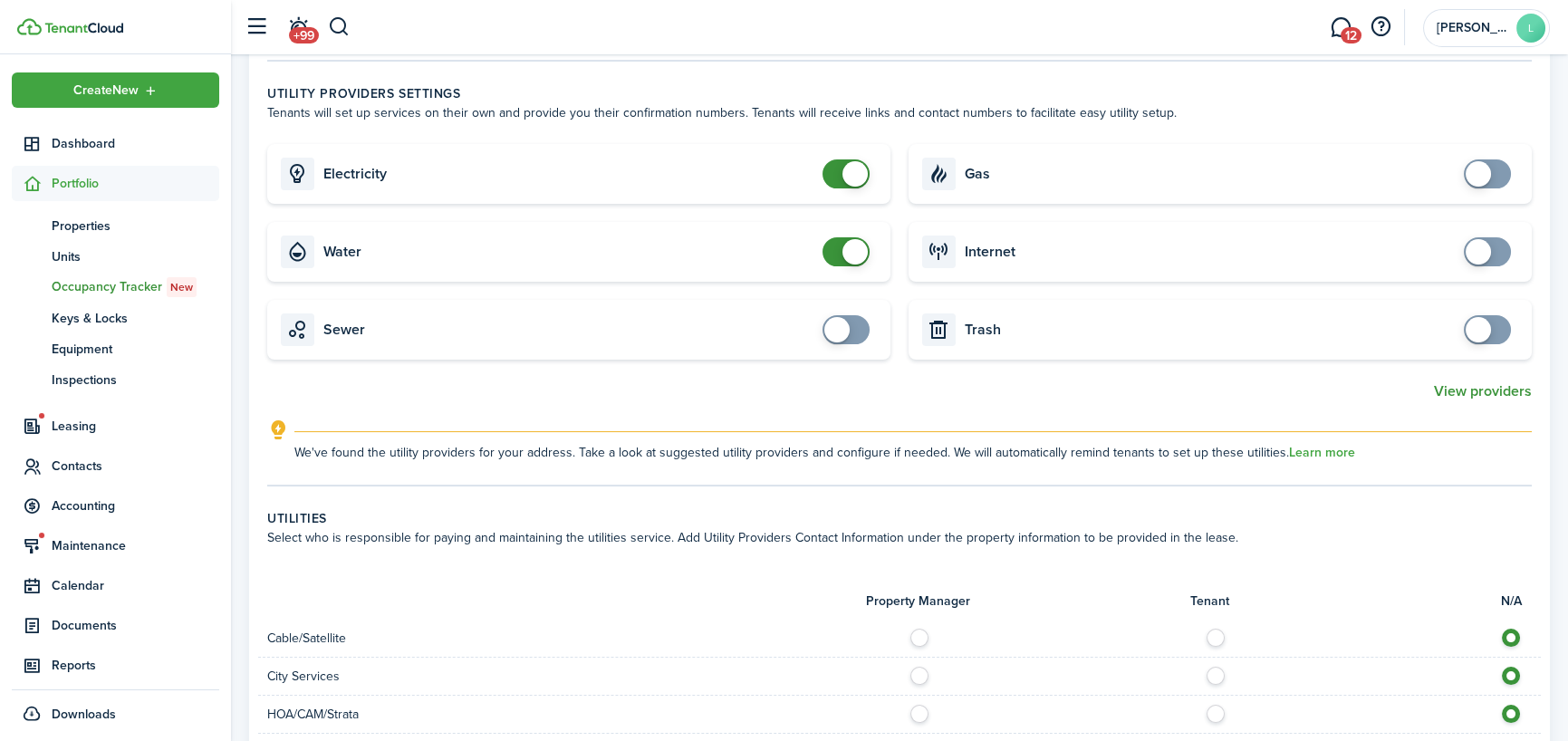
click at [1493, 395] on button "View providers" at bounding box center [1483, 391] width 98 height 16
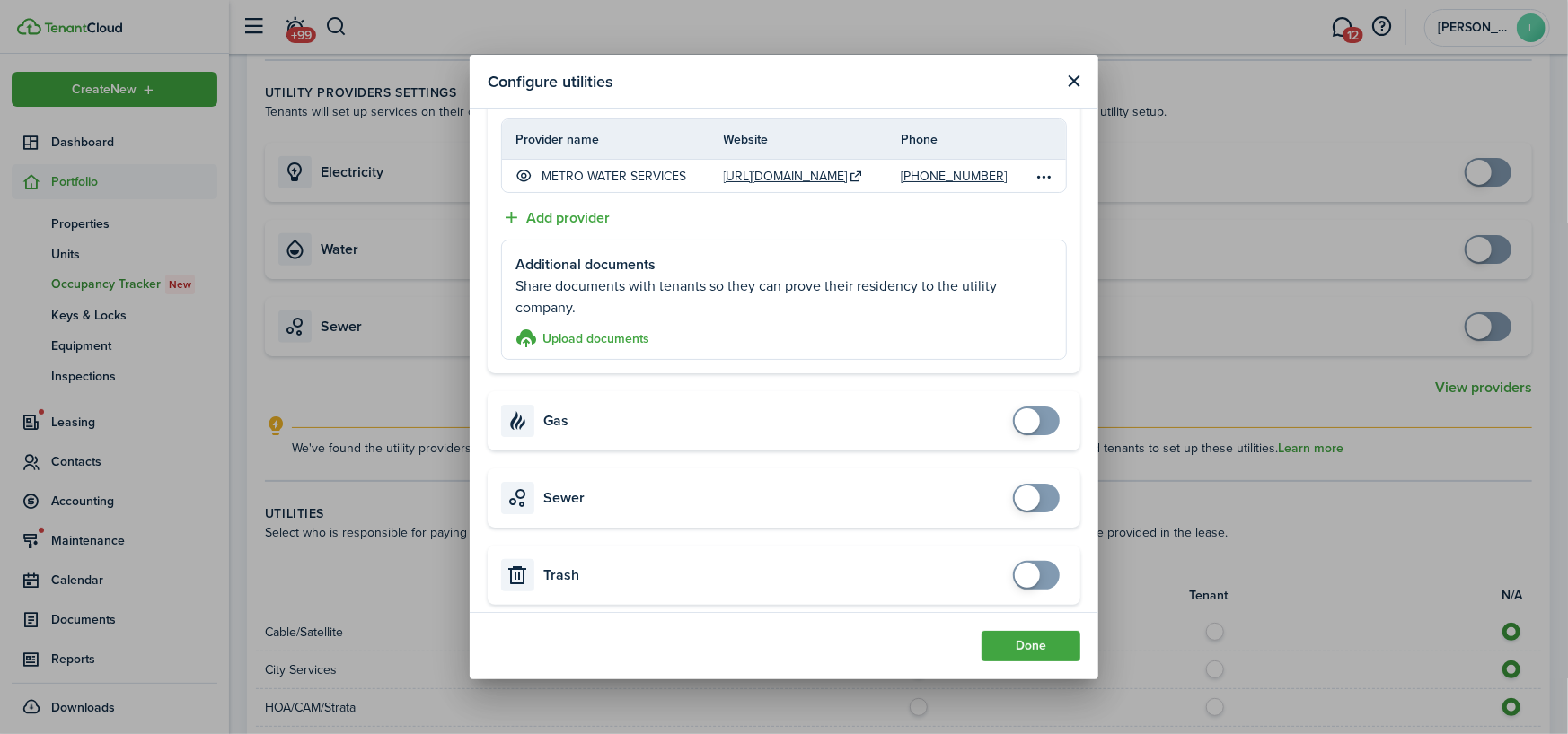
scroll to position [515, 0]
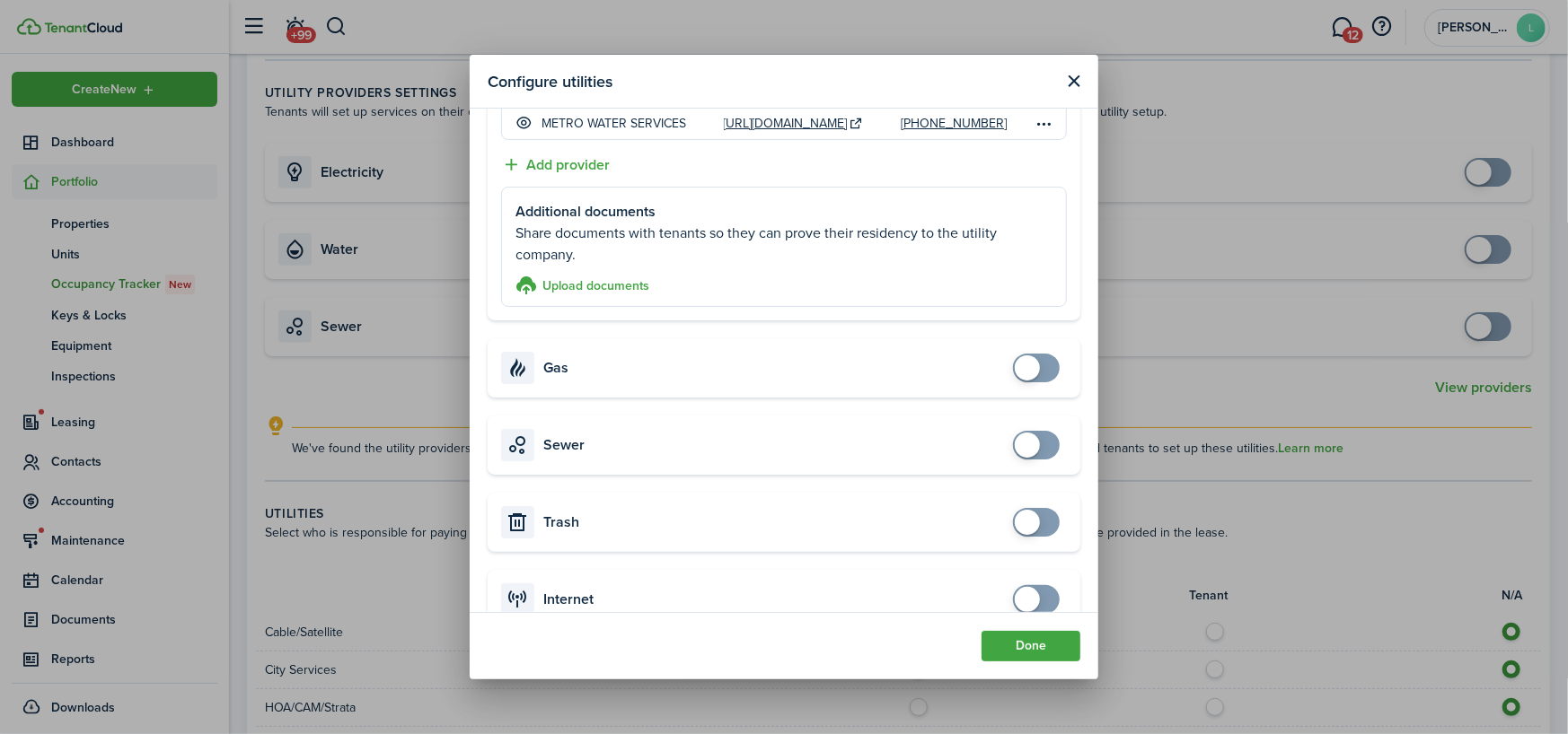
click at [1014, 437] on span at bounding box center [1026, 445] width 25 height 25
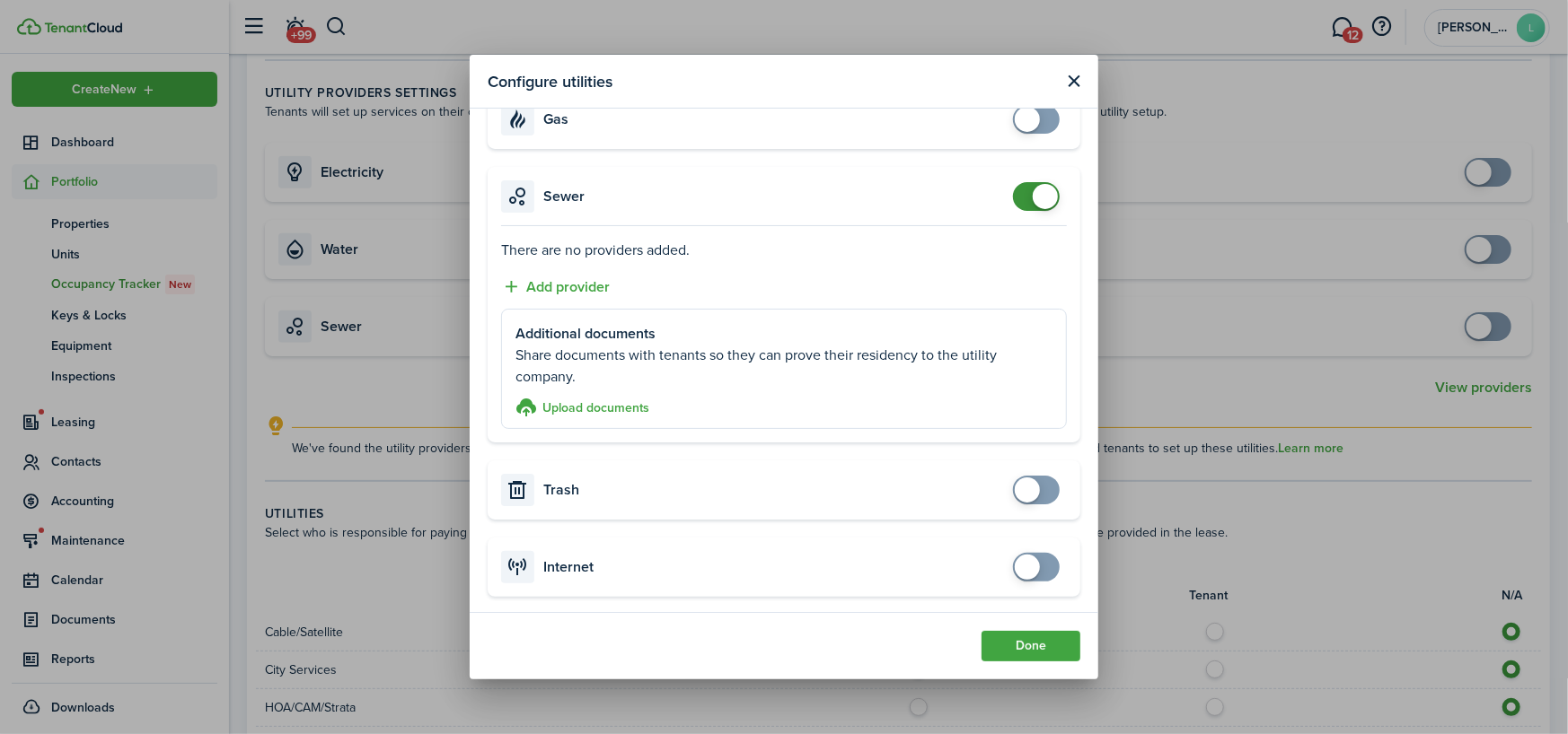
scroll to position [495, 0]
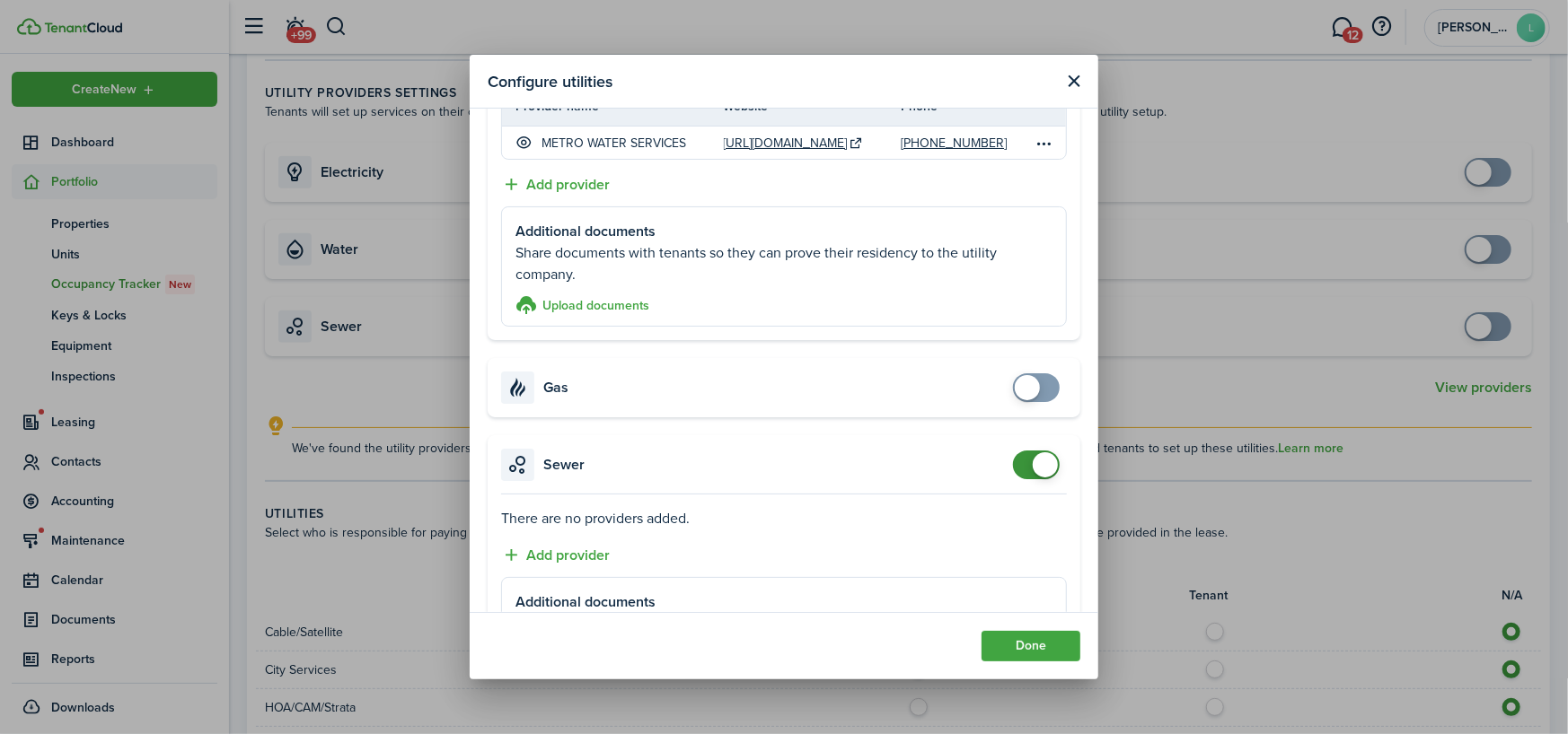
checkbox input "false"
click at [1027, 456] on span at bounding box center [1036, 464] width 18 height 29
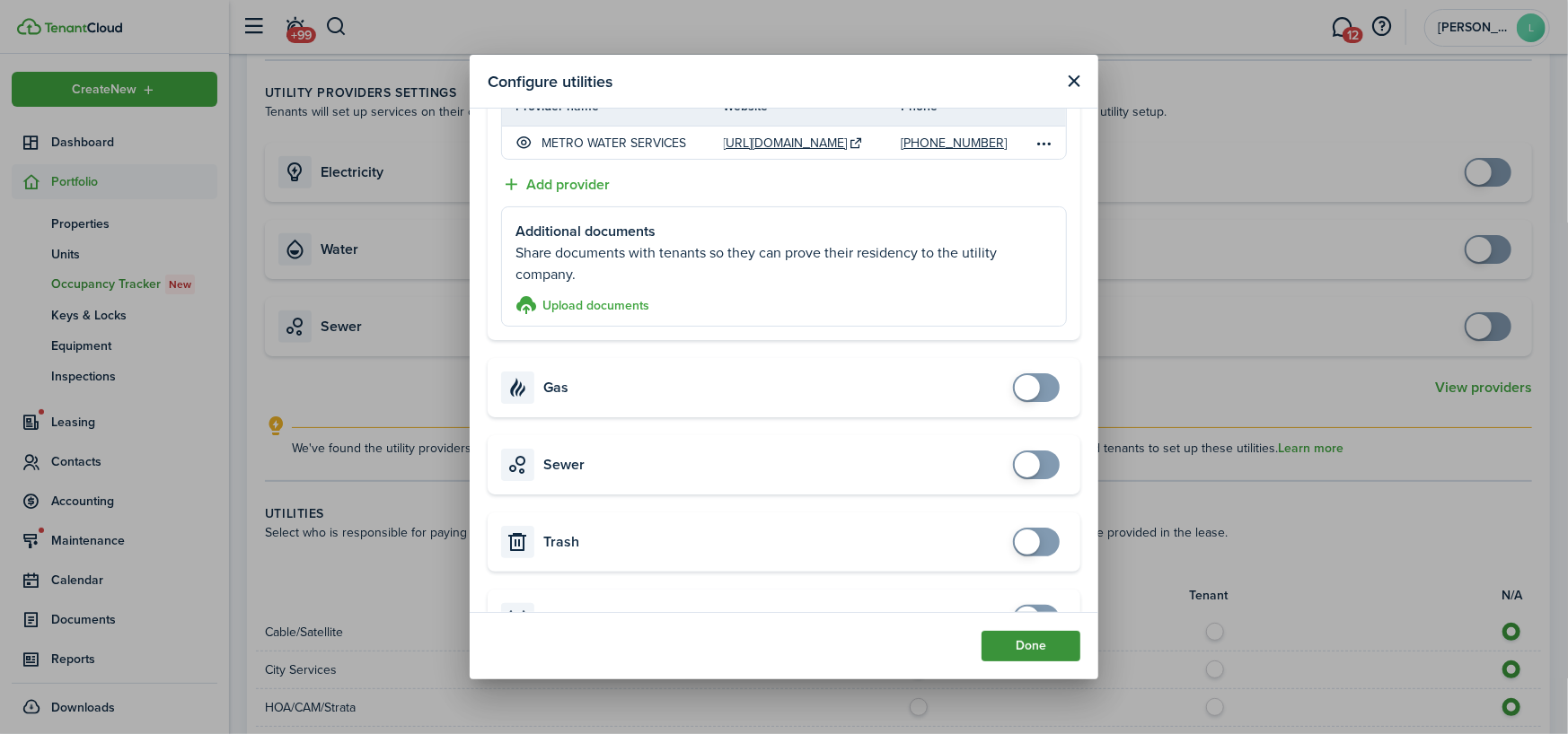
click at [1025, 647] on button "Done" at bounding box center [1030, 646] width 99 height 31
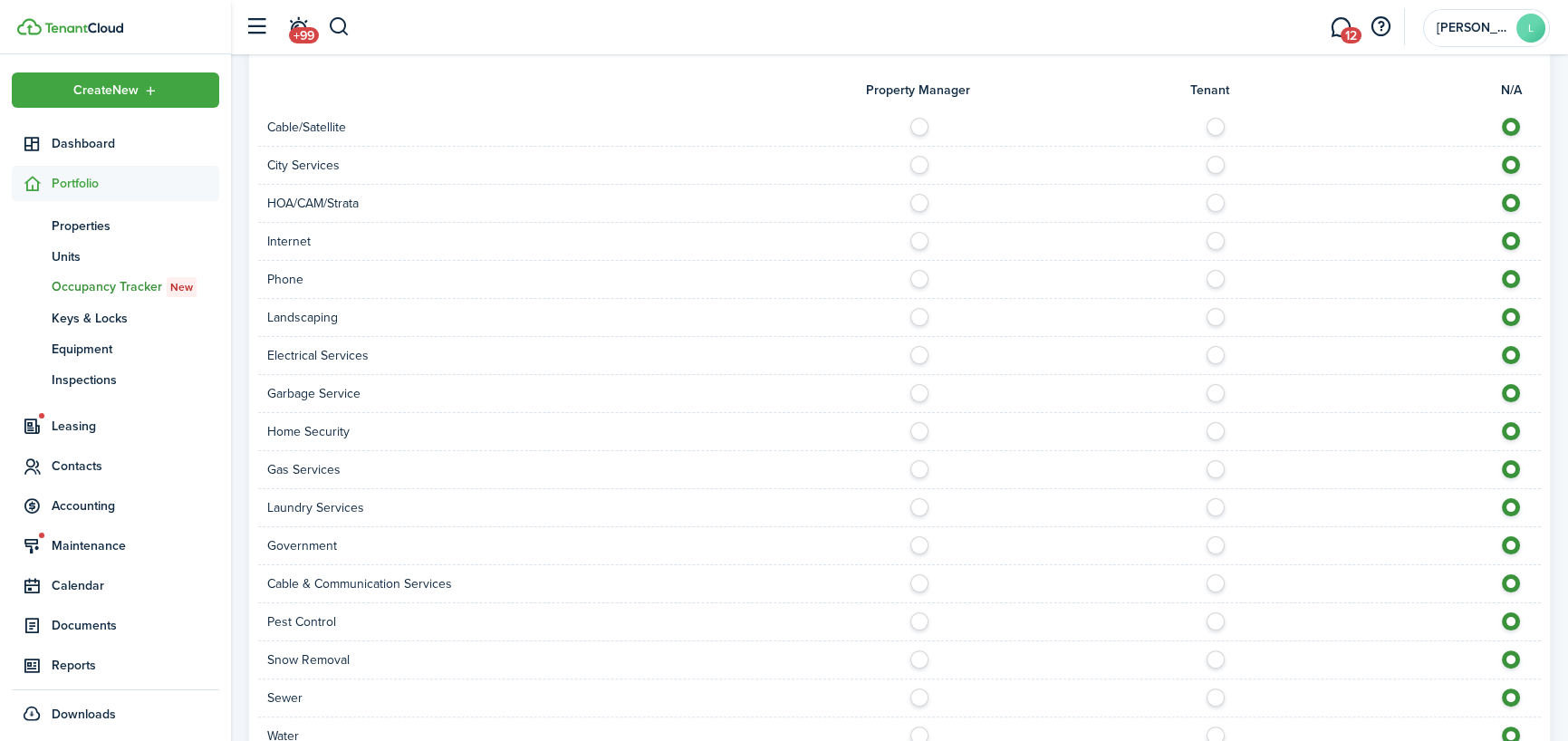
scroll to position [1540, 0]
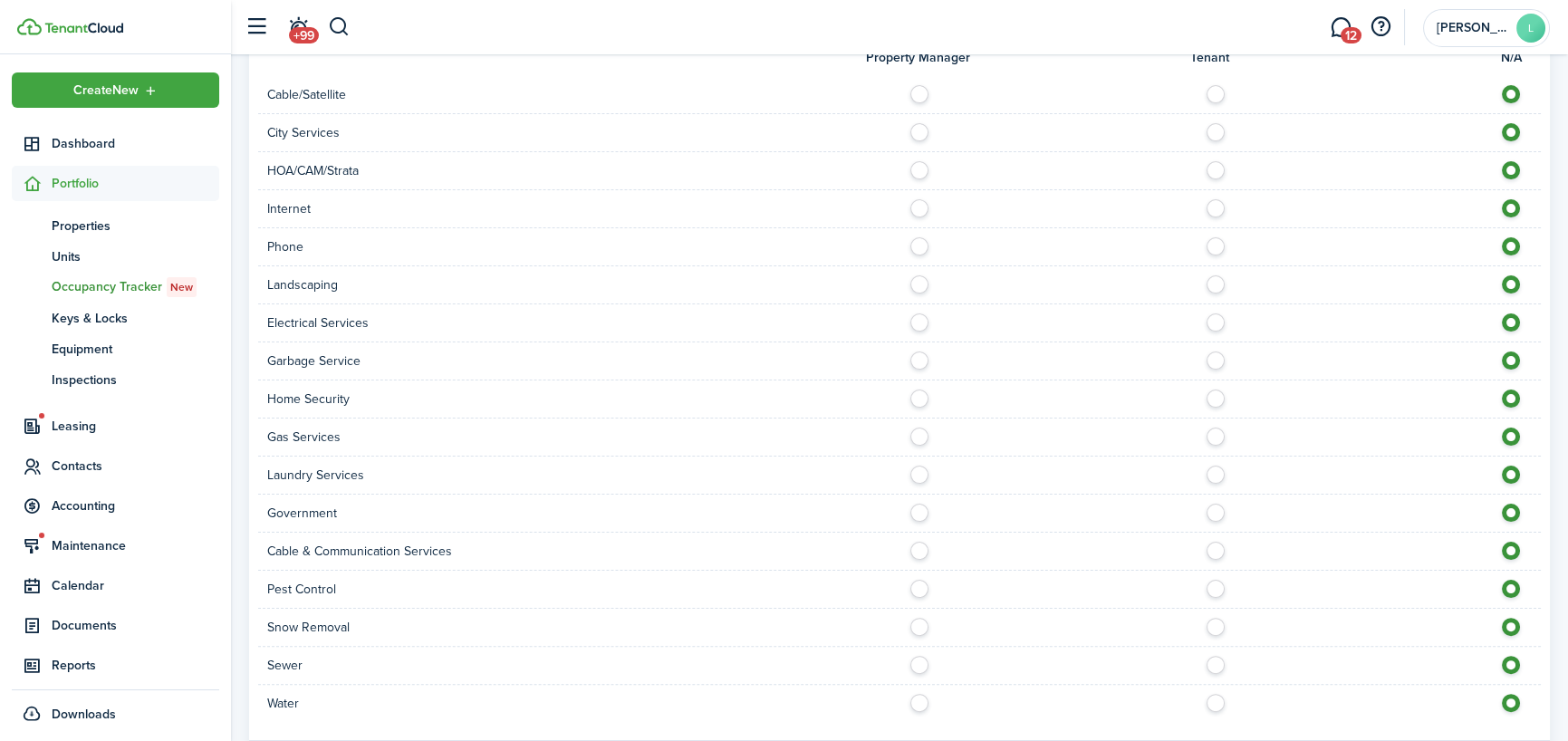
click at [1222, 585] on label at bounding box center [1221, 585] width 32 height 9
radio input "true"
click at [1219, 662] on label at bounding box center [1221, 661] width 32 height 9
radio input "true"
click at [1220, 697] on label at bounding box center [1221, 699] width 32 height 9
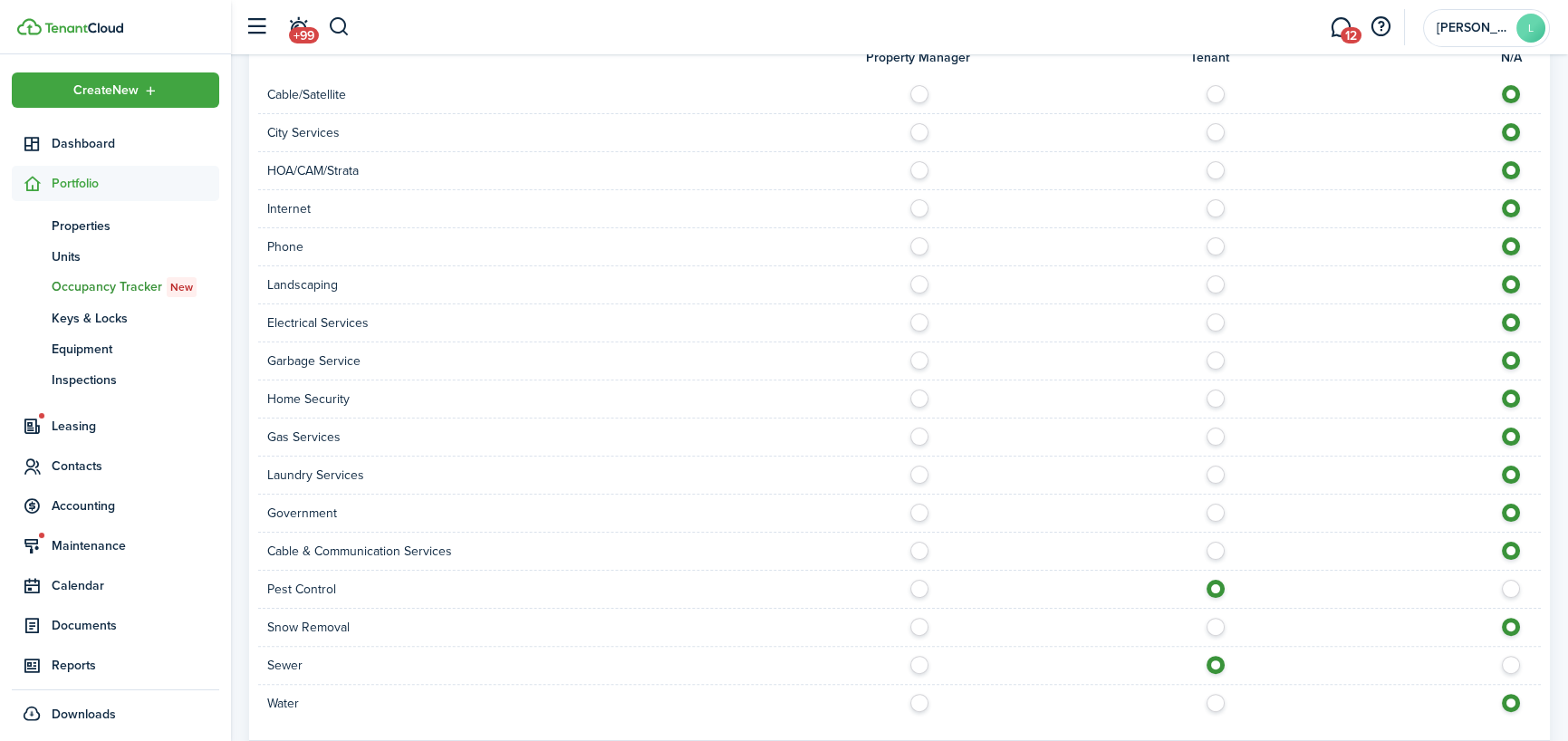
radio input "true"
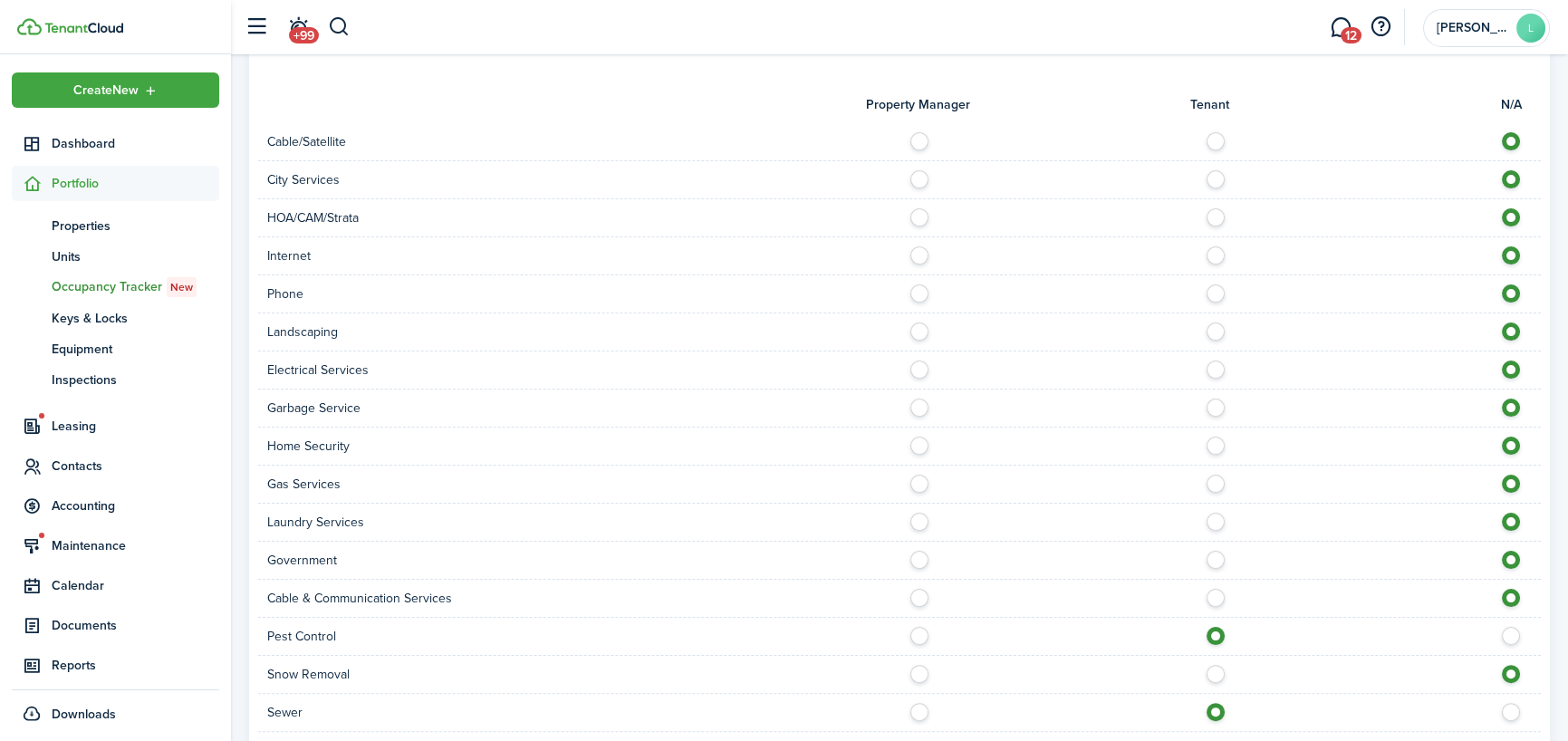
scroll to position [1449, 0]
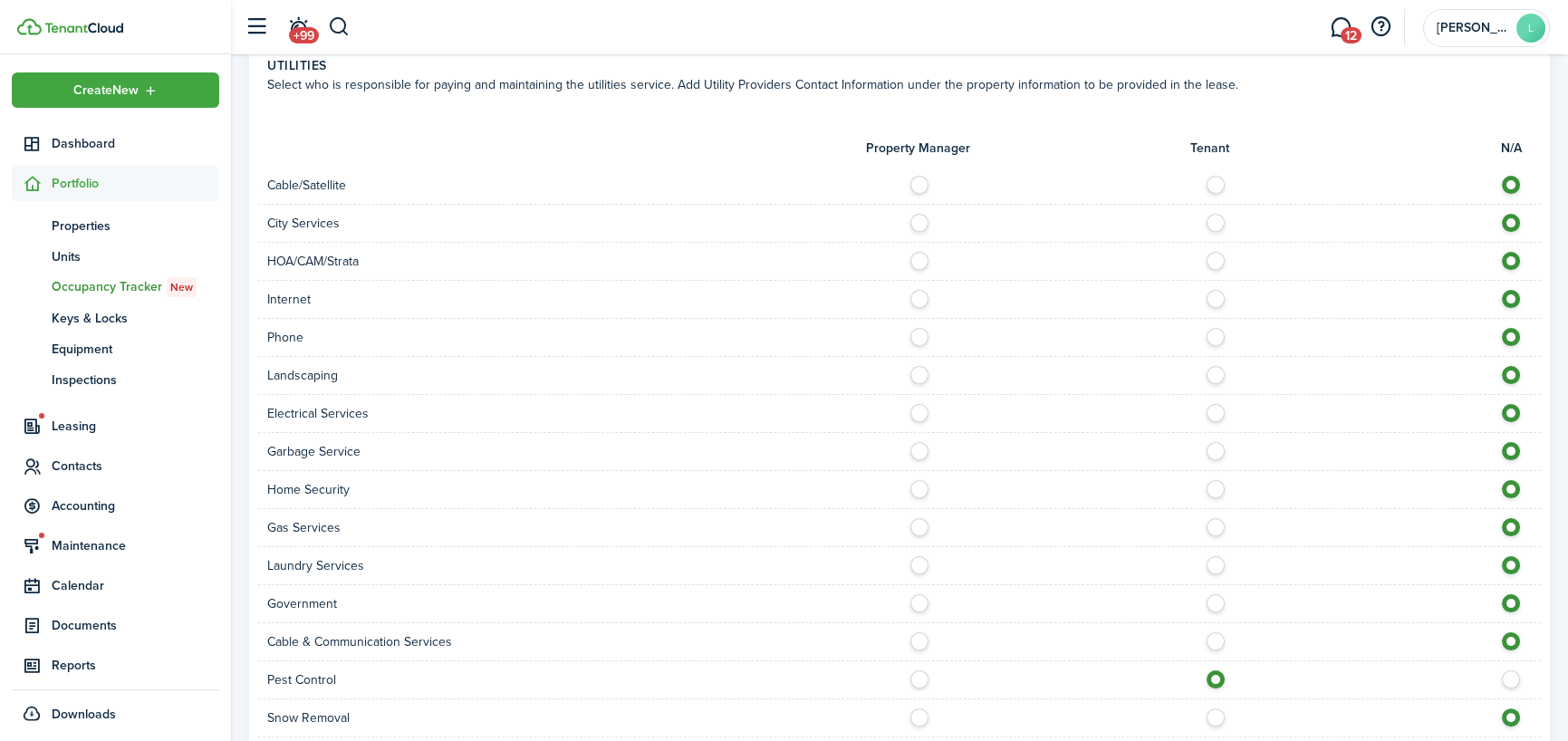
click at [1218, 215] on label at bounding box center [1221, 219] width 32 height 9
radio input "true"
click at [1216, 370] on label at bounding box center [1221, 370] width 32 height 9
radio input "true"
click at [1213, 414] on label at bounding box center [1221, 409] width 32 height 9
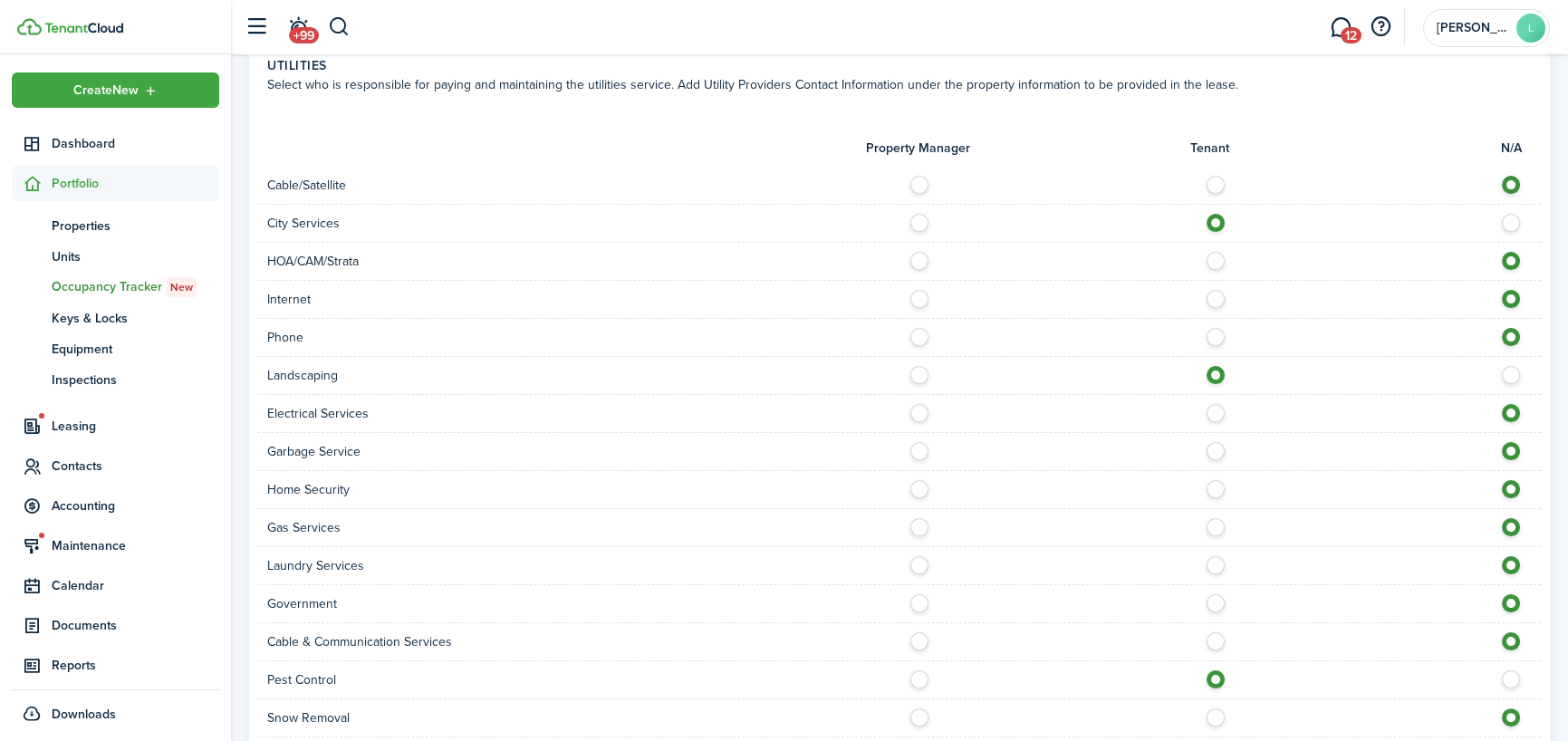
radio input "true"
click at [1213, 450] on label at bounding box center [1221, 446] width 32 height 9
radio input "true"
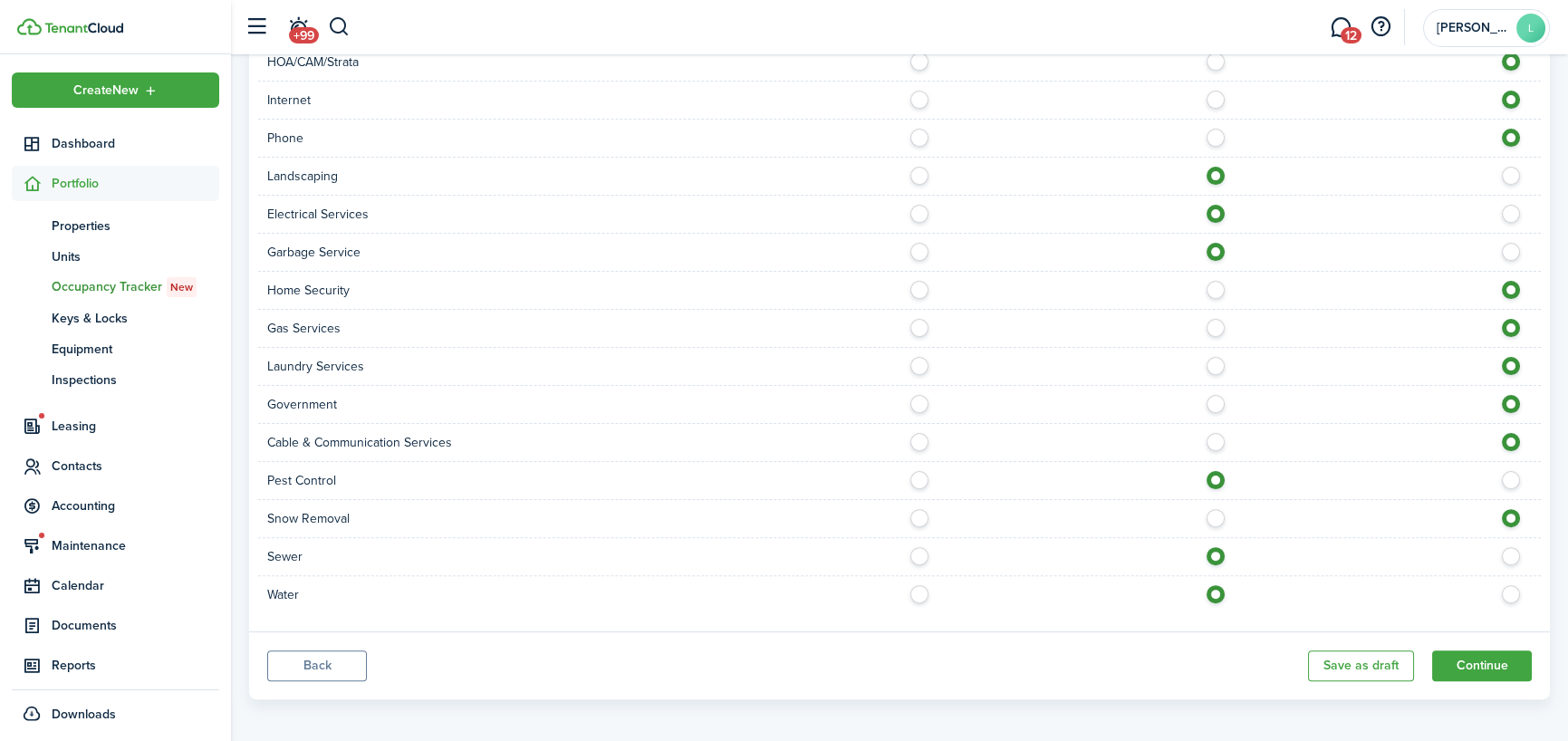
scroll to position [1654, 0]
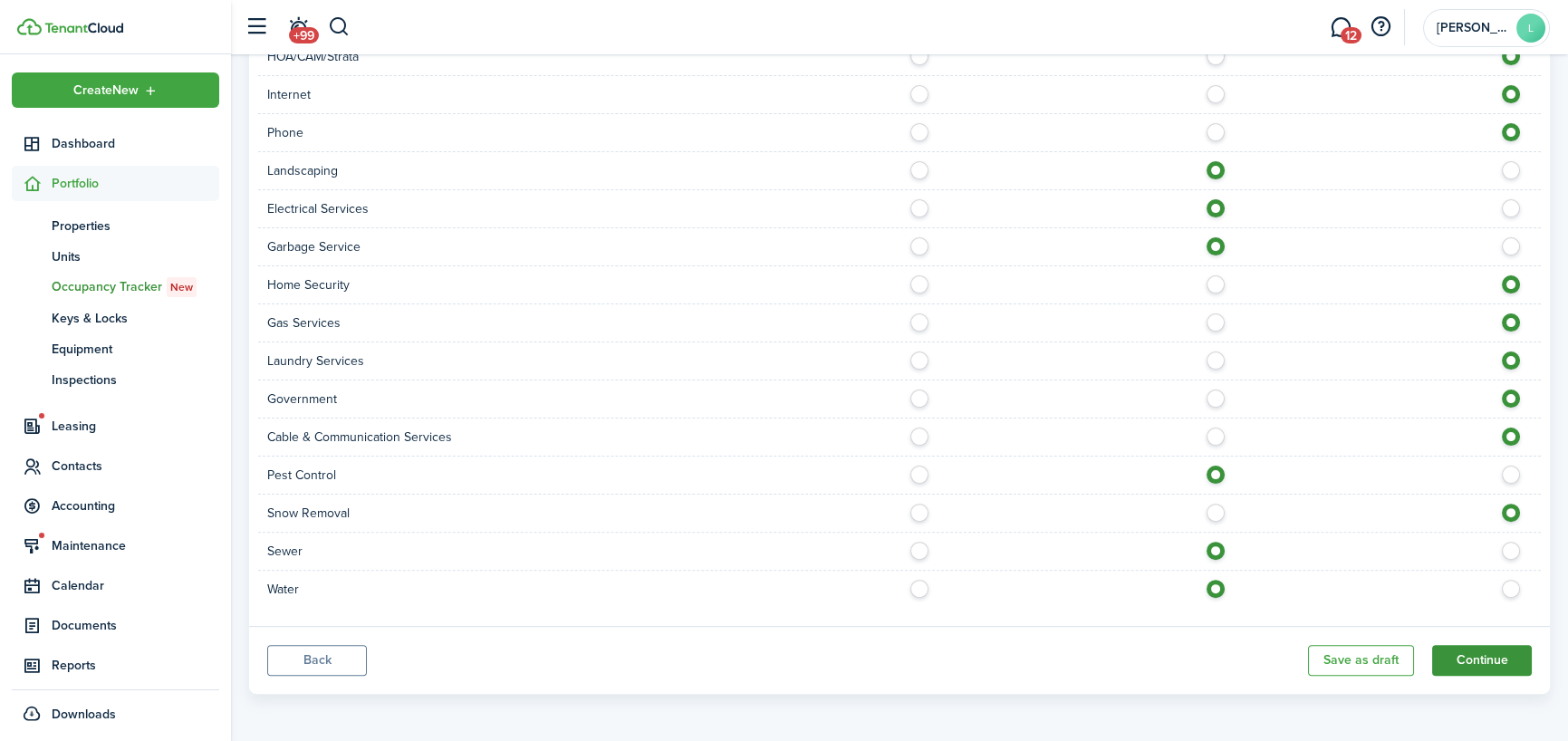
click at [1496, 662] on button "Continue" at bounding box center [1482, 660] width 100 height 31
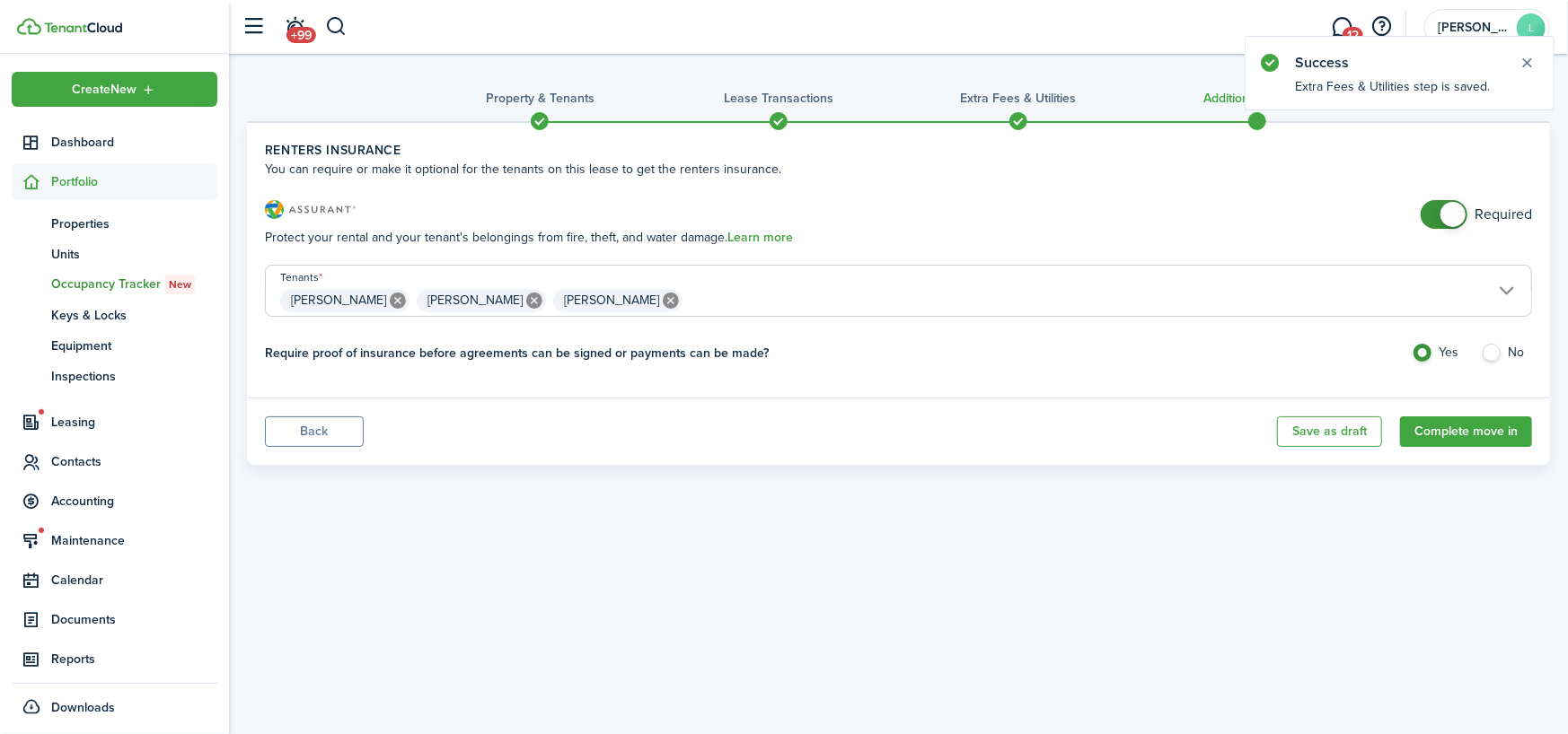
click at [1485, 352] on label "No" at bounding box center [1506, 357] width 51 height 27
radio input "false"
radio input "true"
checkbox input "false"
click at [1434, 212] on span at bounding box center [1443, 214] width 18 height 29
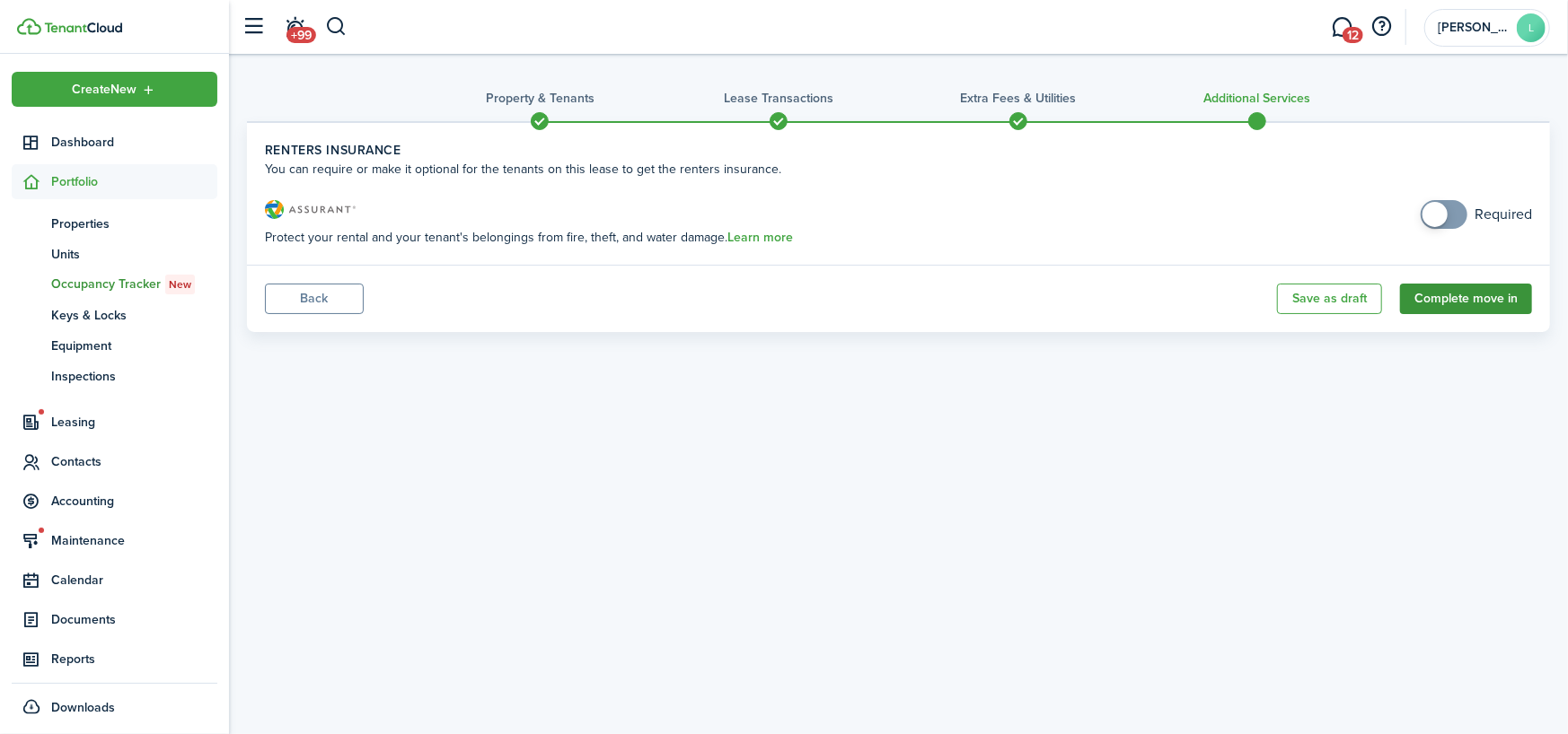
click at [1458, 307] on button "Complete move in" at bounding box center [1465, 298] width 132 height 31
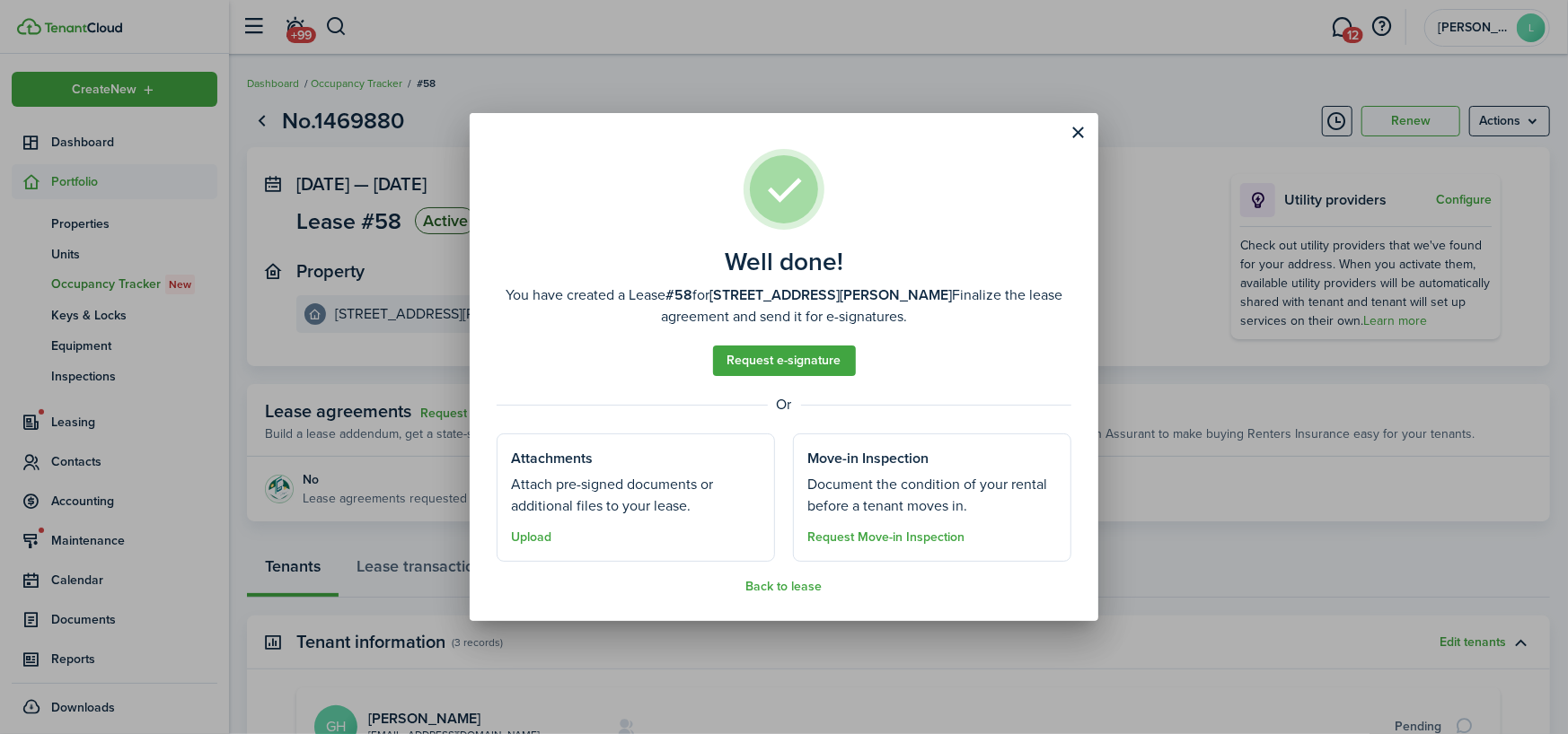
click at [798, 579] on assembled-view "Well done! You have created a Lease #58 for [STREET_ADDRESS][PERSON_NAME] Final…" at bounding box center [784, 372] width 575 height 445
click at [797, 583] on button "Back to lease" at bounding box center [784, 586] width 76 height 14
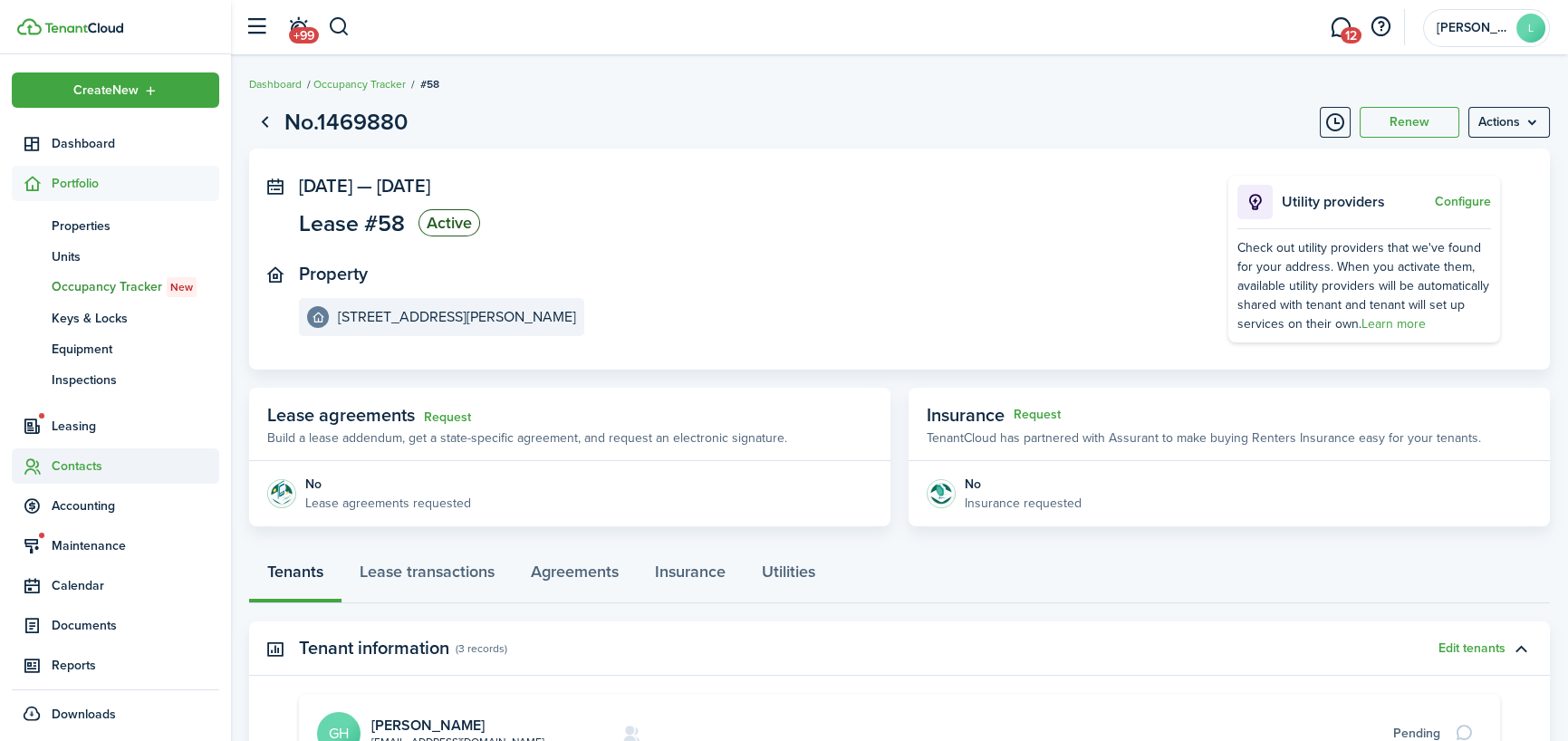
click at [116, 474] on span "Contacts" at bounding box center [135, 466] width 167 height 19
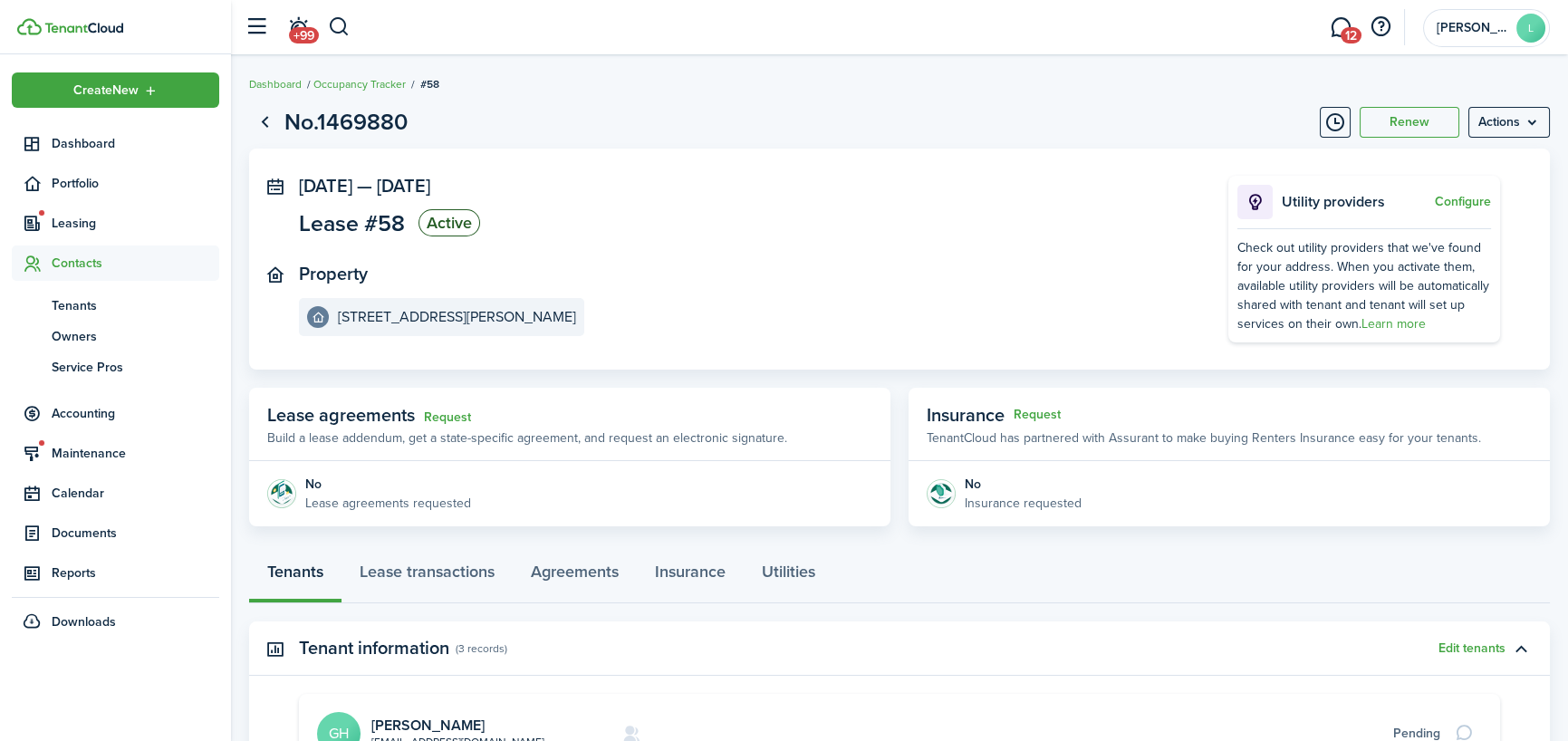
scroll to position [271, 0]
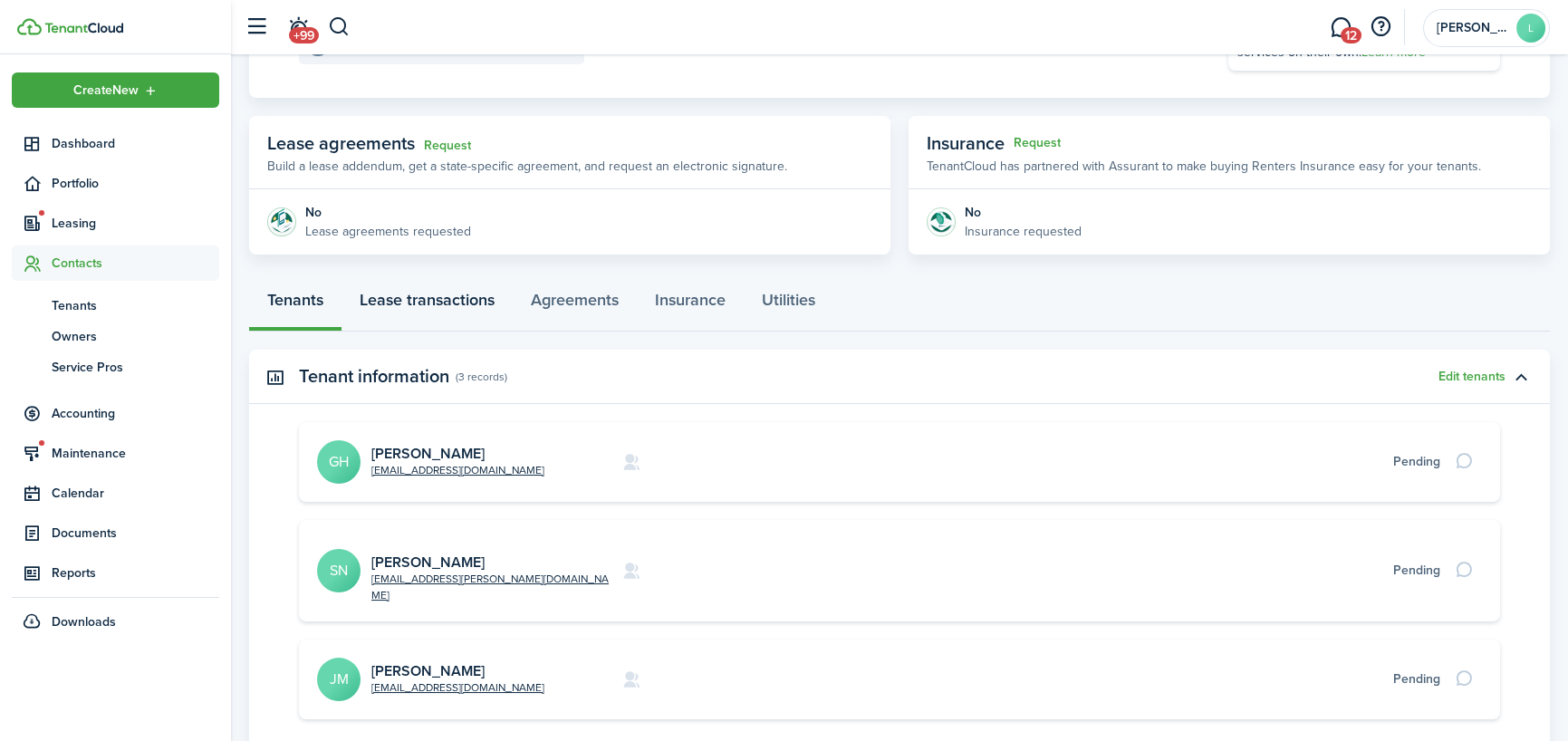
click at [472, 312] on link "Lease transactions" at bounding box center [427, 304] width 171 height 54
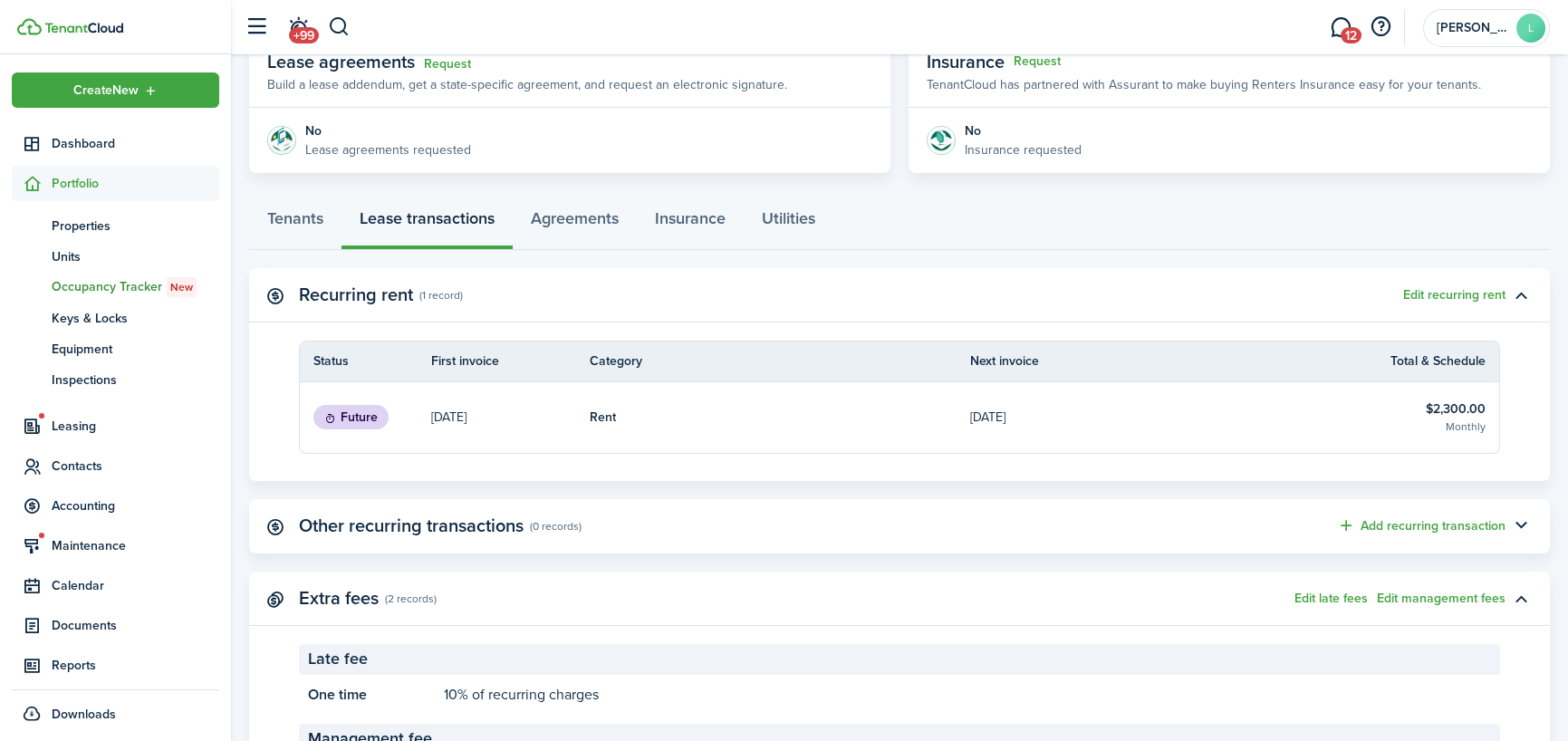
scroll to position [344, 0]
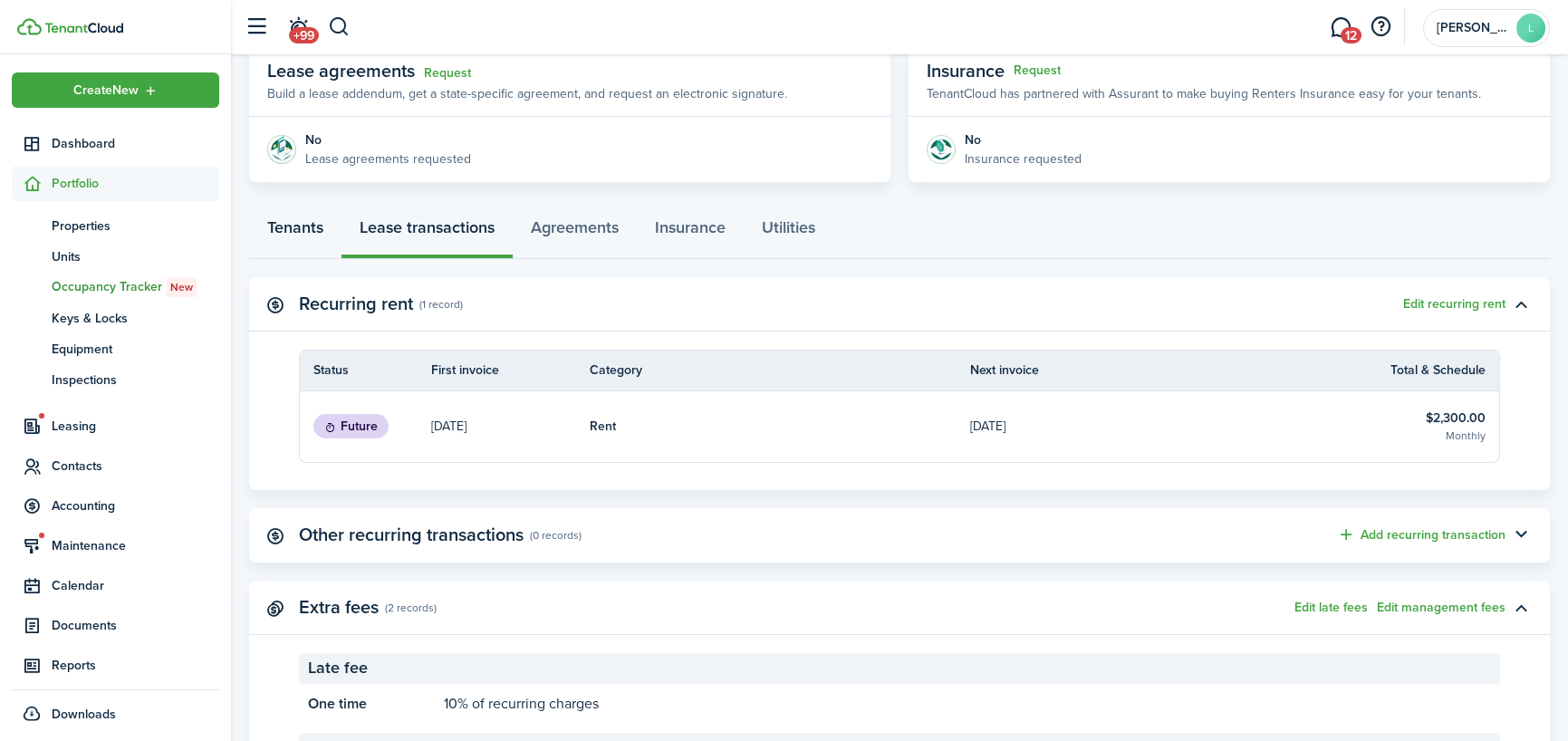
click at [284, 233] on link "Tenants" at bounding box center [295, 232] width 93 height 54
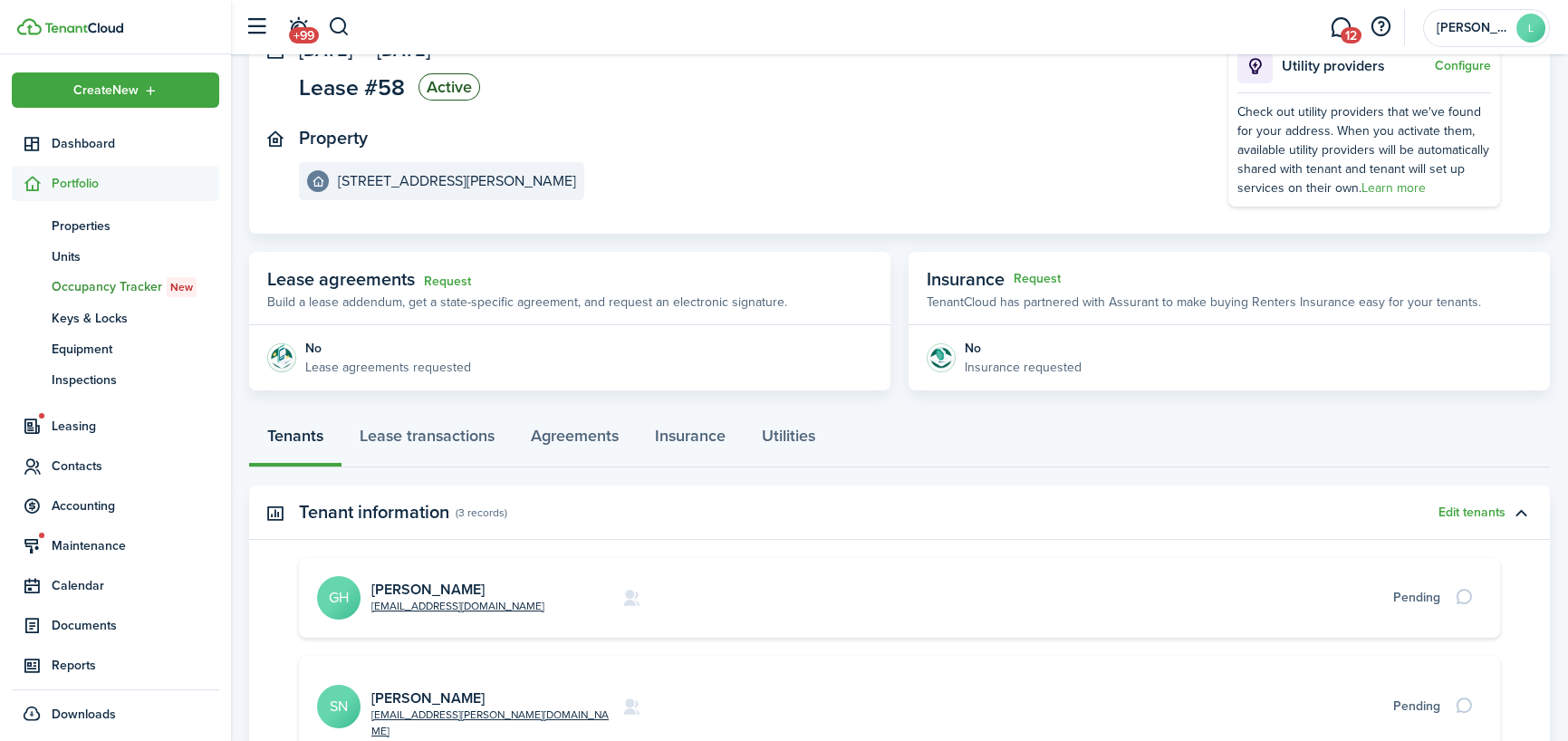
scroll to position [182, 0]
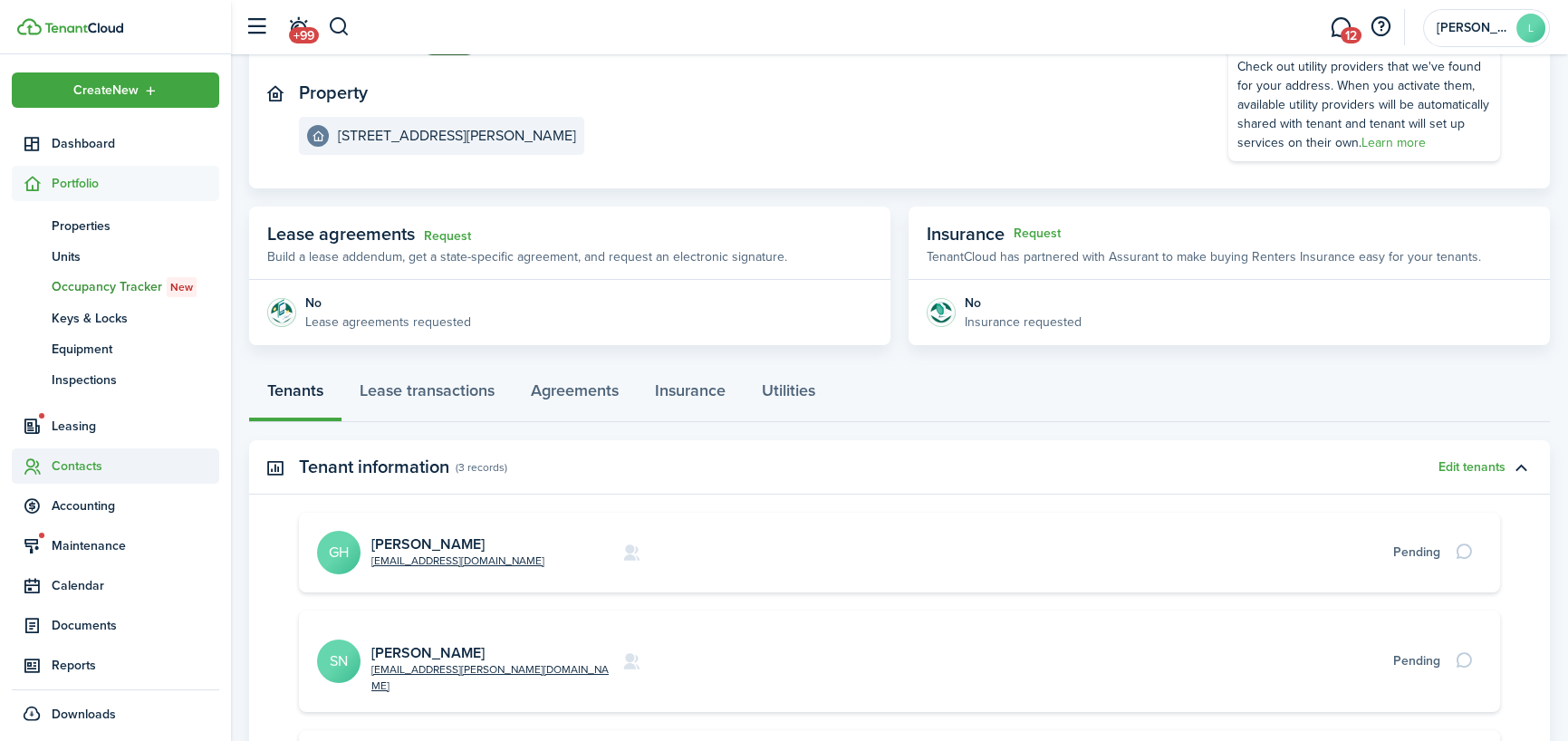
click at [80, 465] on span "Contacts" at bounding box center [135, 466] width 167 height 19
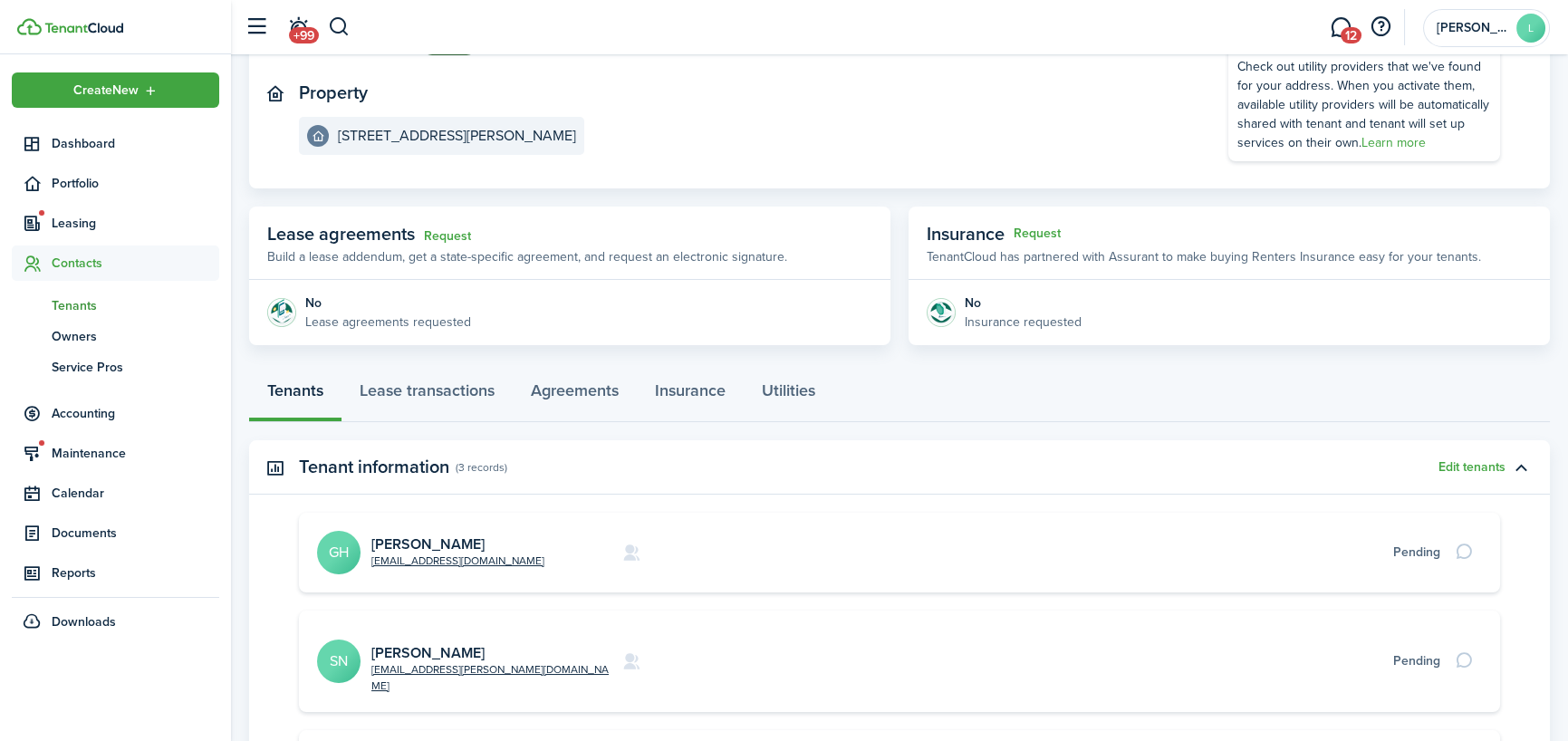
click at [84, 306] on span "Tenants" at bounding box center [135, 306] width 167 height 19
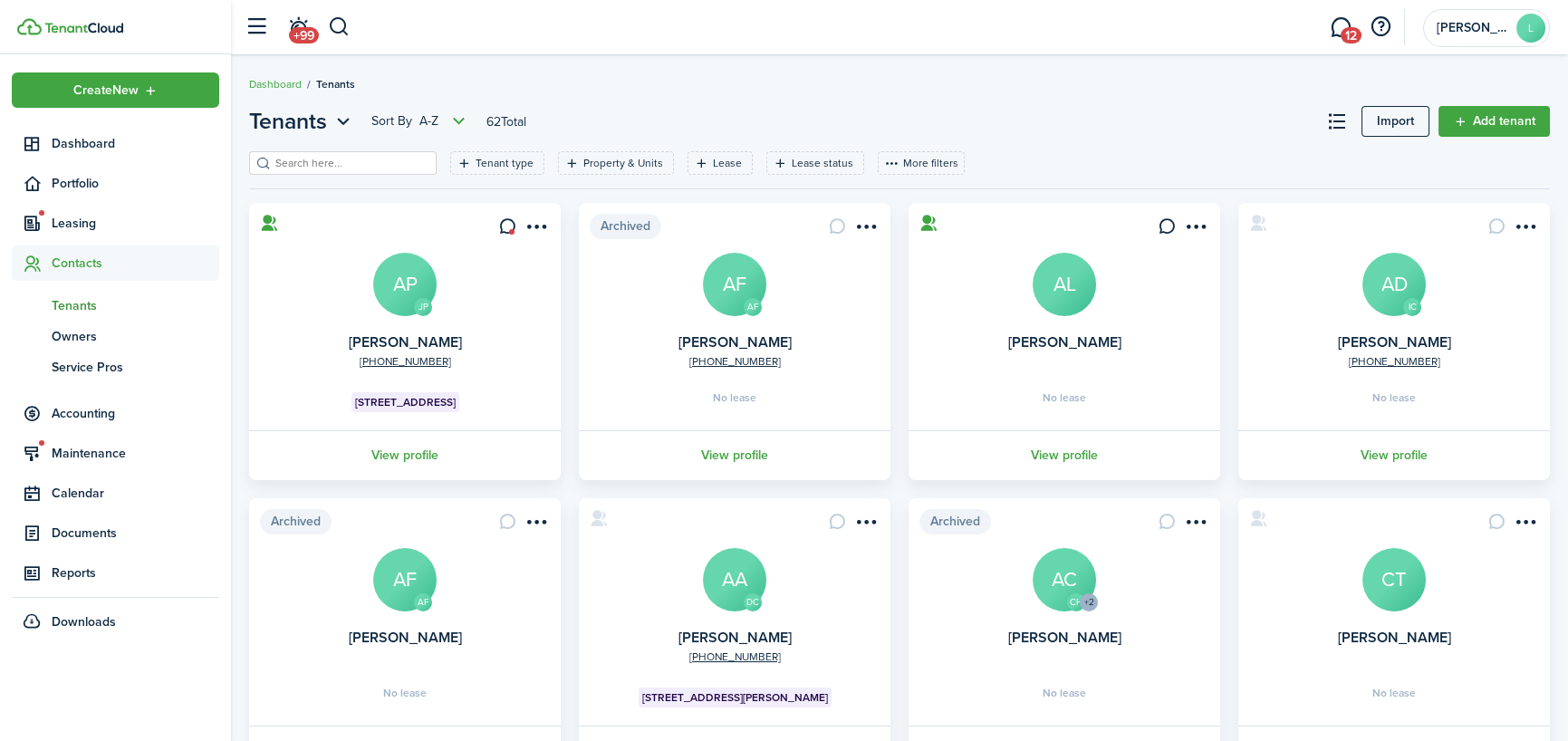
click at [362, 157] on input "search" at bounding box center [351, 164] width 159 height 17
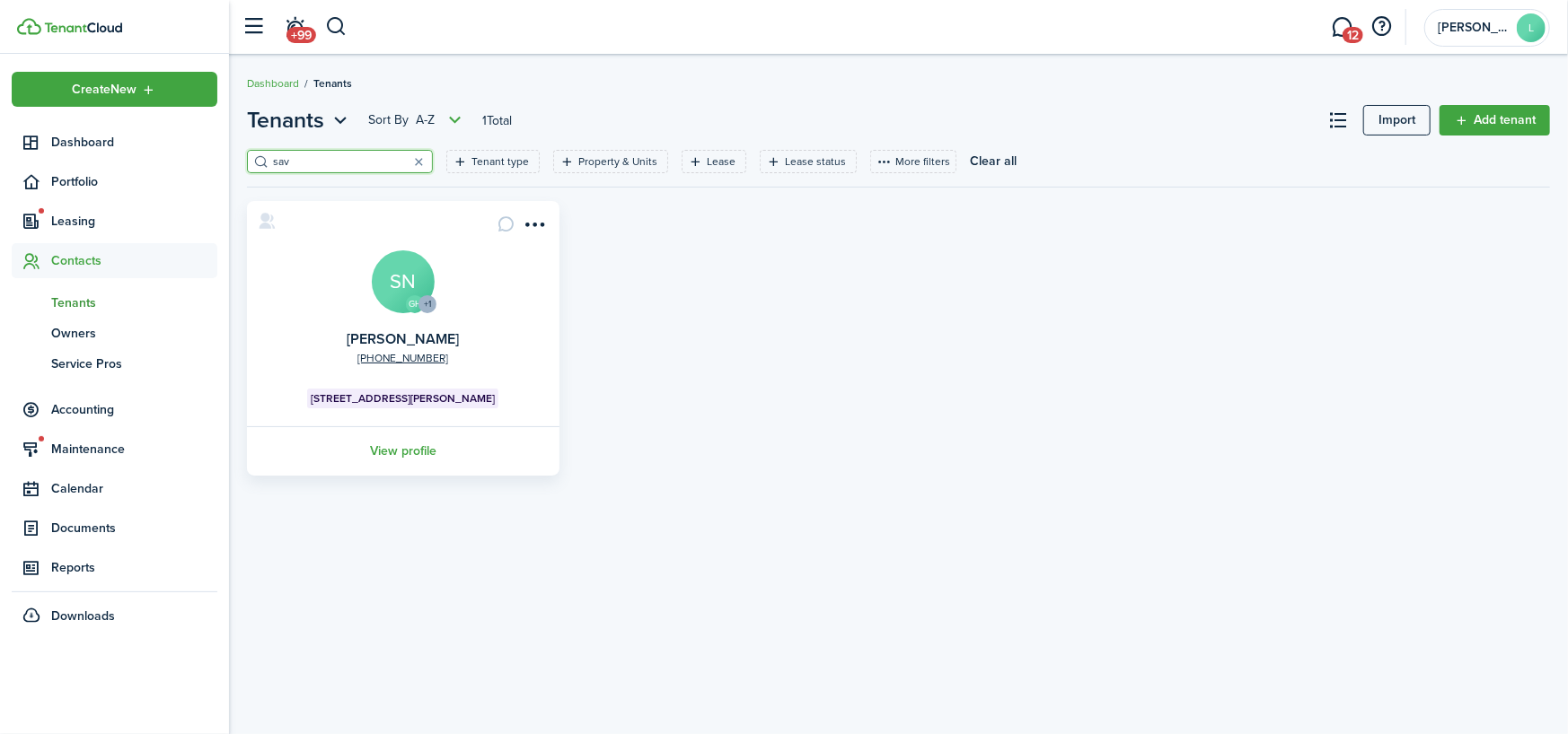
type input "sav"
click at [403, 277] on avatar-text "SN" at bounding box center [403, 282] width 63 height 63
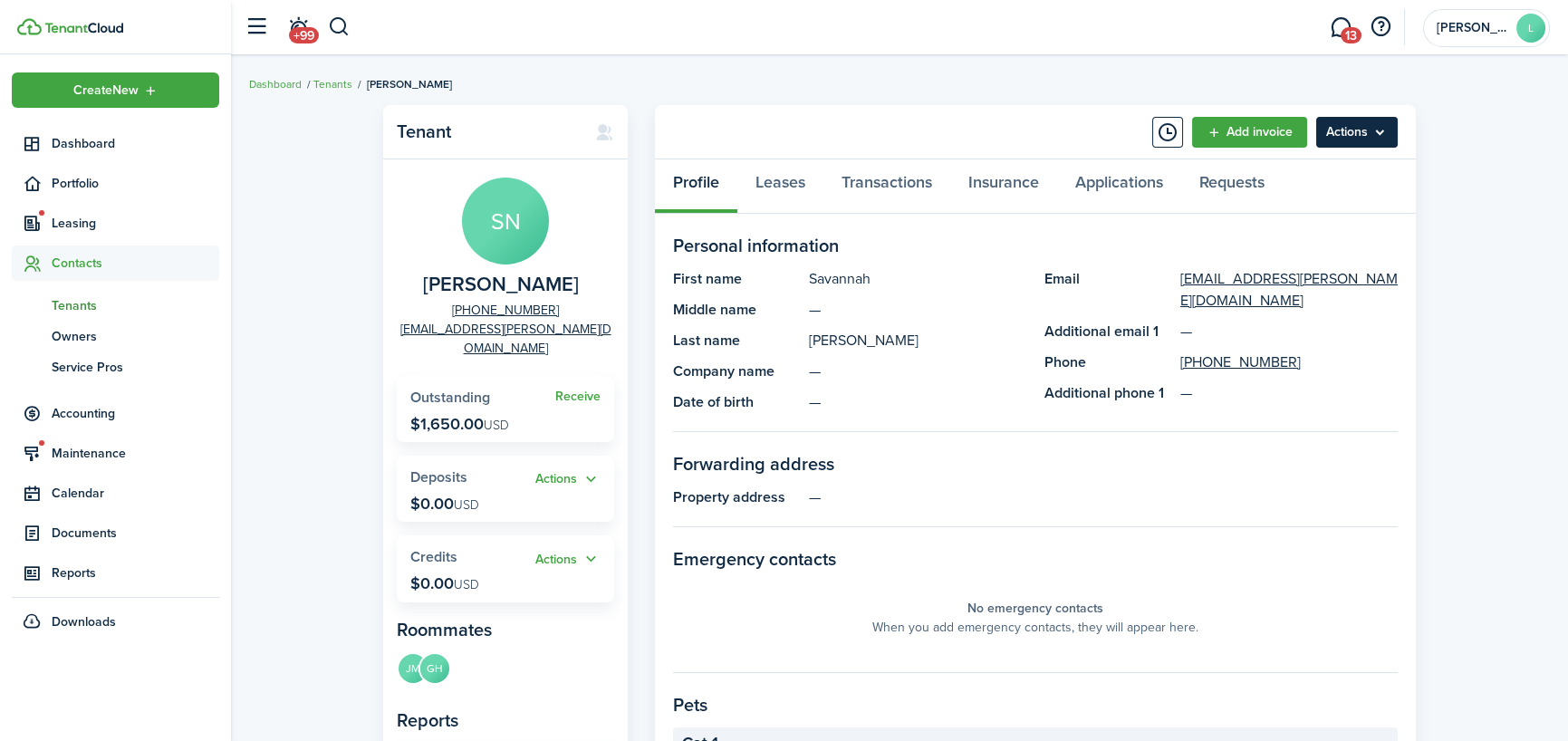
click at [1389, 134] on menu-btn "Actions" at bounding box center [1357, 132] width 81 height 31
click at [888, 178] on link "Transactions" at bounding box center [887, 186] width 127 height 54
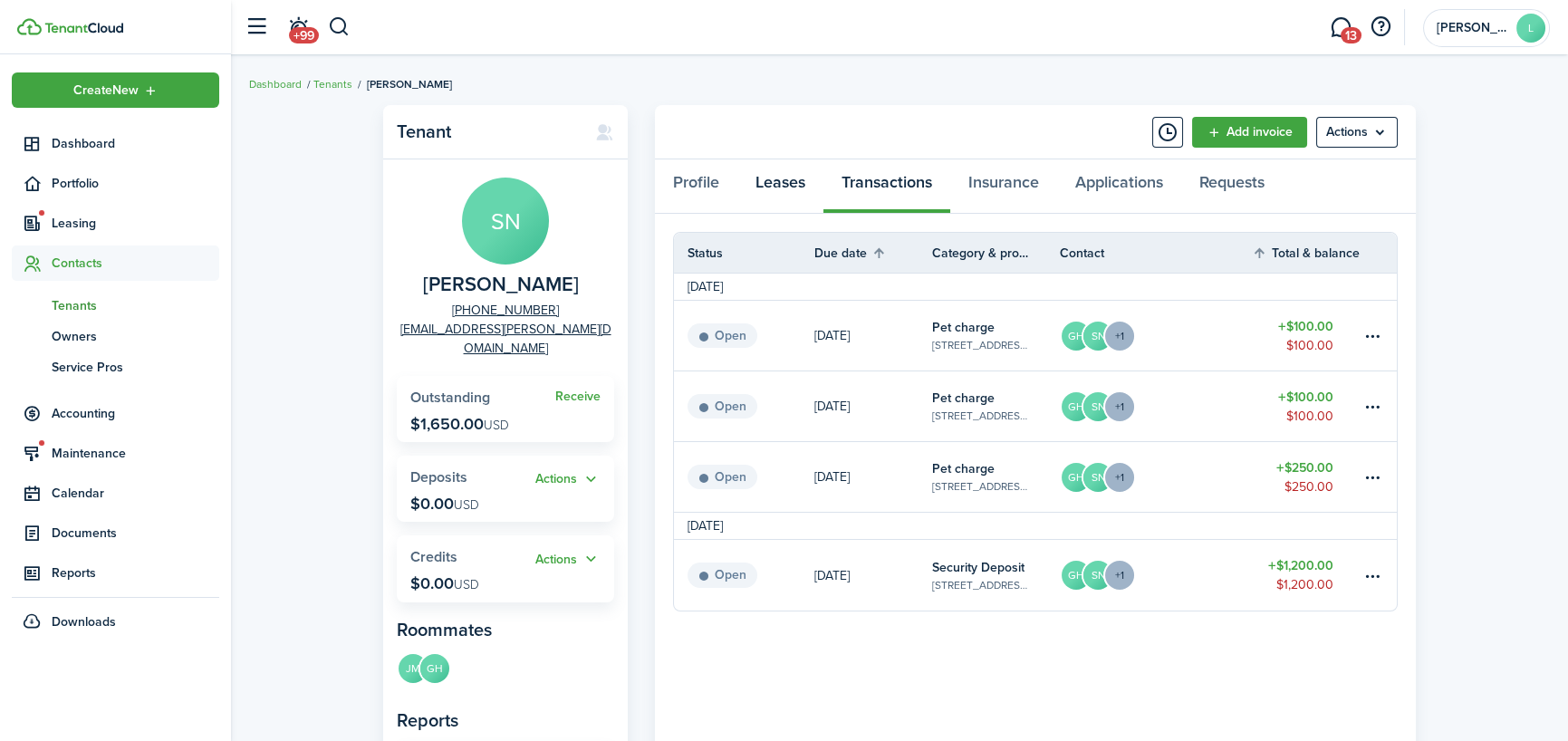
click at [775, 185] on link "Leases" at bounding box center [780, 186] width 86 height 54
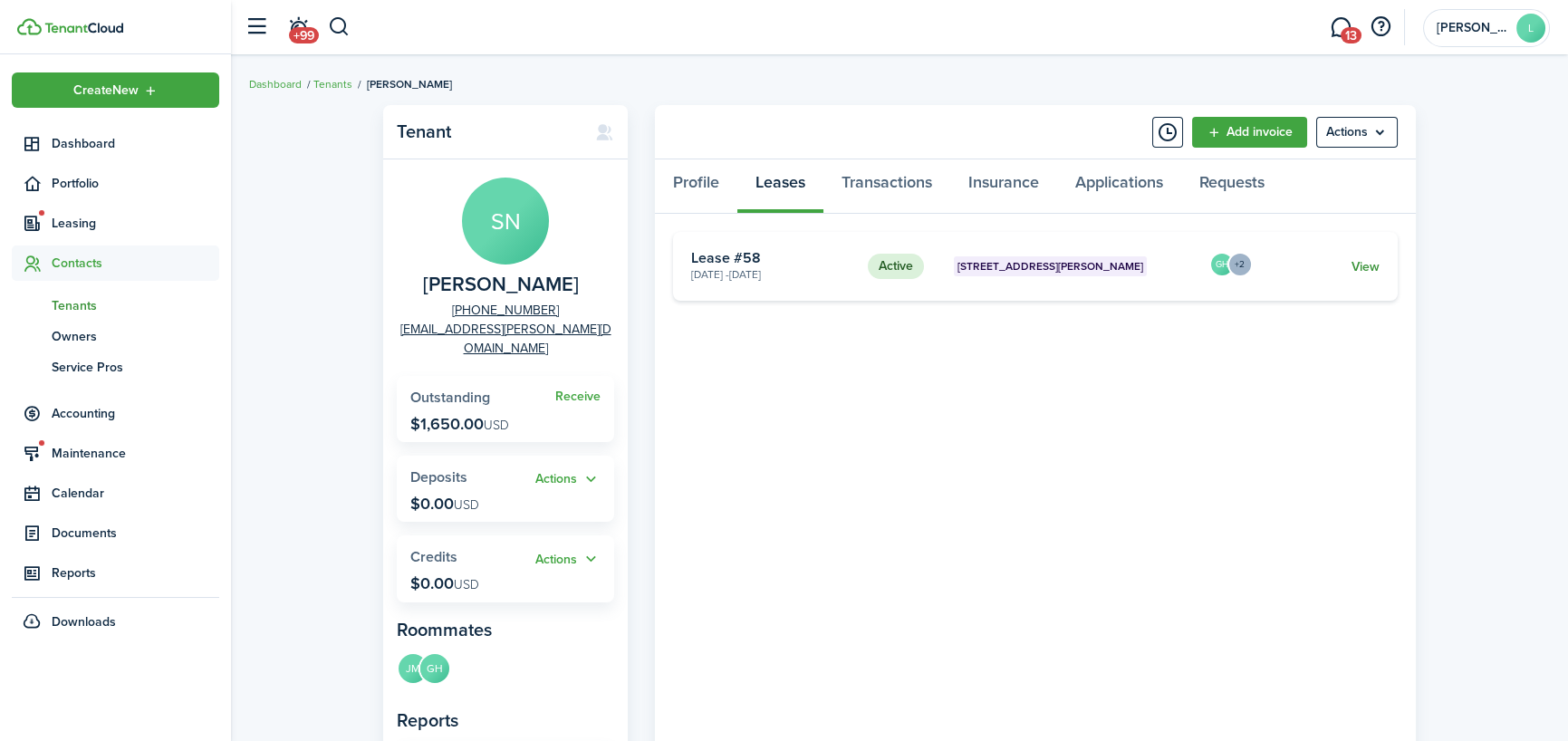
click at [1368, 261] on link "View" at bounding box center [1366, 267] width 28 height 19
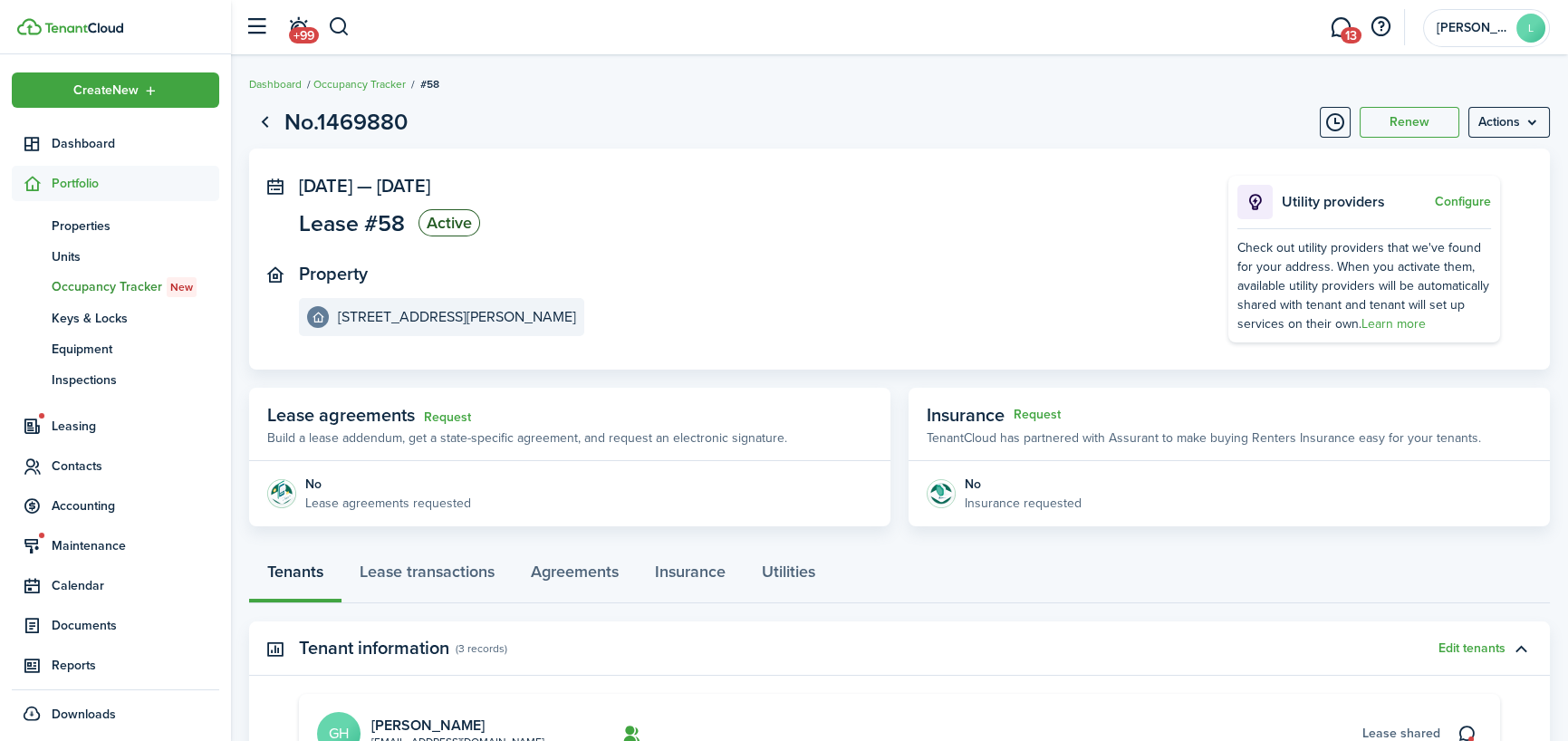
click at [86, 24] on img at bounding box center [83, 28] width 79 height 11
